Goal: Task Accomplishment & Management: Use online tool/utility

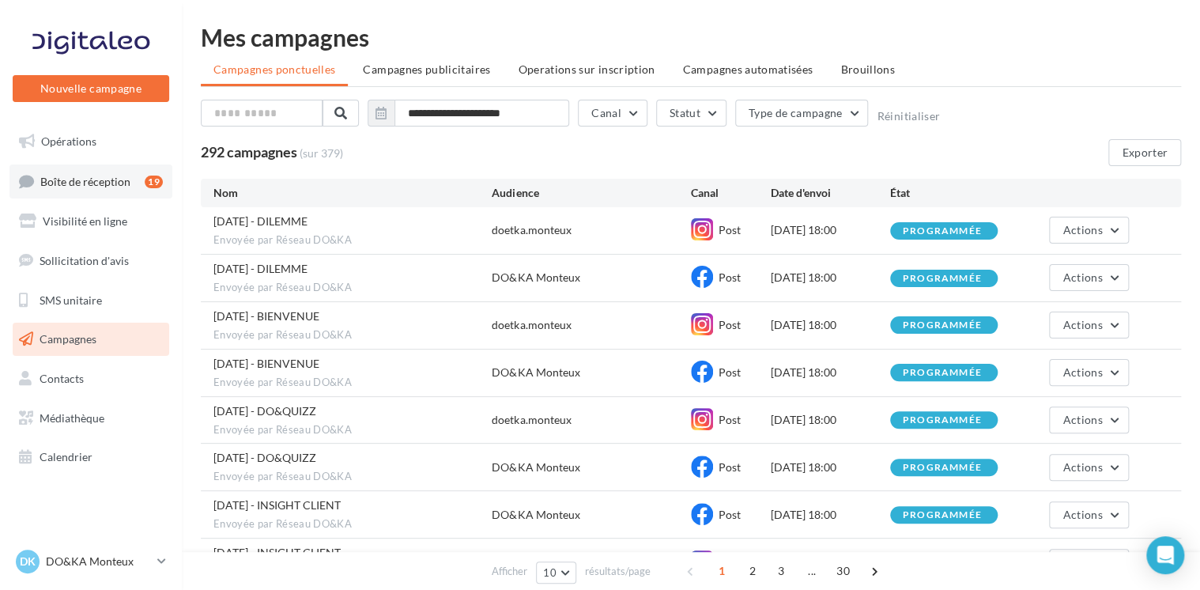
click at [111, 179] on span "Boîte de réception" at bounding box center [85, 180] width 90 height 13
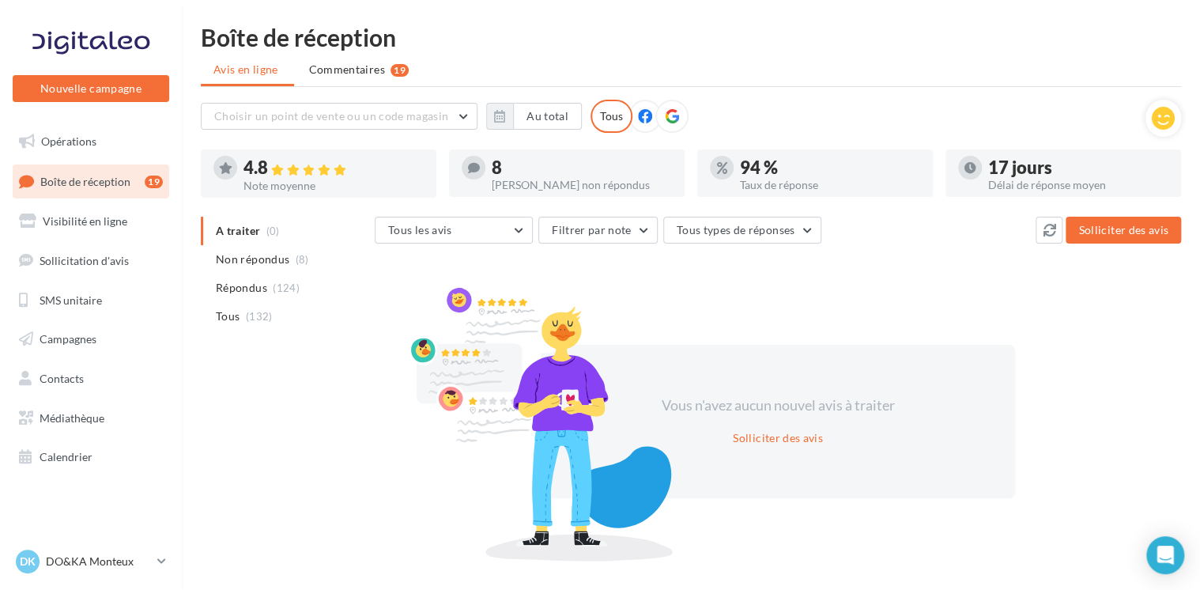
drag, startPoint x: 240, startPoint y: 200, endPoint x: 318, endPoint y: 207, distance: 78.6
click at [259, 200] on div "Choisir un point de vente ou un code magasin DO&KA84270 - DO&KA Monteux - Anima…" at bounding box center [691, 327] width 980 height 455
click at [522, 223] on button "Tous les avis" at bounding box center [454, 230] width 158 height 27
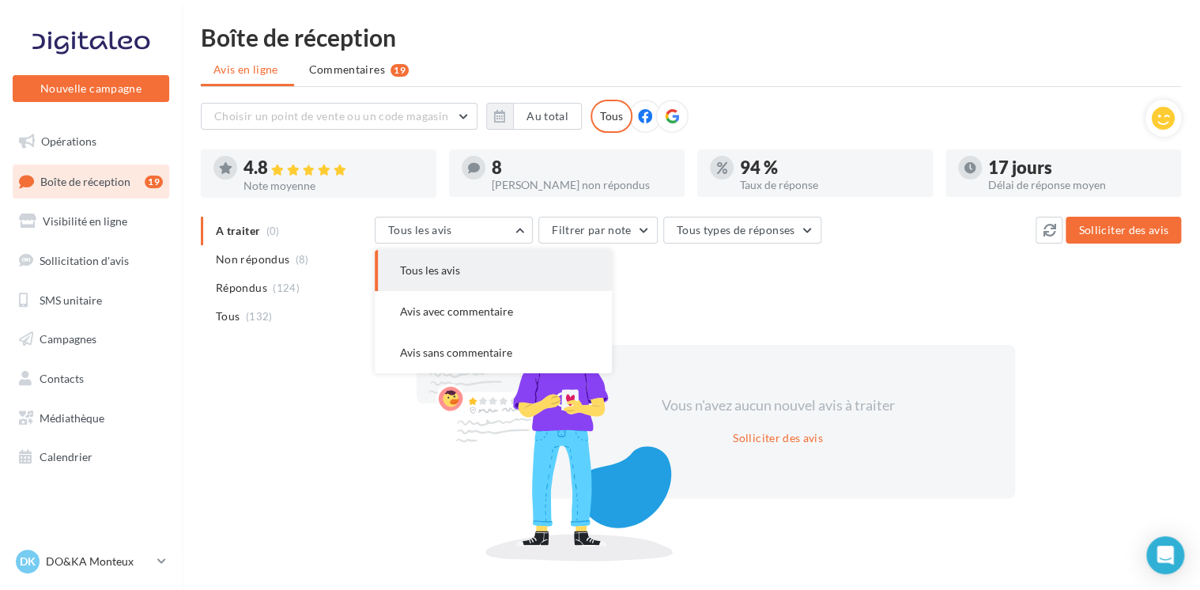
click at [472, 274] on button "Tous les avis" at bounding box center [493, 270] width 237 height 41
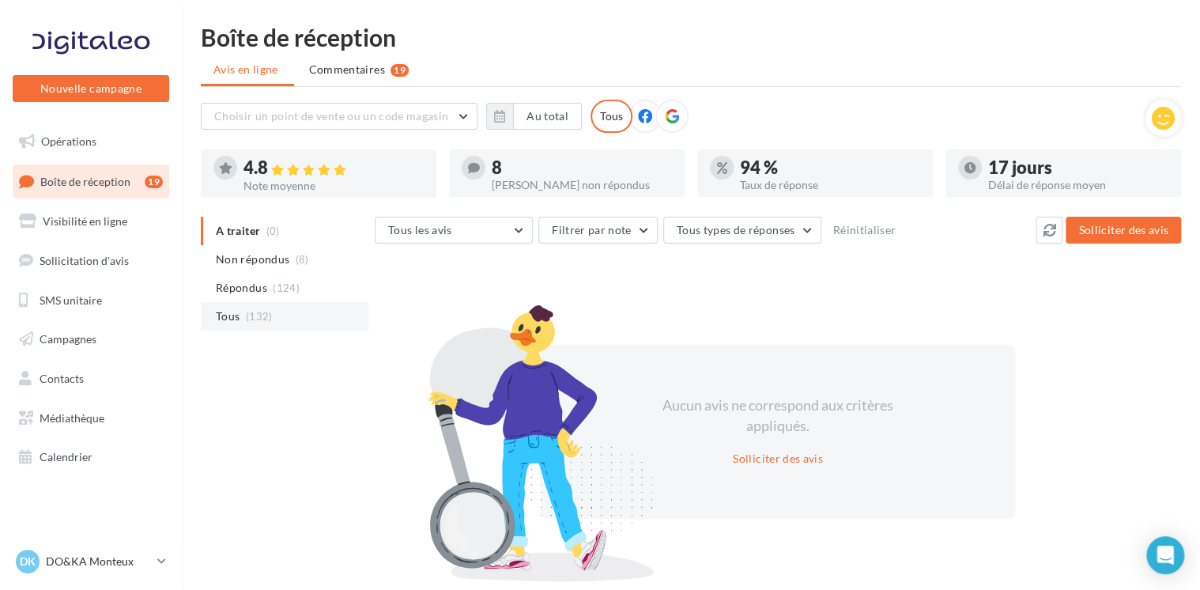
click at [234, 317] on span "Tous" at bounding box center [228, 316] width 24 height 16
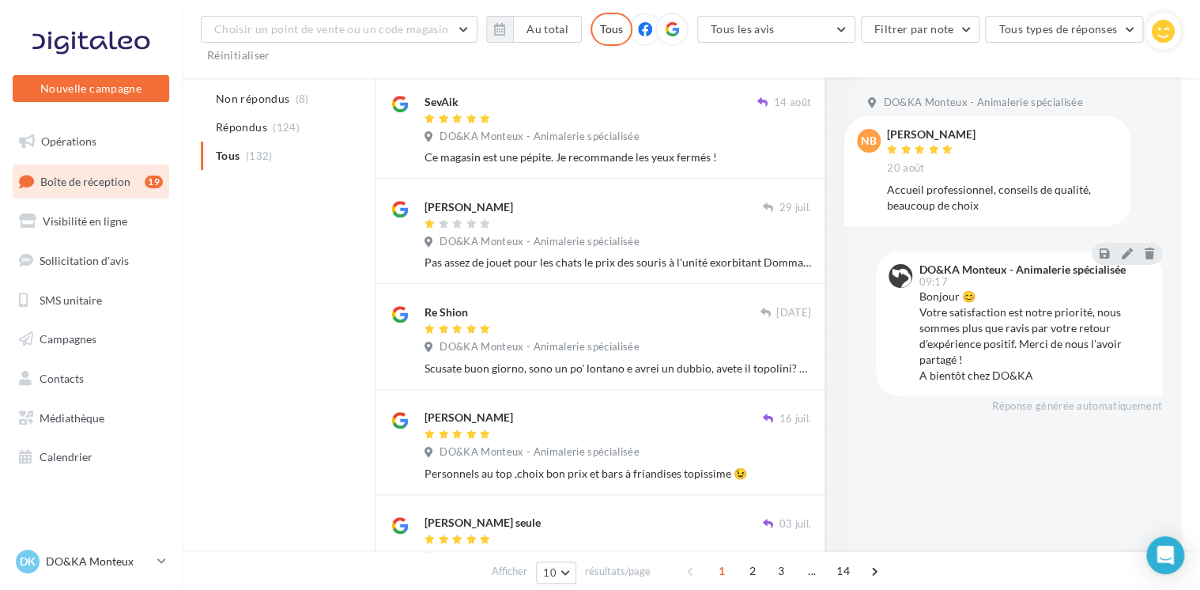
scroll to position [313, 0]
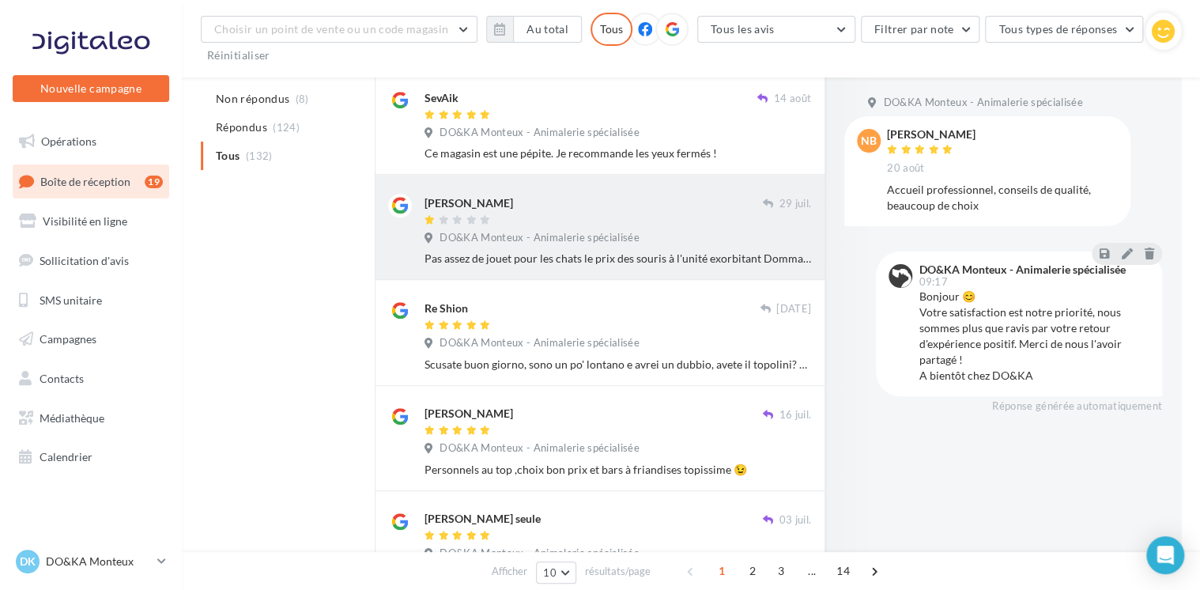
click at [670, 255] on div "Pas assez de jouet pour les chats le prix des souris à l'unité exorbitant Domma…" at bounding box center [618, 259] width 387 height 16
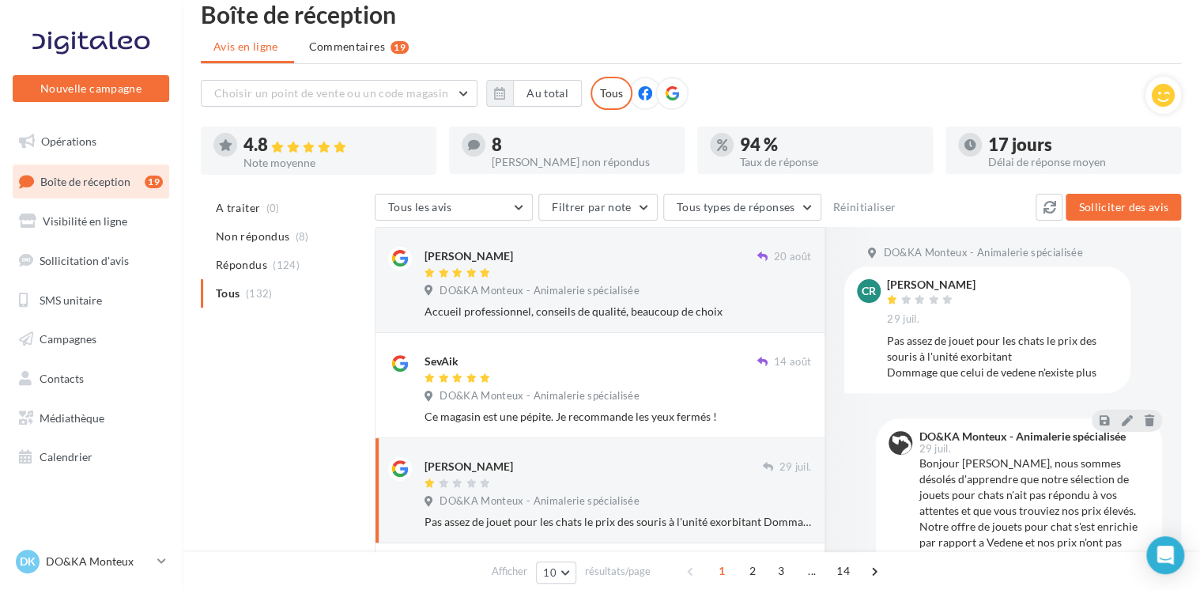
scroll to position [0, 0]
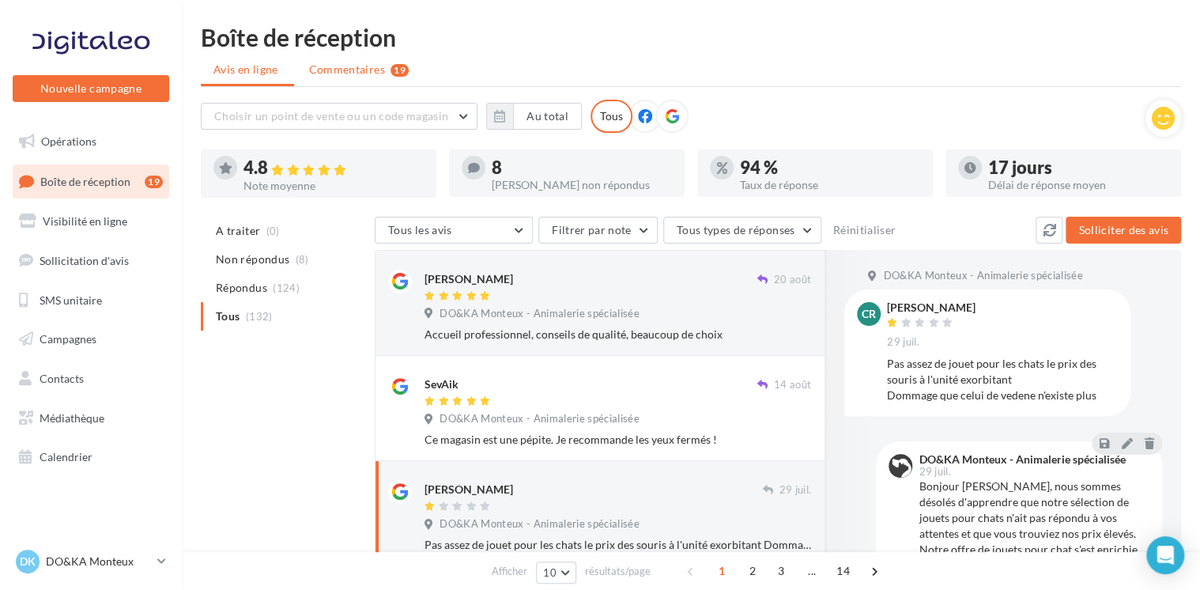
click at [357, 70] on span "Commentaires" at bounding box center [347, 70] width 76 height 16
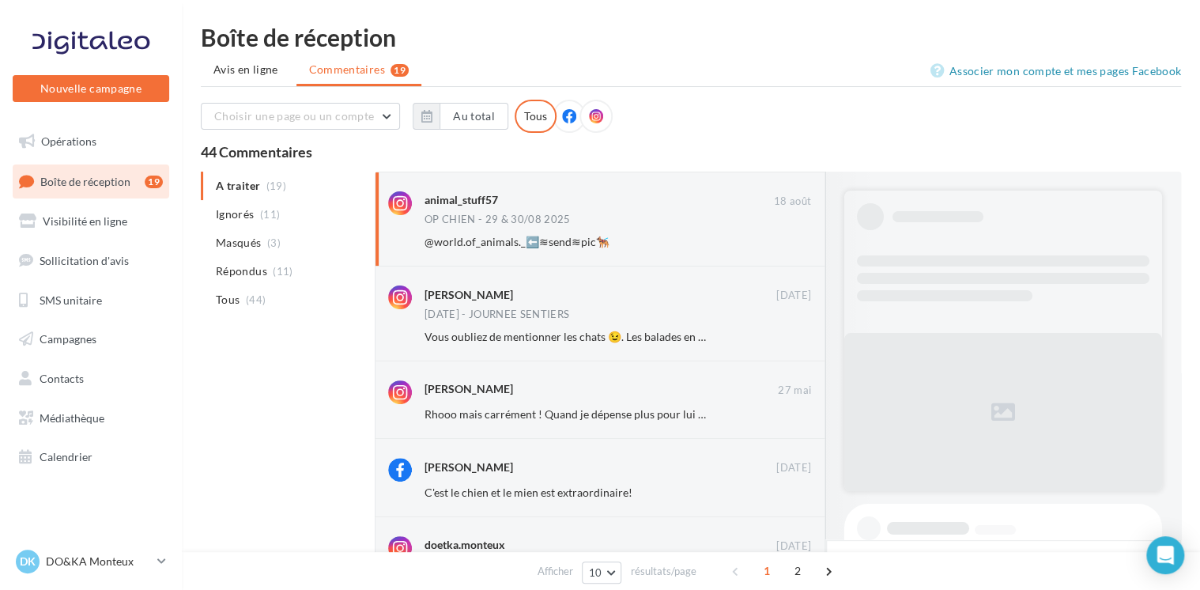
scroll to position [765, 0]
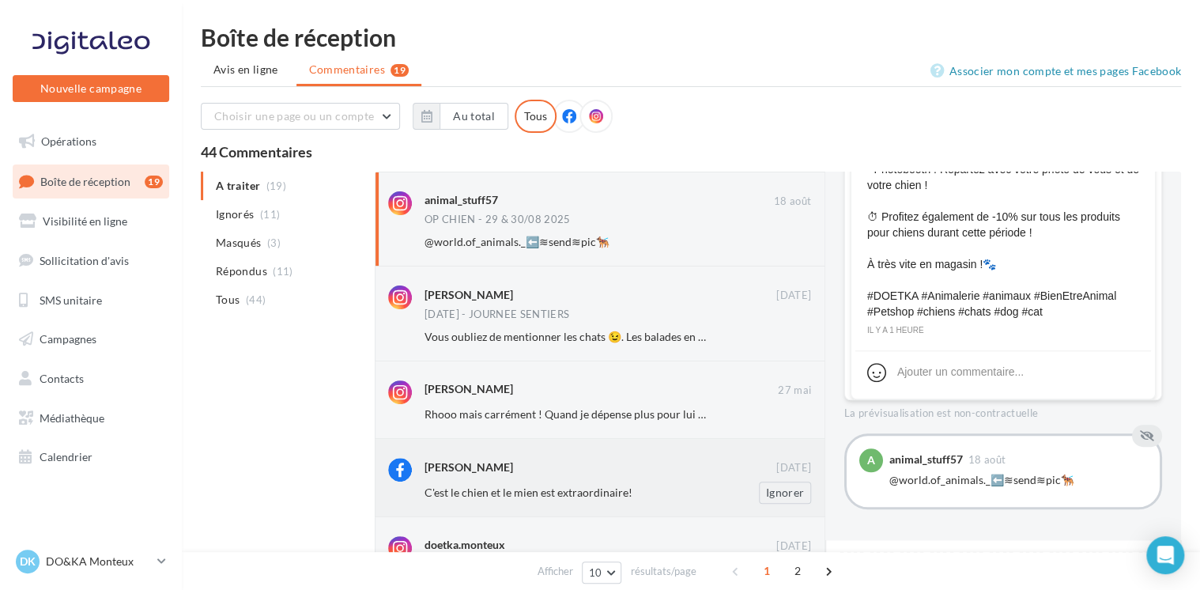
click at [464, 478] on div "Sam Ncls 11 avr. C'est le chien et le mien est extraordinaire! Ignorer" at bounding box center [618, 480] width 387 height 45
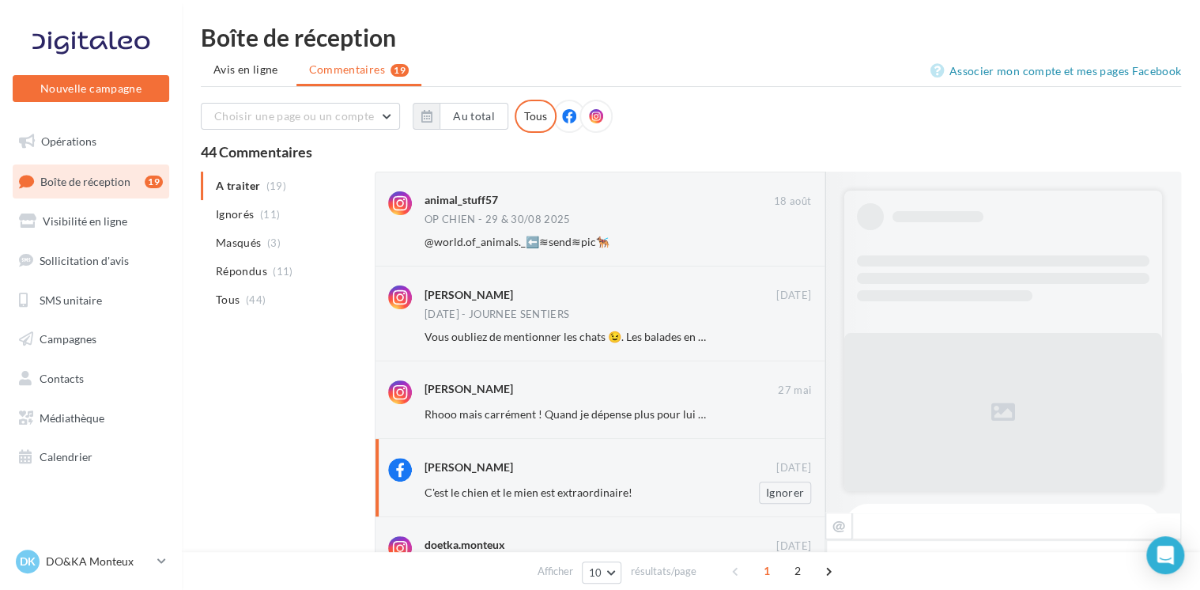
scroll to position [550, 0]
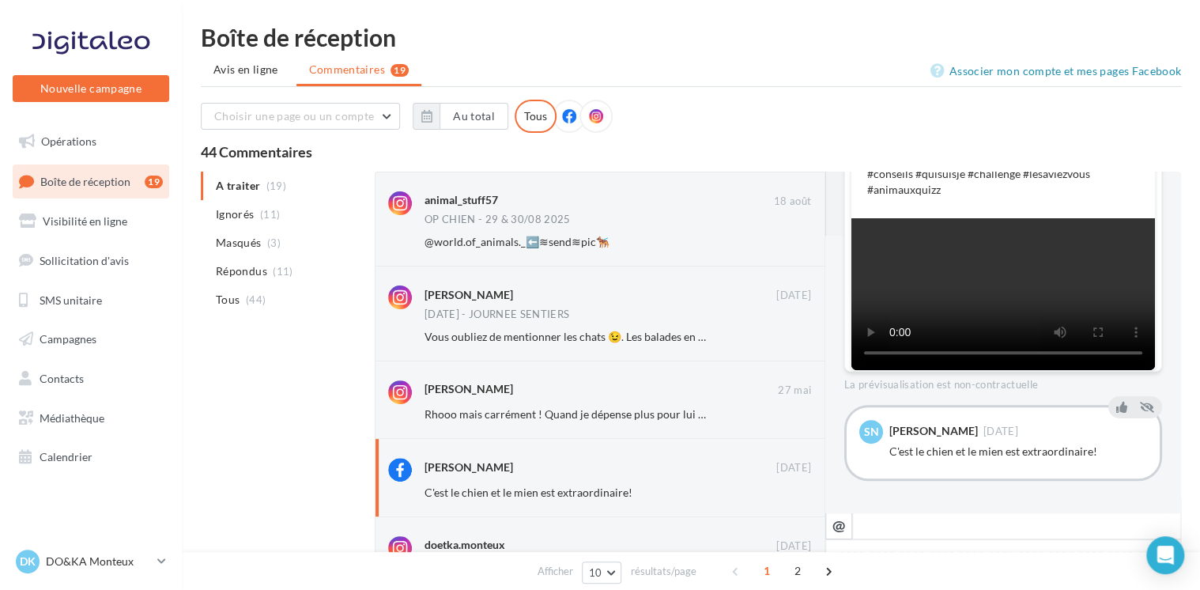
click at [1123, 286] on video at bounding box center [1003, 294] width 304 height 152
click at [456, 231] on div "@world.of_animals._⬅️≋send≋pic🐕‍🦺 Ignorer" at bounding box center [624, 242] width 399 height 22
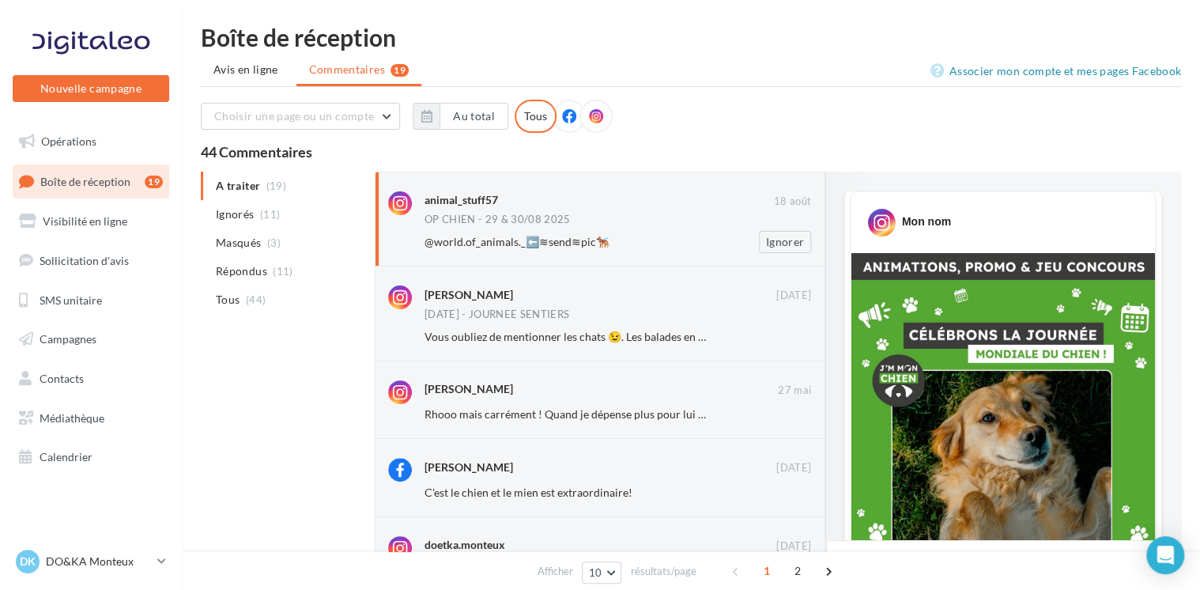
scroll to position [765, 0]
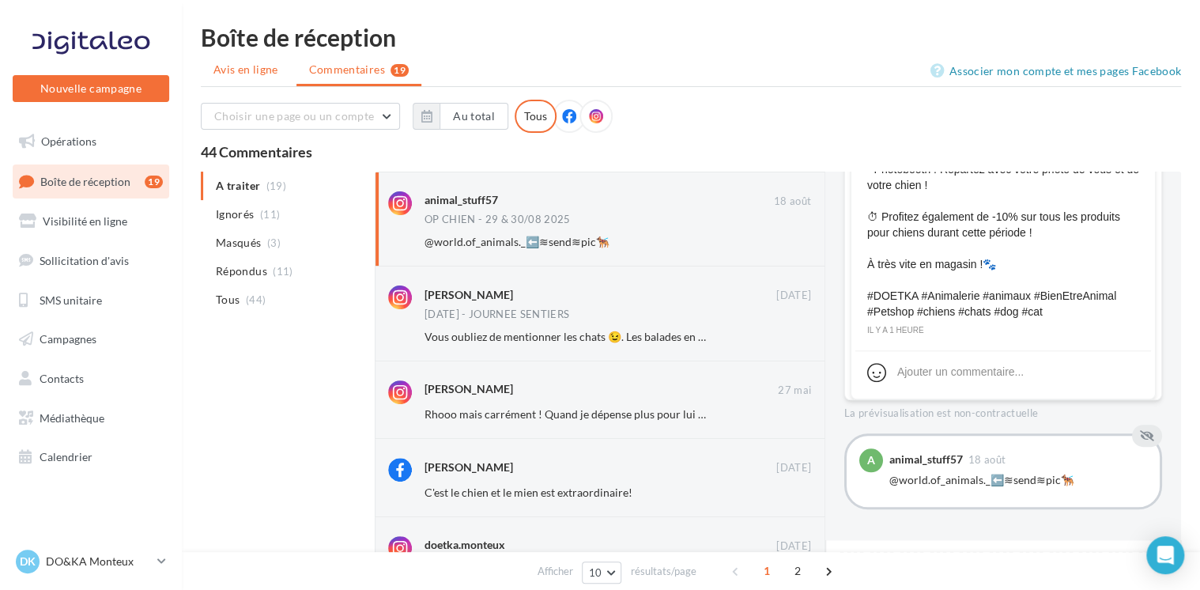
click at [259, 81] on li "Avis en ligne" at bounding box center [247, 69] width 93 height 28
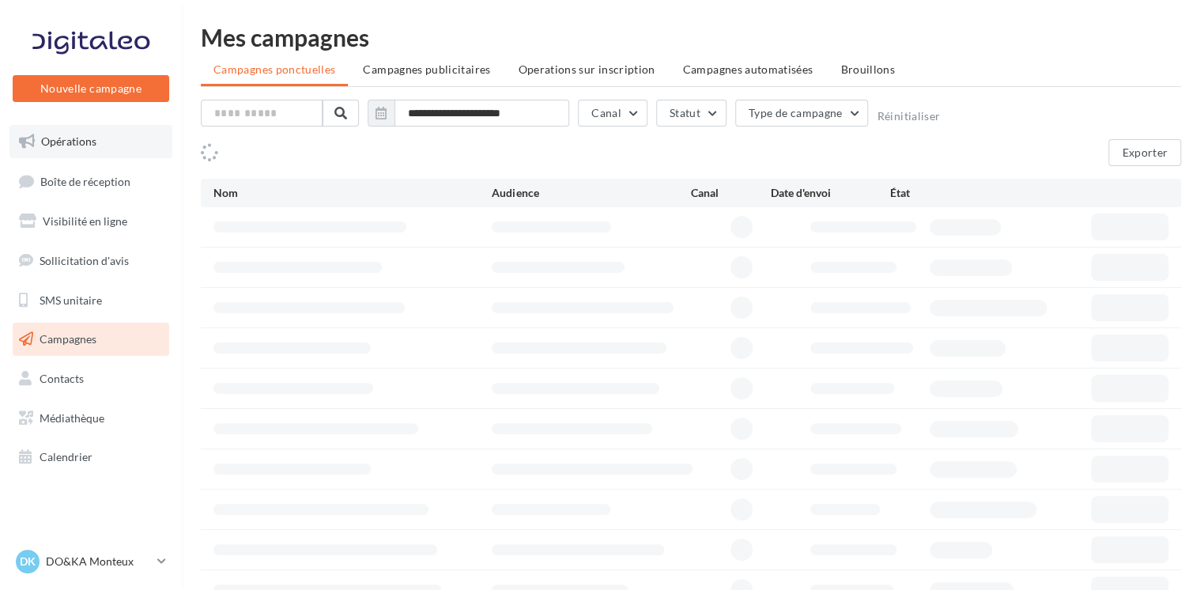
click at [86, 139] on span "Opérations" at bounding box center [68, 140] width 55 height 13
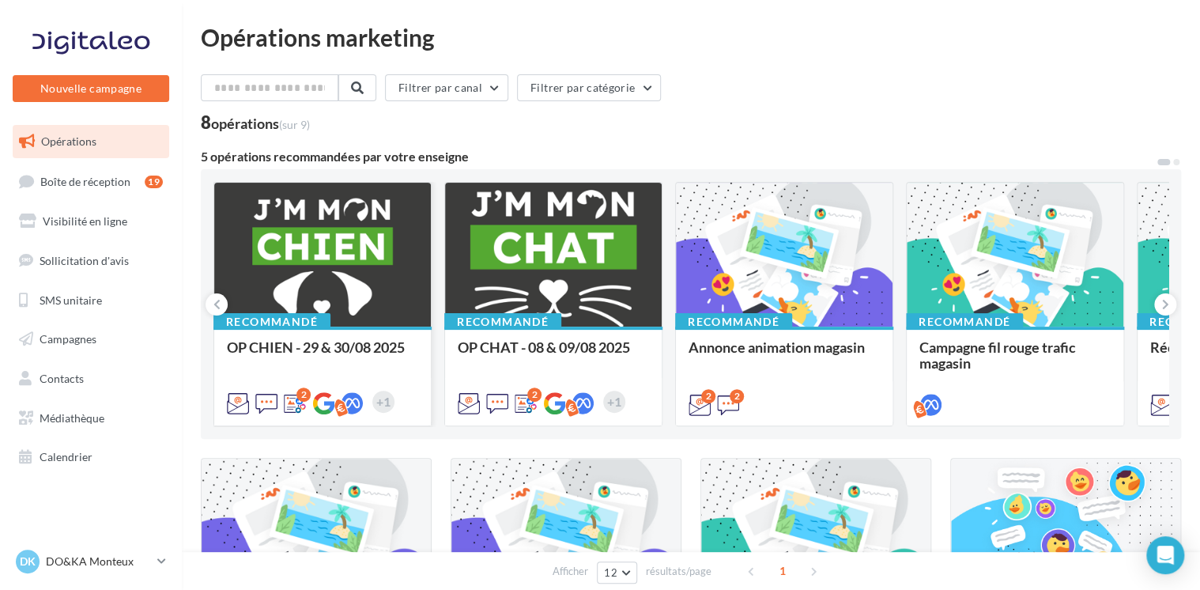
click at [264, 221] on div at bounding box center [322, 255] width 217 height 145
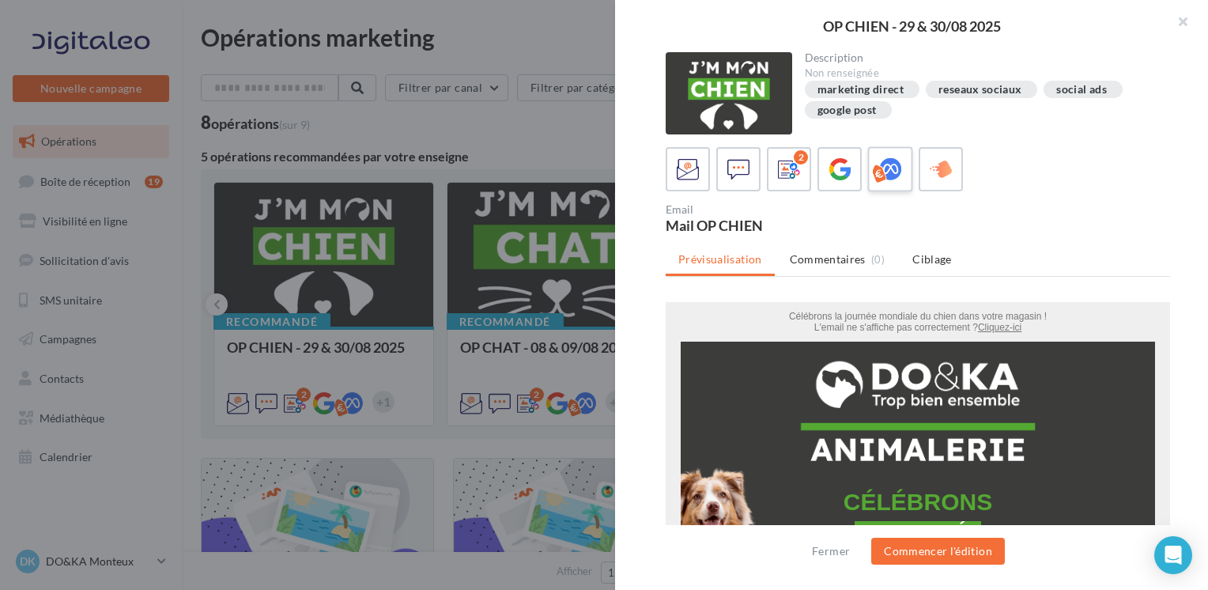
click at [897, 174] on icon at bounding box center [890, 169] width 23 height 23
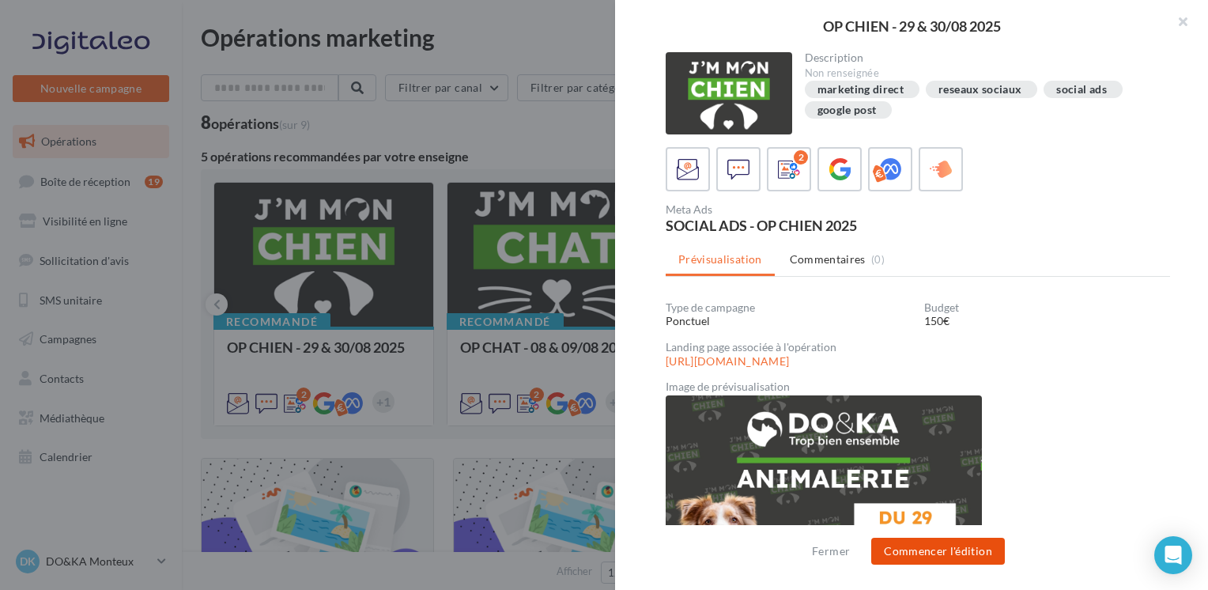
click at [910, 550] on button "Commencer l'édition" at bounding box center [938, 551] width 134 height 27
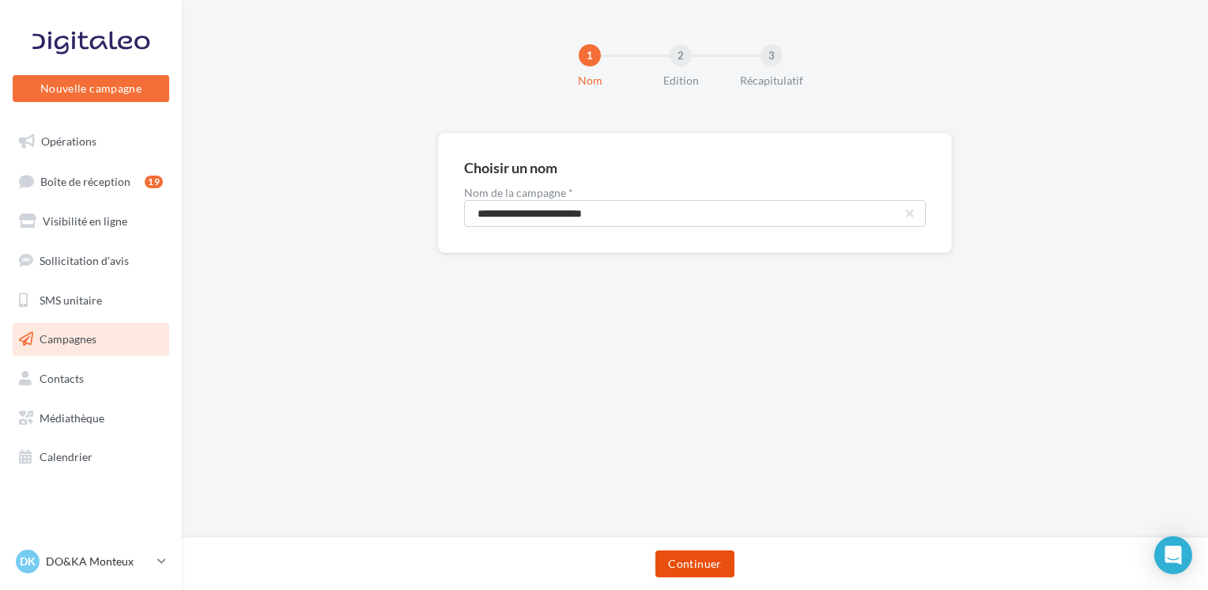
click at [697, 556] on button "Continuer" at bounding box center [694, 563] width 78 height 27
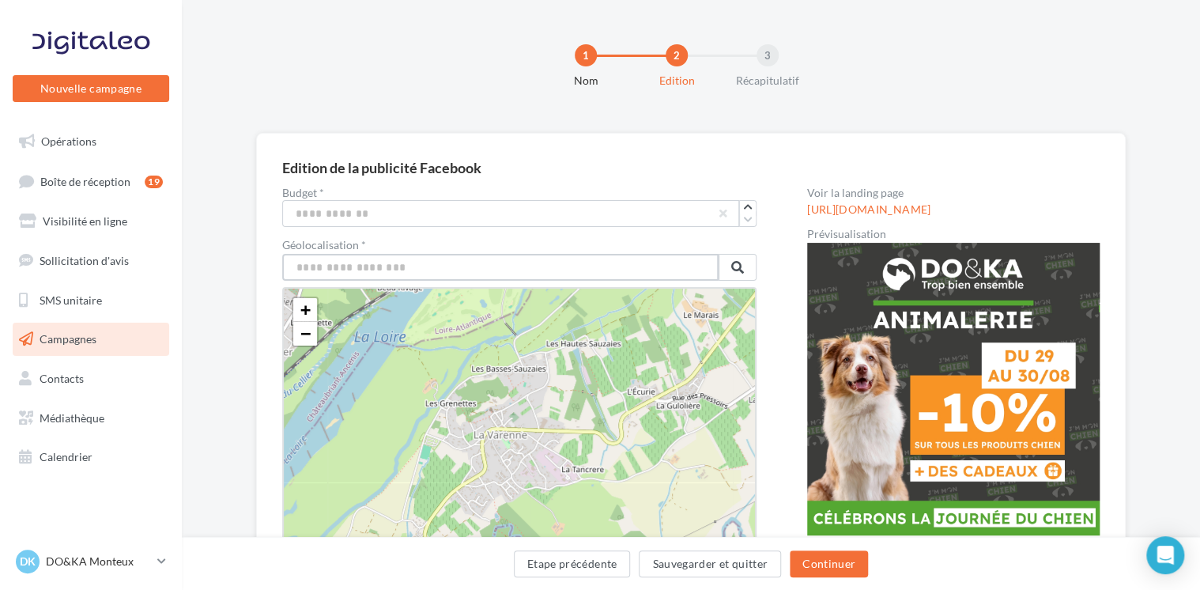
click at [469, 272] on input "text" at bounding box center [500, 267] width 436 height 27
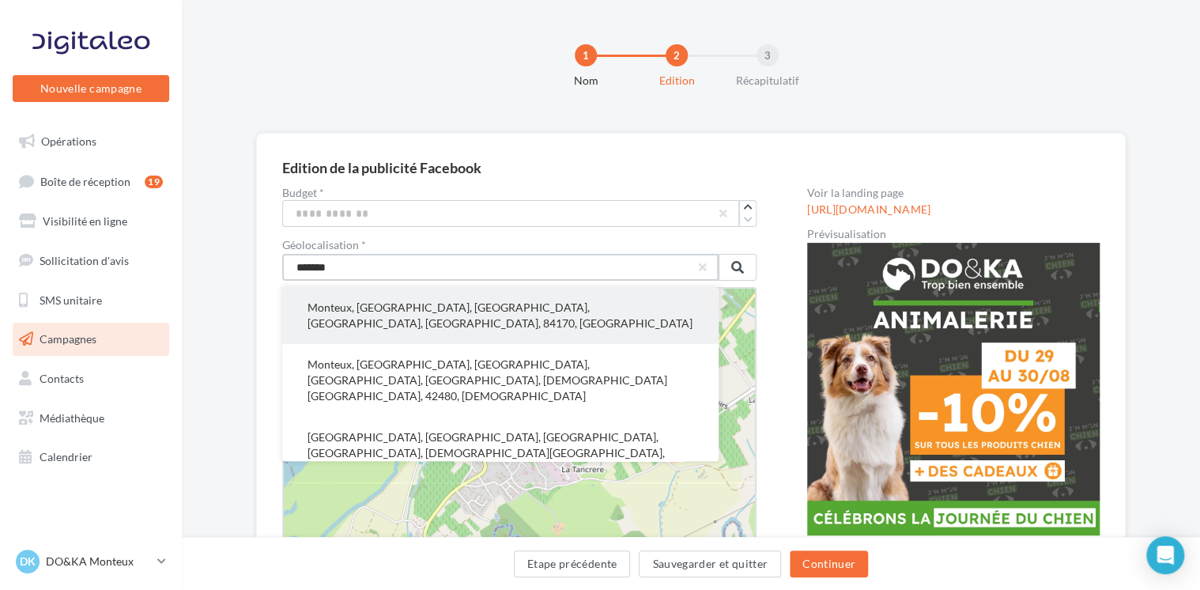
type input "*******"
click at [444, 309] on button "Monteux, [GEOGRAPHIC_DATA], [GEOGRAPHIC_DATA], [GEOGRAPHIC_DATA], [GEOGRAPHIC_D…" at bounding box center [500, 315] width 436 height 57
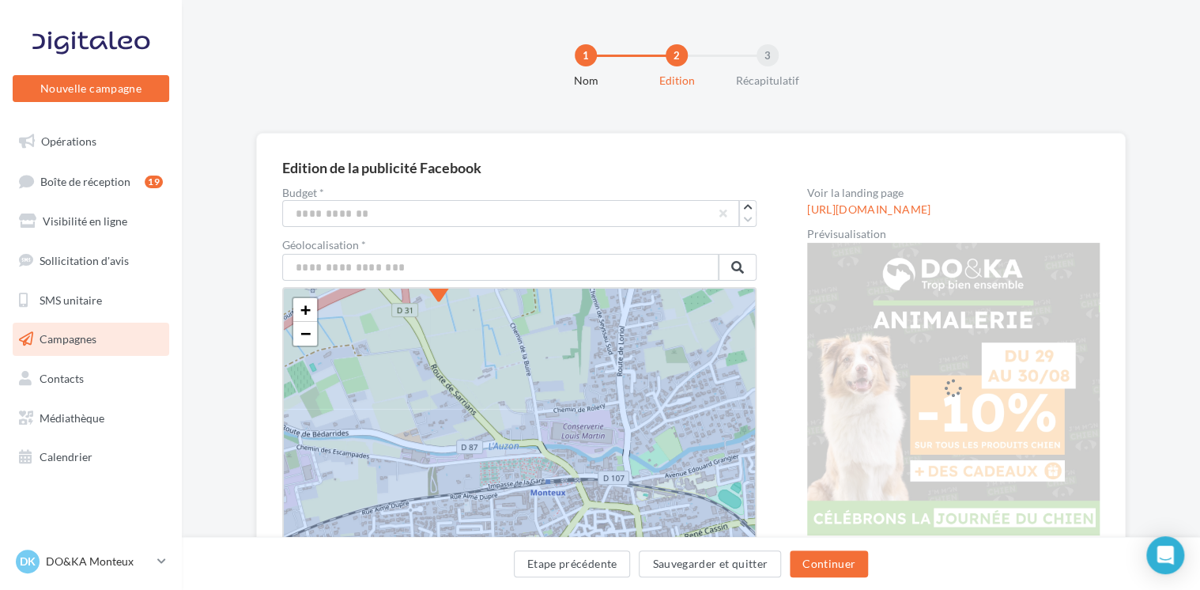
drag, startPoint x: 969, startPoint y: 197, endPoint x: 861, endPoint y: 138, distance: 123.5
click at [667, 162] on h3 "Edition de la publicité Facebook" at bounding box center [691, 167] width 818 height 16
drag, startPoint x: 667, startPoint y: 162, endPoint x: 667, endPoint y: 128, distance: 34.0
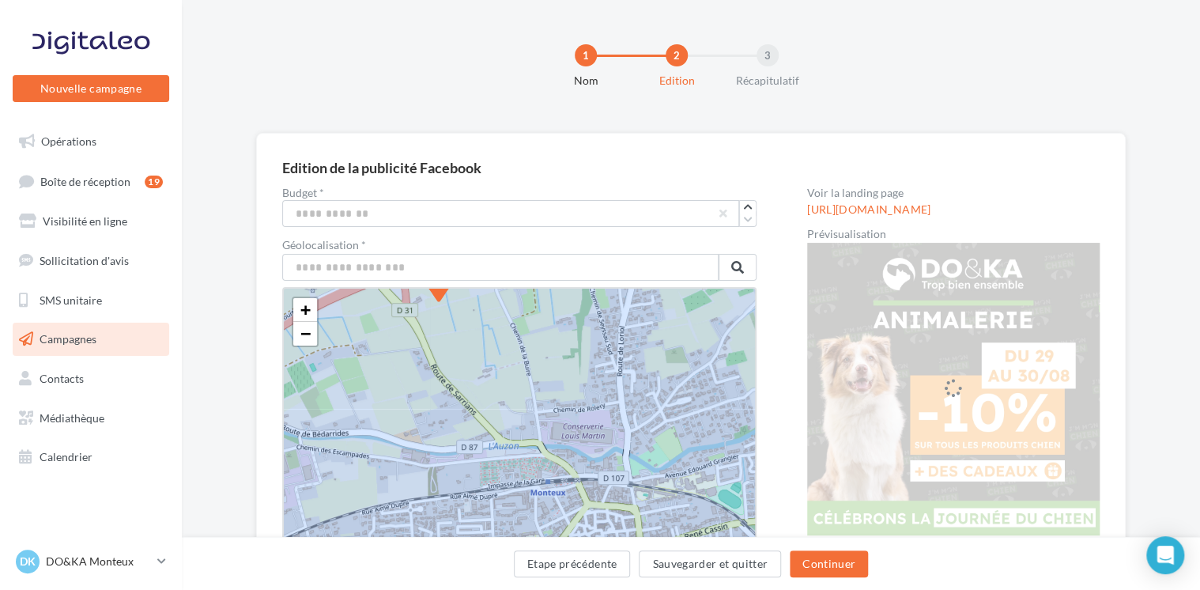
drag, startPoint x: 667, startPoint y: 128, endPoint x: 652, endPoint y: 153, distance: 29.4
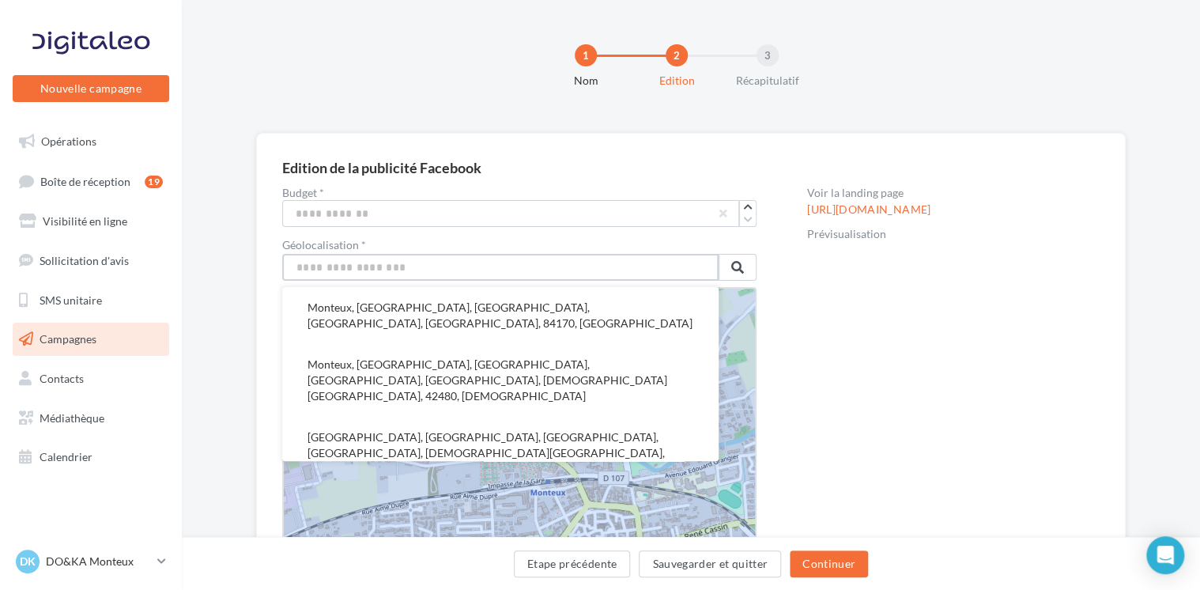
click at [397, 268] on input "text" at bounding box center [500, 267] width 436 height 27
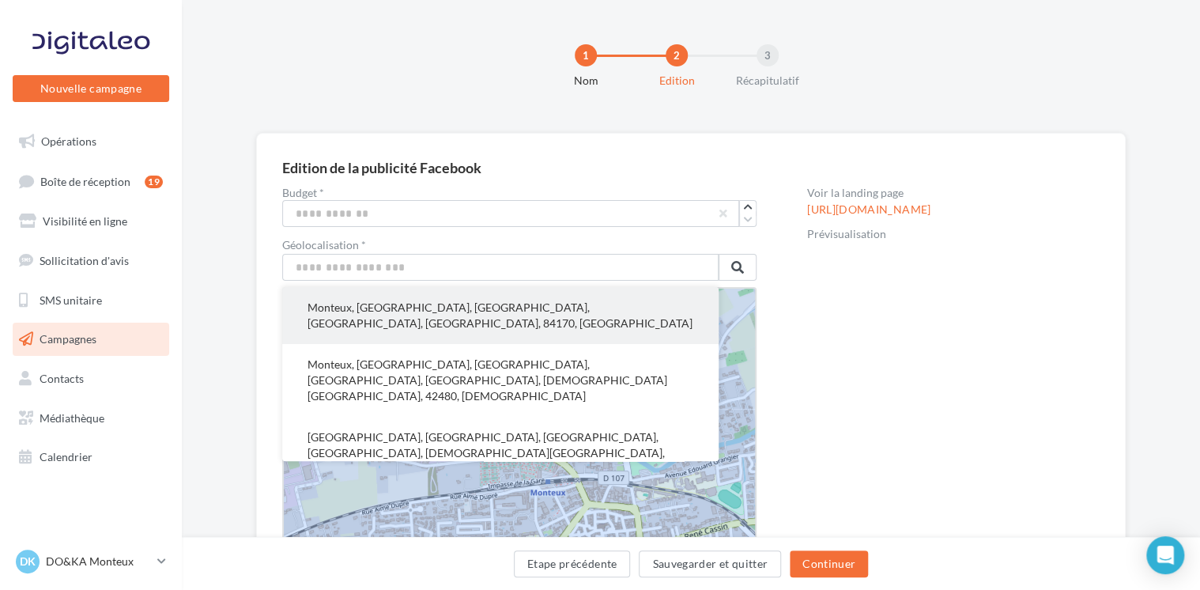
click at [379, 312] on button "Monteux, Carpentras, Vaucluse, Provence-Alpes-Côte d'Azur, France métropolitain…" at bounding box center [500, 315] width 436 height 57
type input "**********"
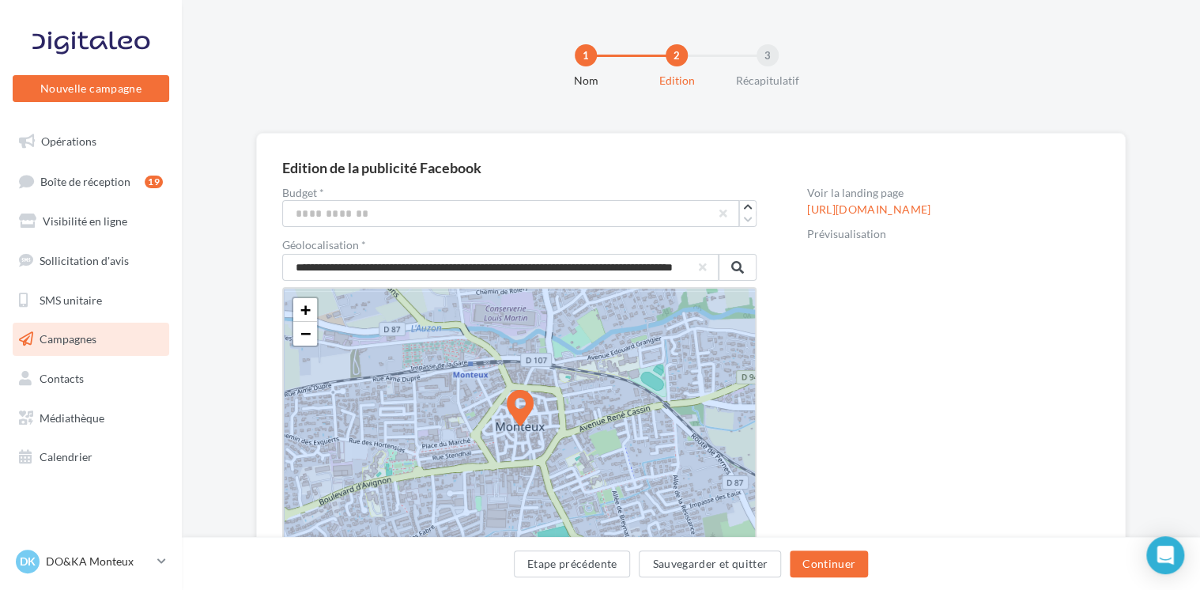
click at [526, 403] on icon at bounding box center [521, 408] width 28 height 36
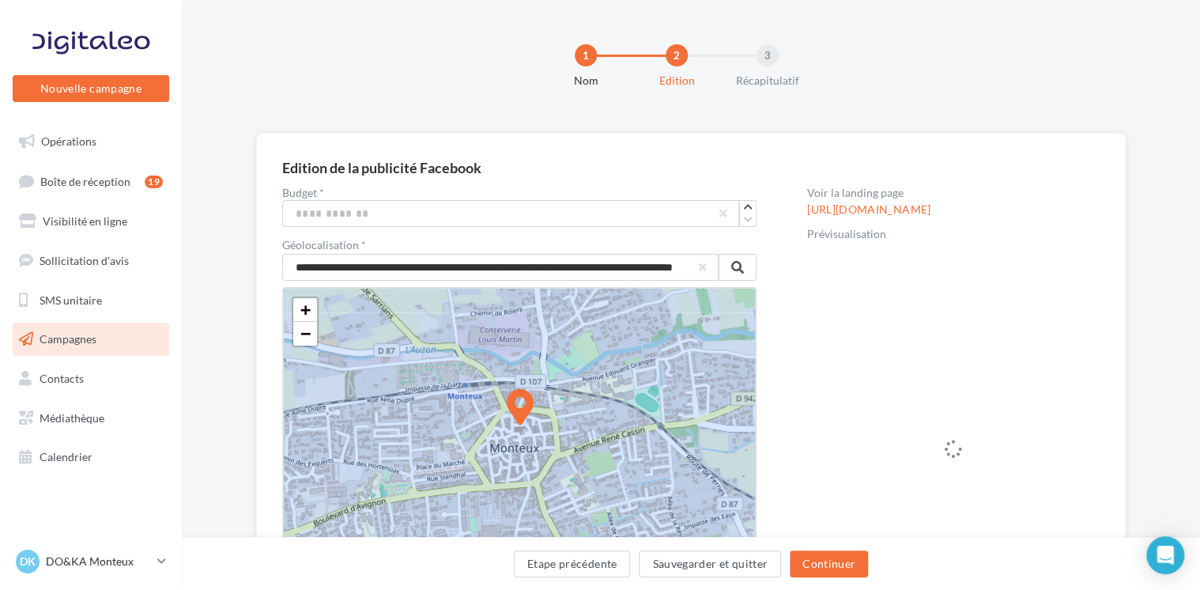
click at [507, 455] on icon at bounding box center [520, 423] width 4609 height 4609
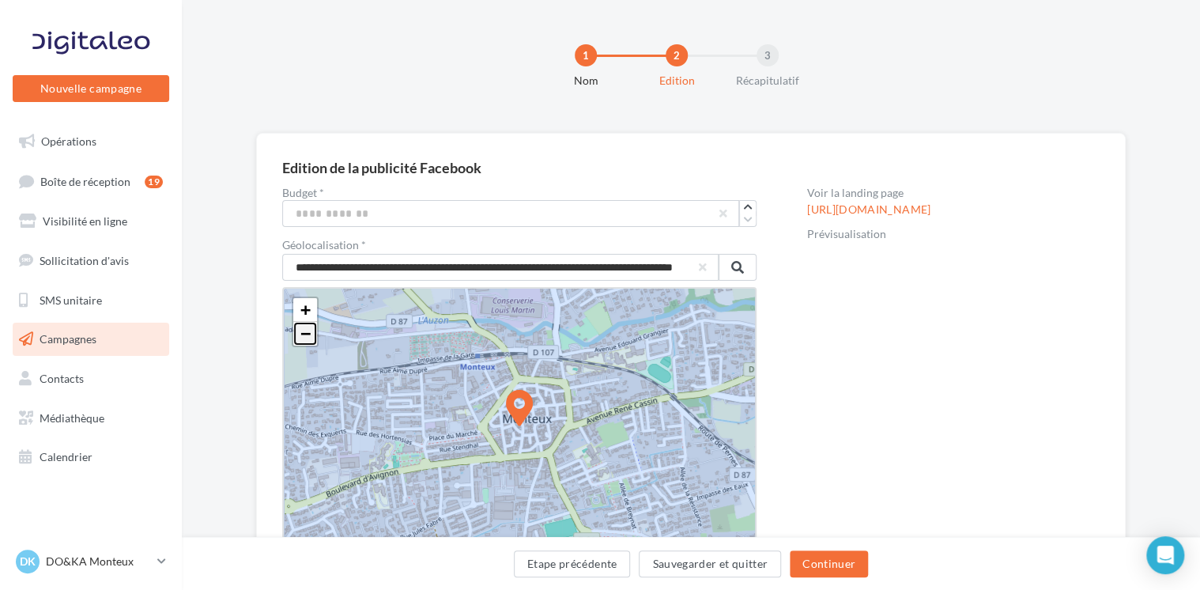
click at [304, 334] on span "−" at bounding box center [305, 333] width 10 height 20
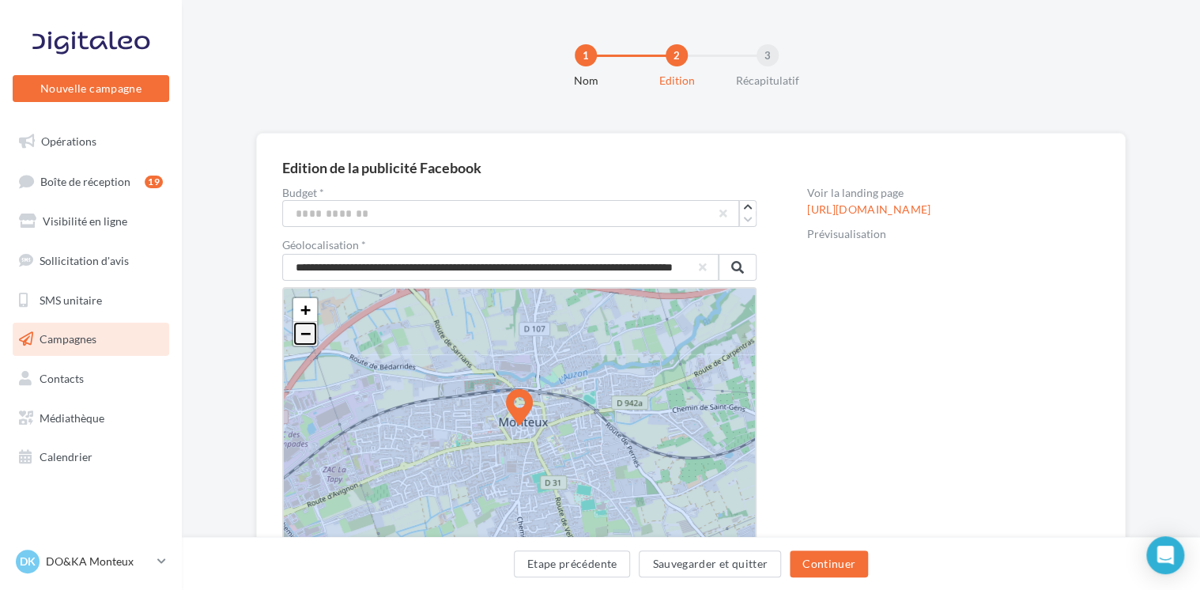
click at [304, 334] on span "−" at bounding box center [305, 333] width 10 height 20
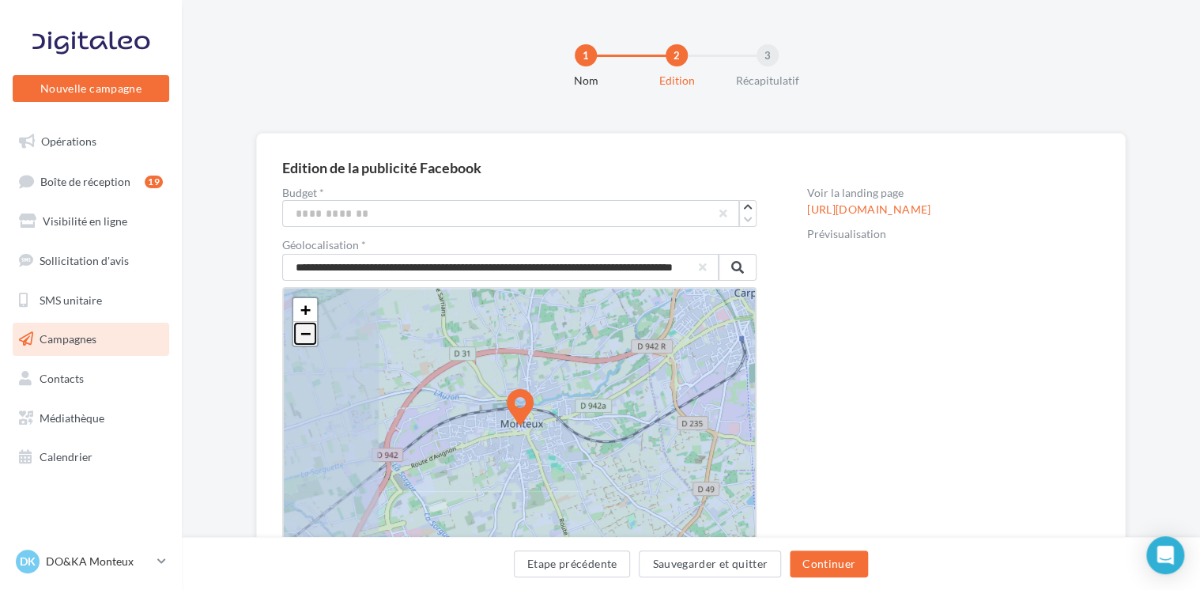
click at [304, 334] on span "−" at bounding box center [305, 333] width 10 height 20
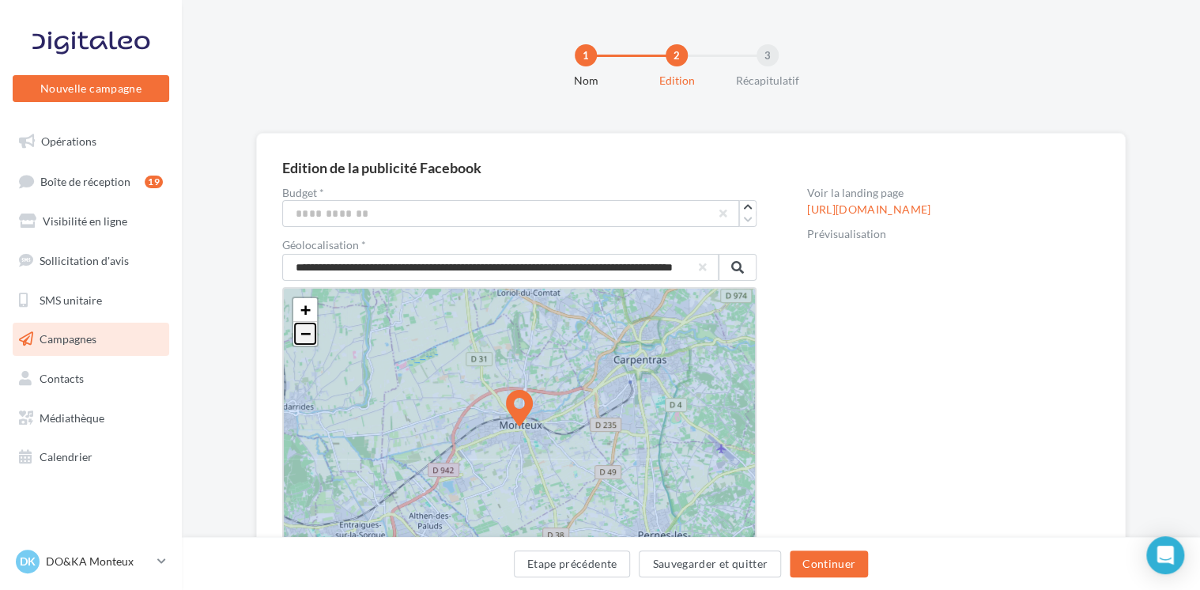
click at [304, 334] on span "−" at bounding box center [305, 333] width 10 height 20
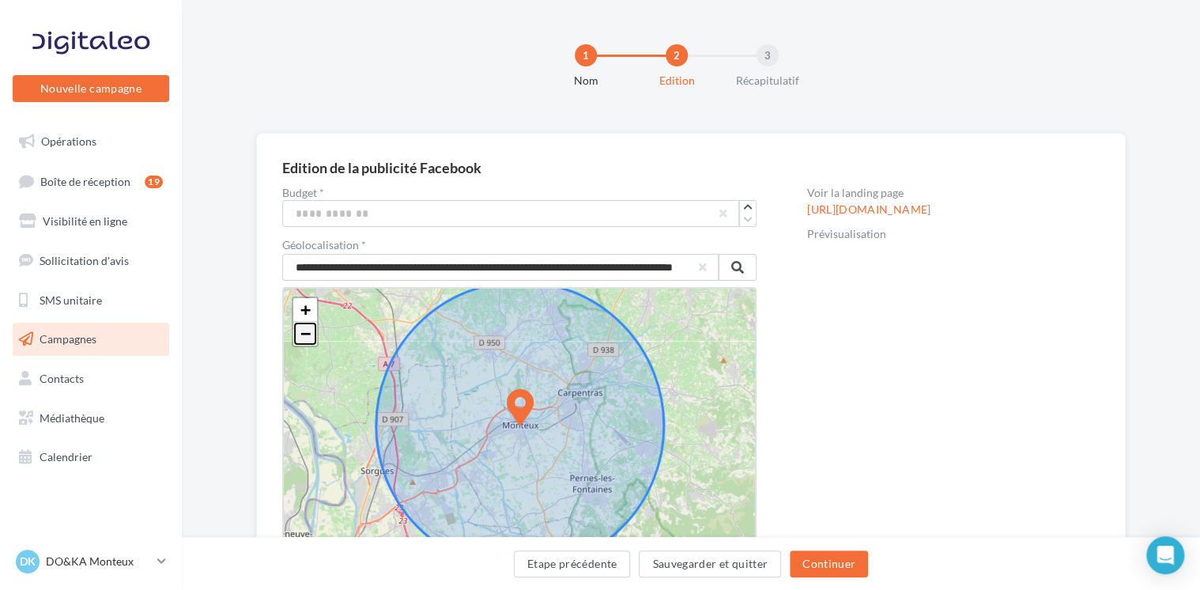
click at [304, 334] on span "−" at bounding box center [305, 333] width 10 height 20
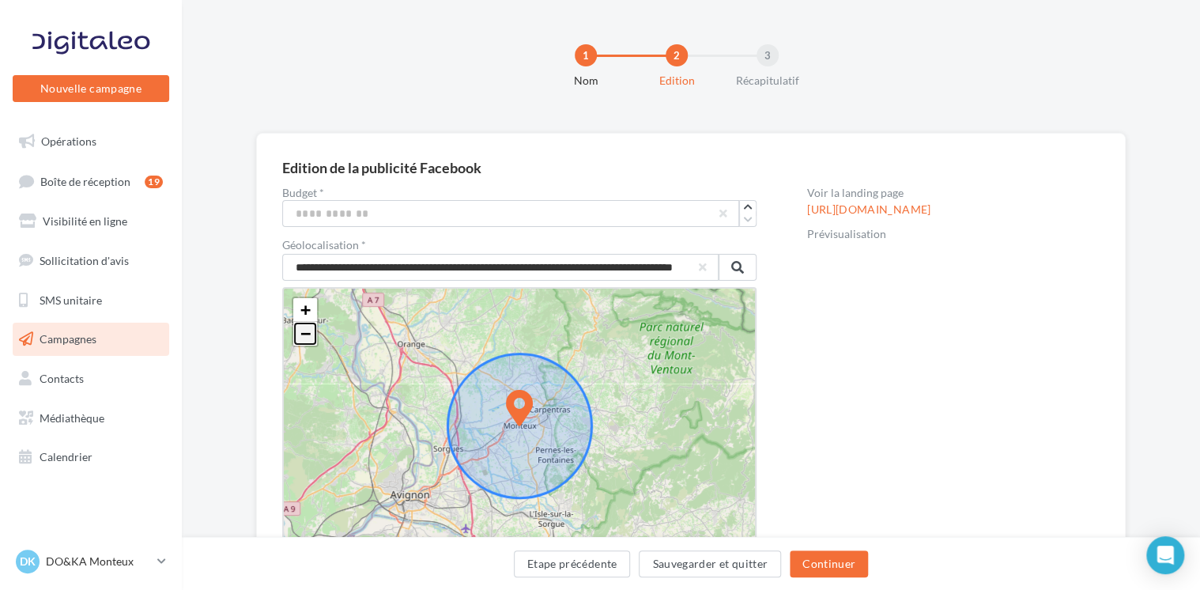
click at [304, 334] on span "−" at bounding box center [305, 333] width 10 height 20
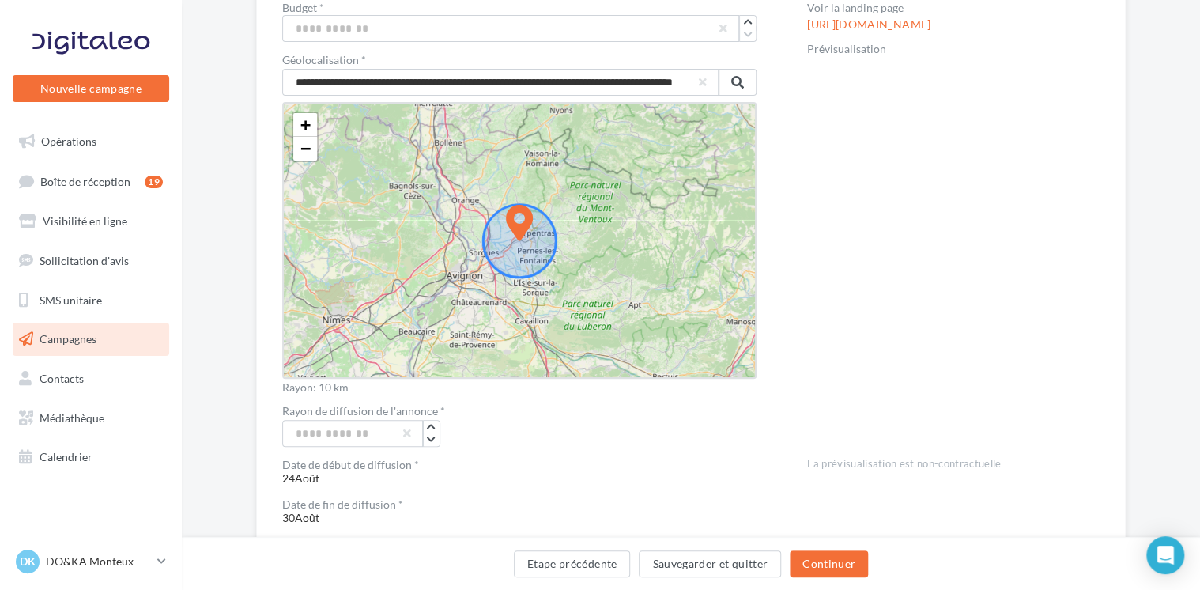
scroll to position [148, 0]
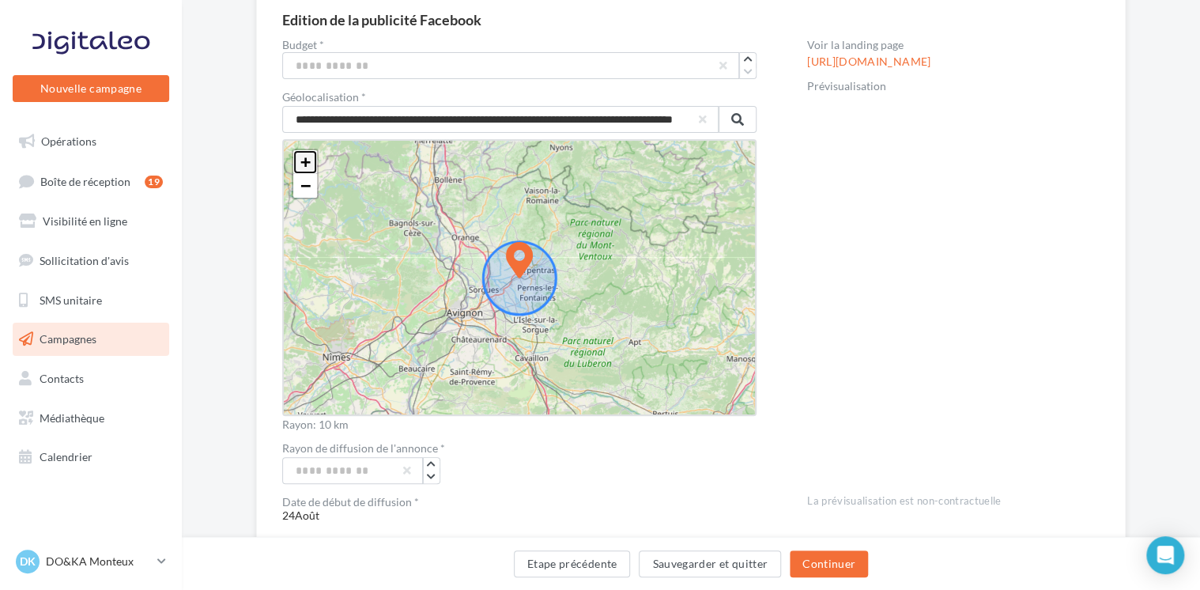
click at [309, 161] on span "+" at bounding box center [305, 162] width 10 height 20
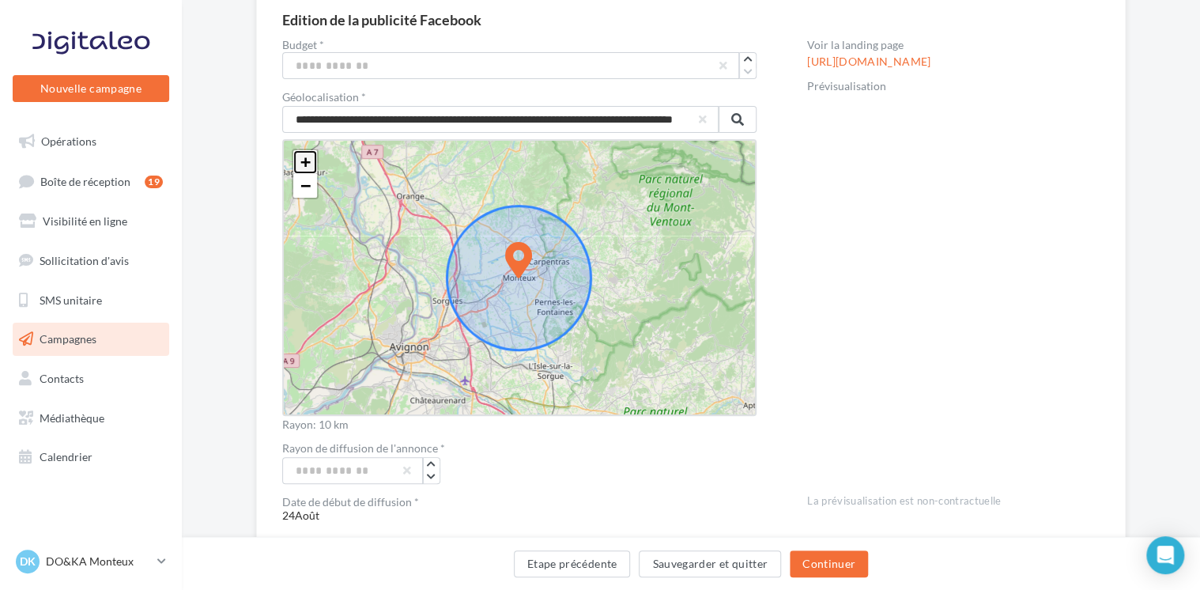
click at [309, 161] on span "+" at bounding box center [305, 162] width 10 height 20
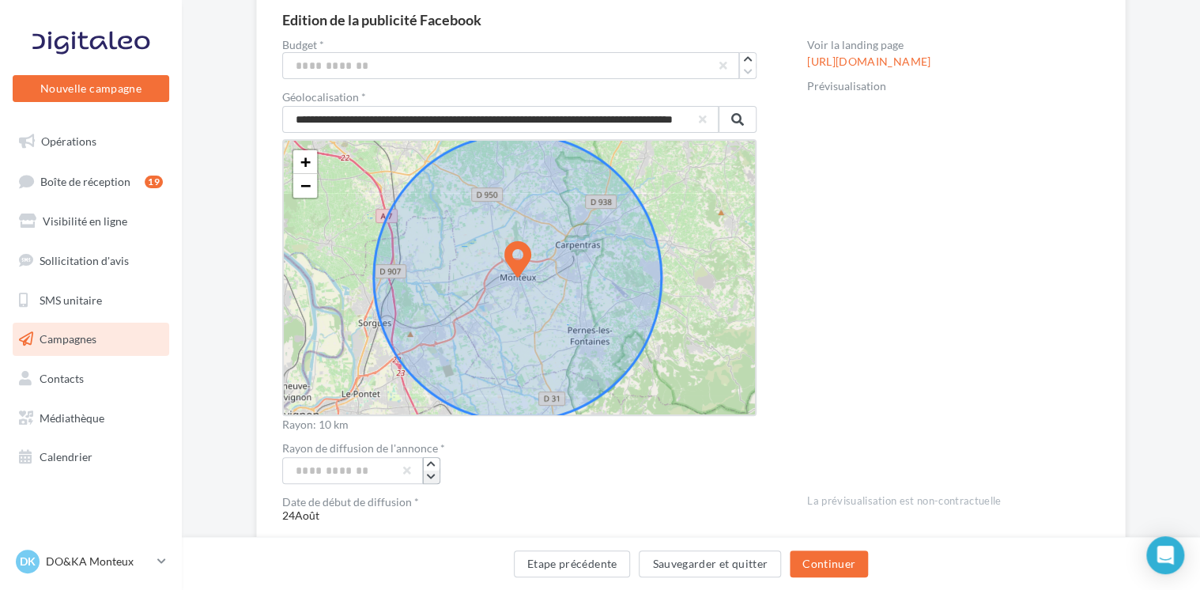
click at [429, 477] on icon "button" at bounding box center [431, 476] width 9 height 9
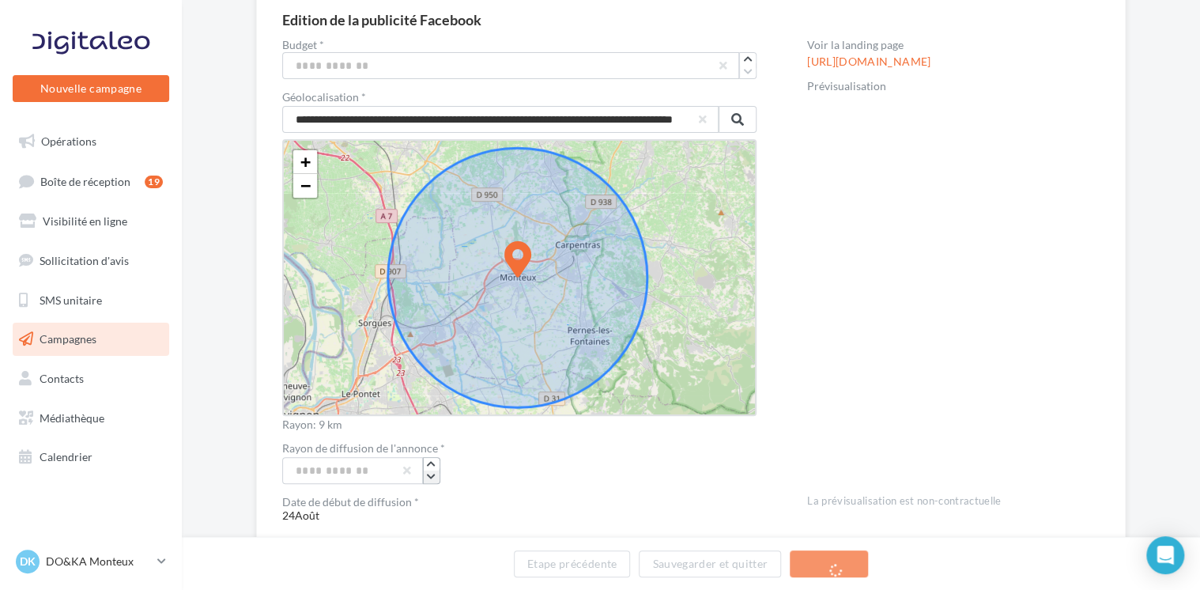
click at [429, 477] on icon "button" at bounding box center [431, 476] width 9 height 9
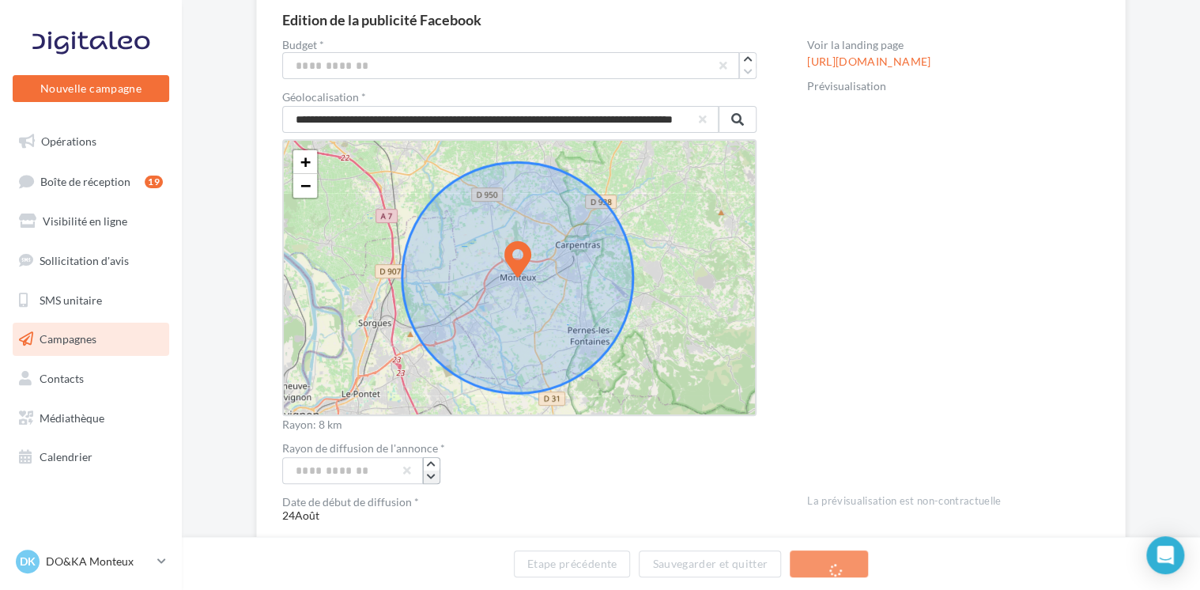
click at [429, 477] on icon "button" at bounding box center [431, 476] width 9 height 9
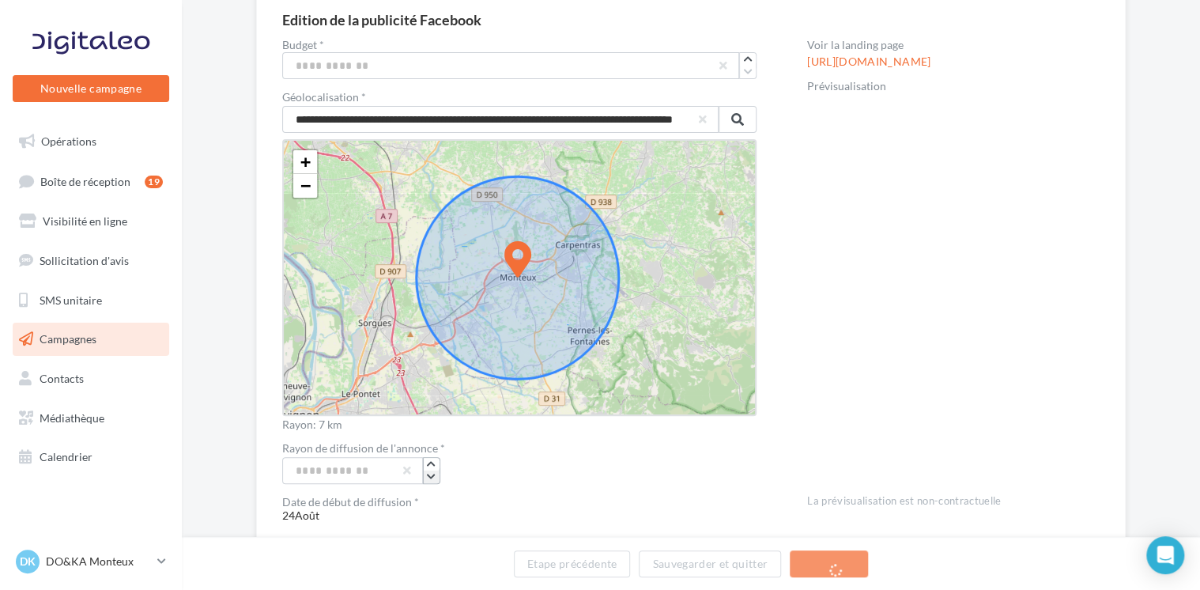
click at [429, 477] on icon "button" at bounding box center [431, 476] width 9 height 9
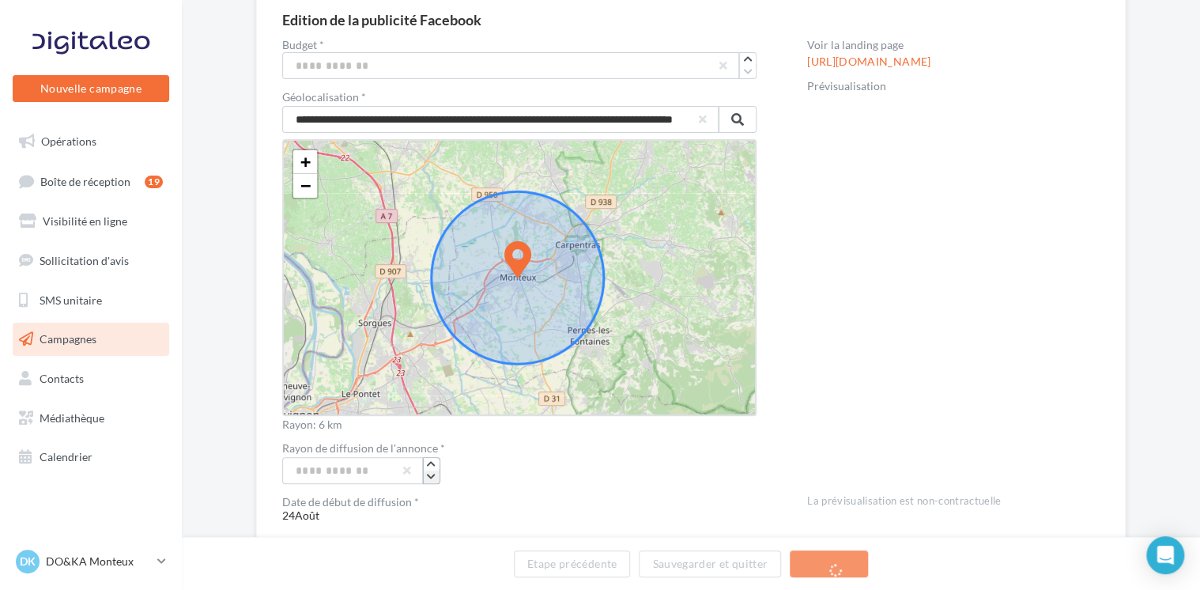
click at [429, 477] on icon "button" at bounding box center [431, 476] width 9 height 9
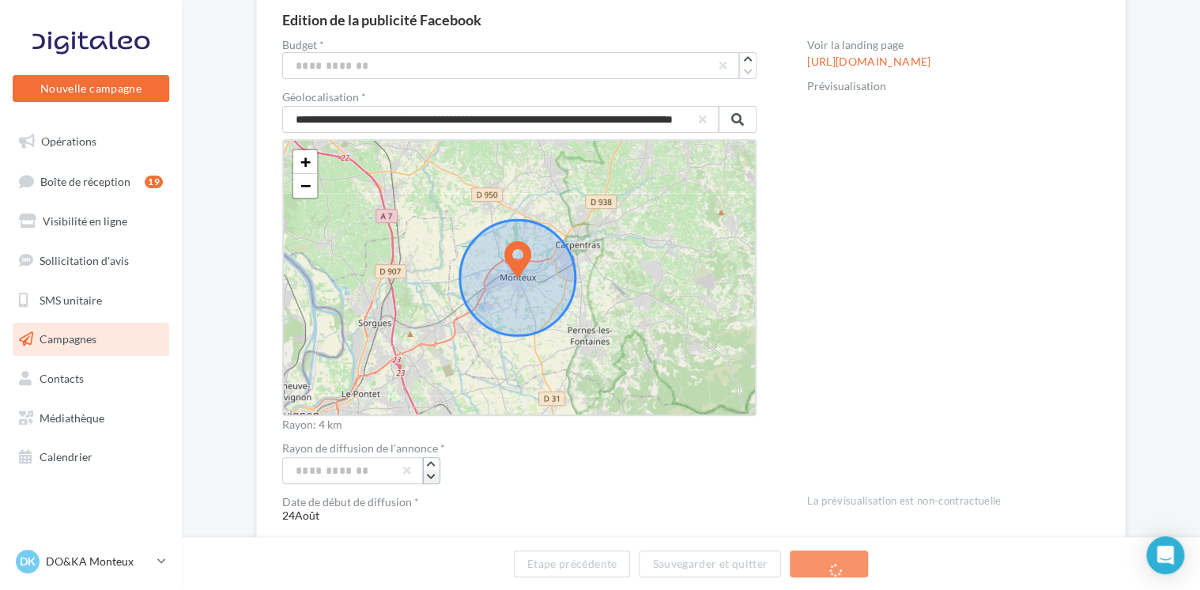
click at [429, 477] on icon "button" at bounding box center [431, 476] width 9 height 9
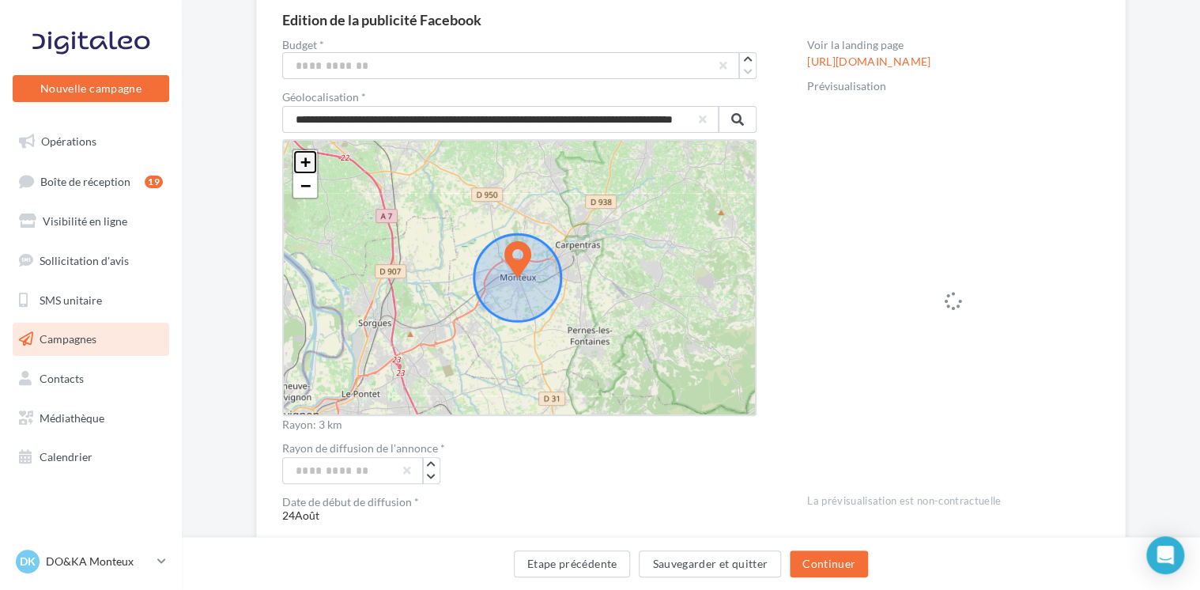
click at [304, 153] on span "+" at bounding box center [305, 162] width 10 height 20
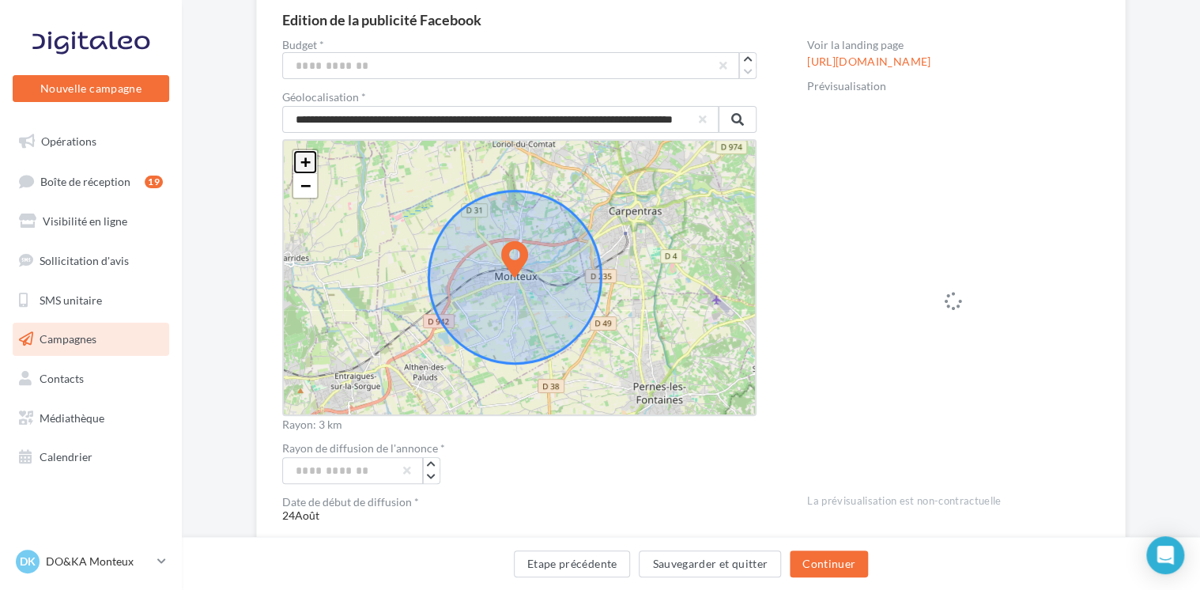
click at [304, 153] on span "+" at bounding box center [305, 162] width 10 height 20
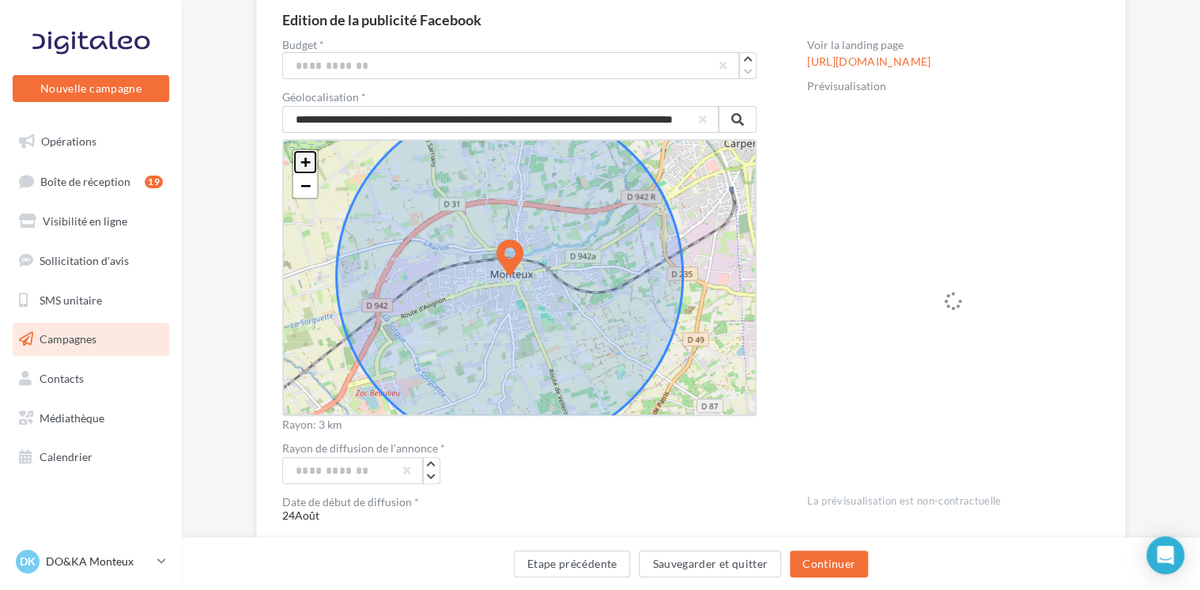
click at [304, 153] on span "+" at bounding box center [305, 162] width 10 height 20
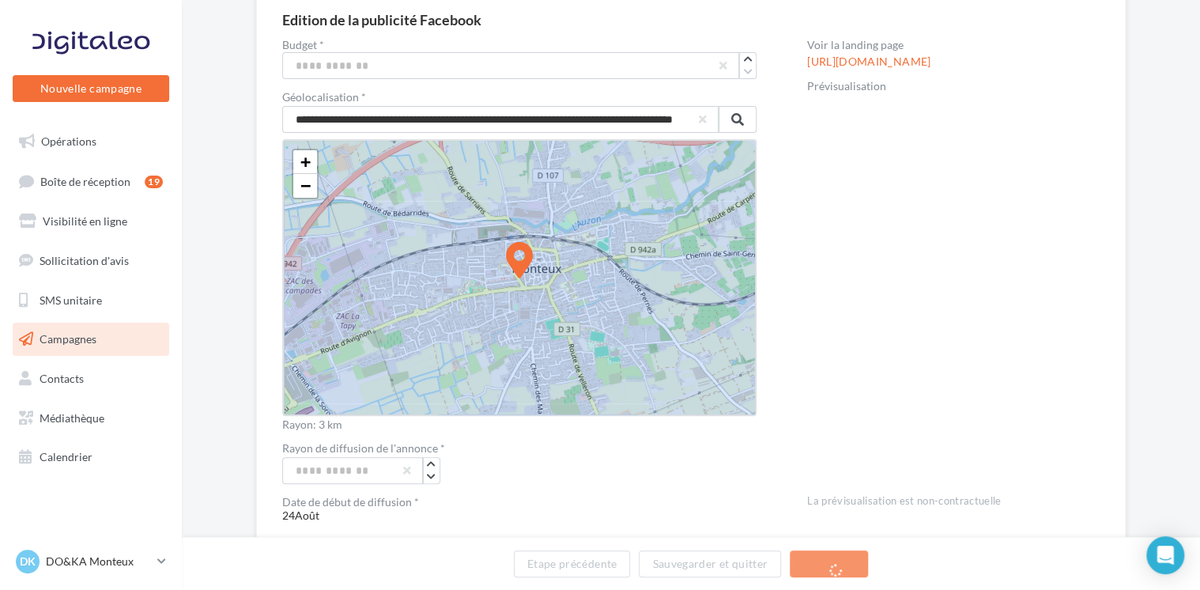
drag, startPoint x: 504, startPoint y: 251, endPoint x: 410, endPoint y: 298, distance: 105.0
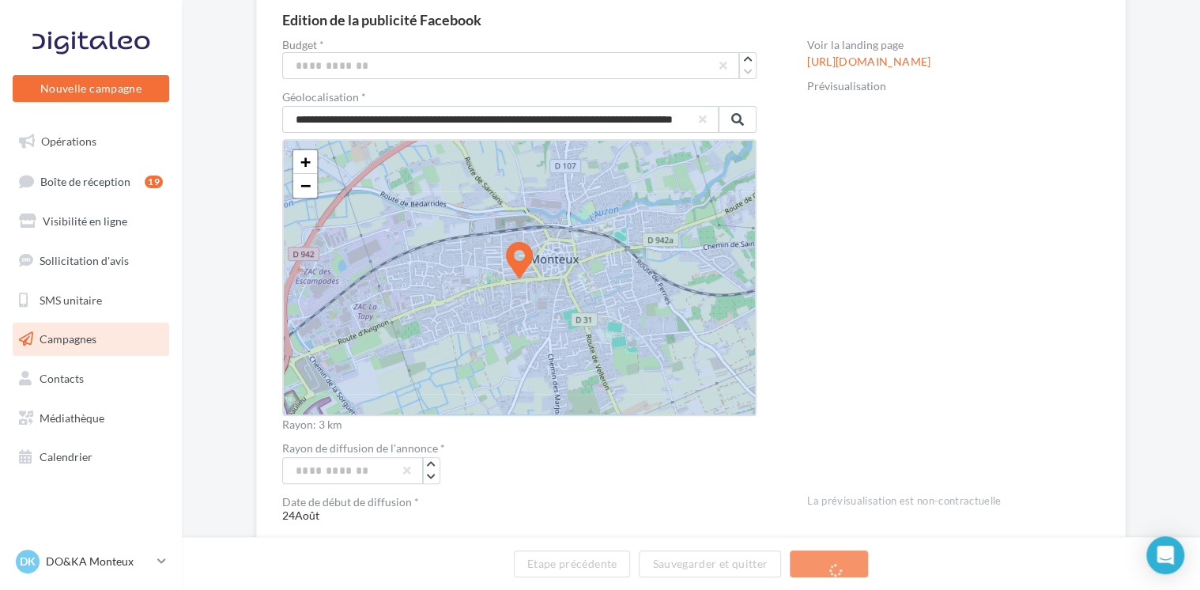
drag, startPoint x: 517, startPoint y: 251, endPoint x: 440, endPoint y: 282, distance: 82.7
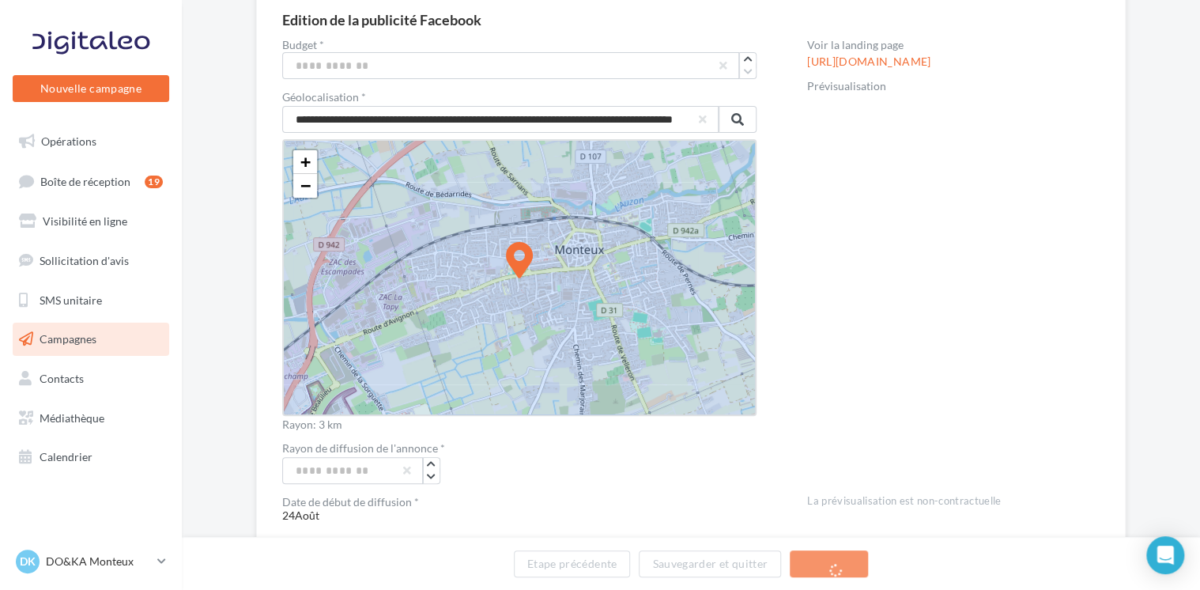
drag, startPoint x: 522, startPoint y: 260, endPoint x: 440, endPoint y: 286, distance: 86.3
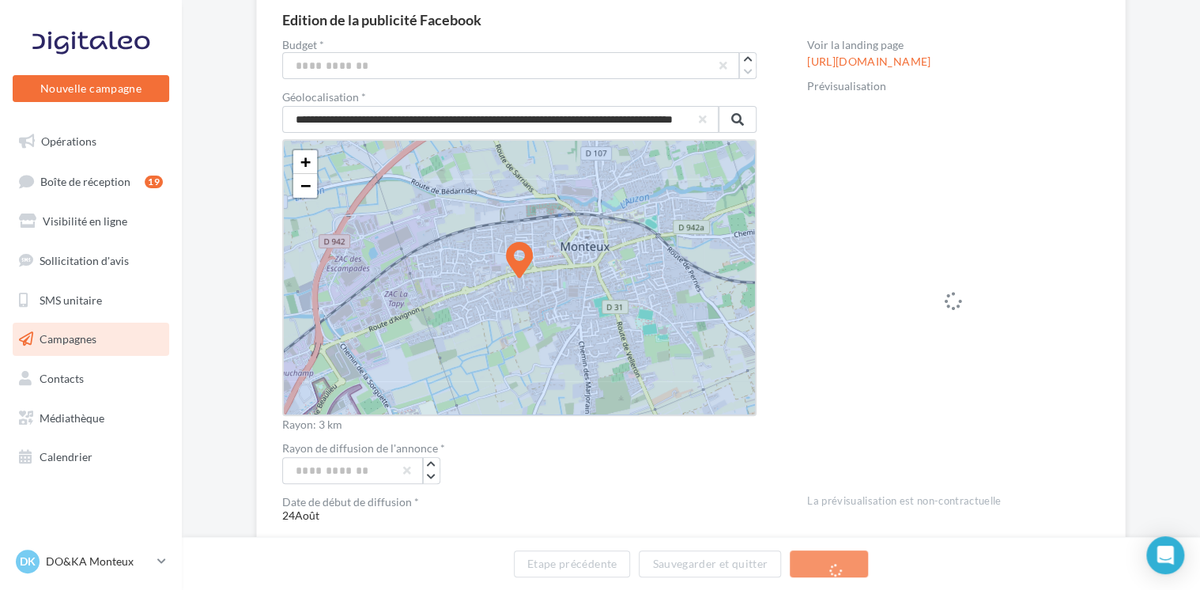
drag, startPoint x: 519, startPoint y: 255, endPoint x: 484, endPoint y: 260, distance: 35.2
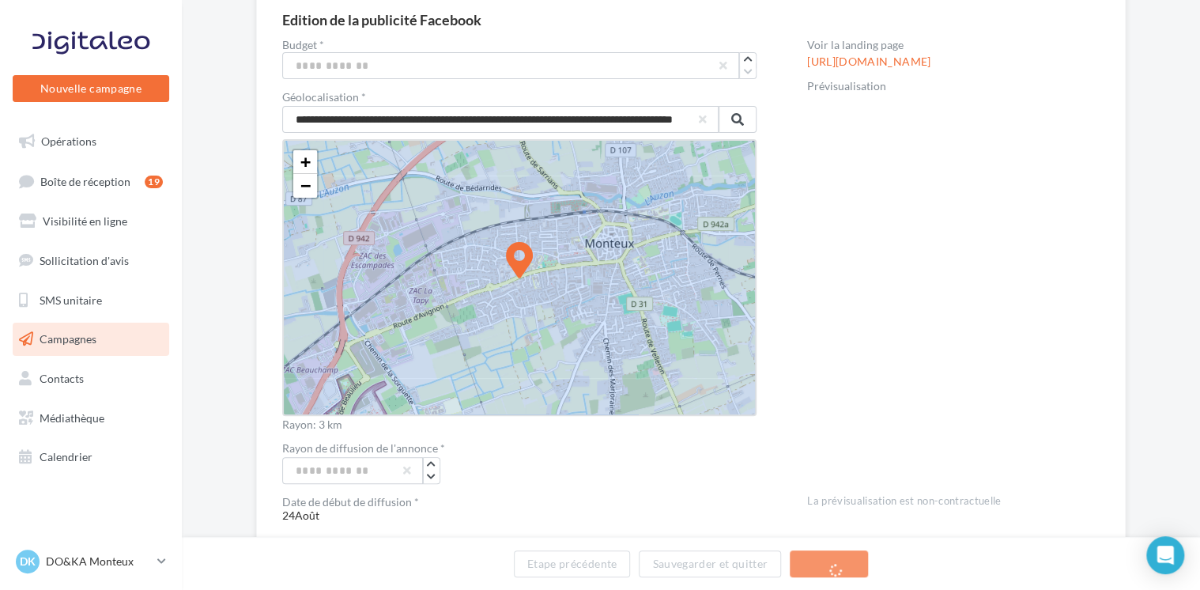
drag, startPoint x: 500, startPoint y: 261, endPoint x: 480, endPoint y: 276, distance: 25.5
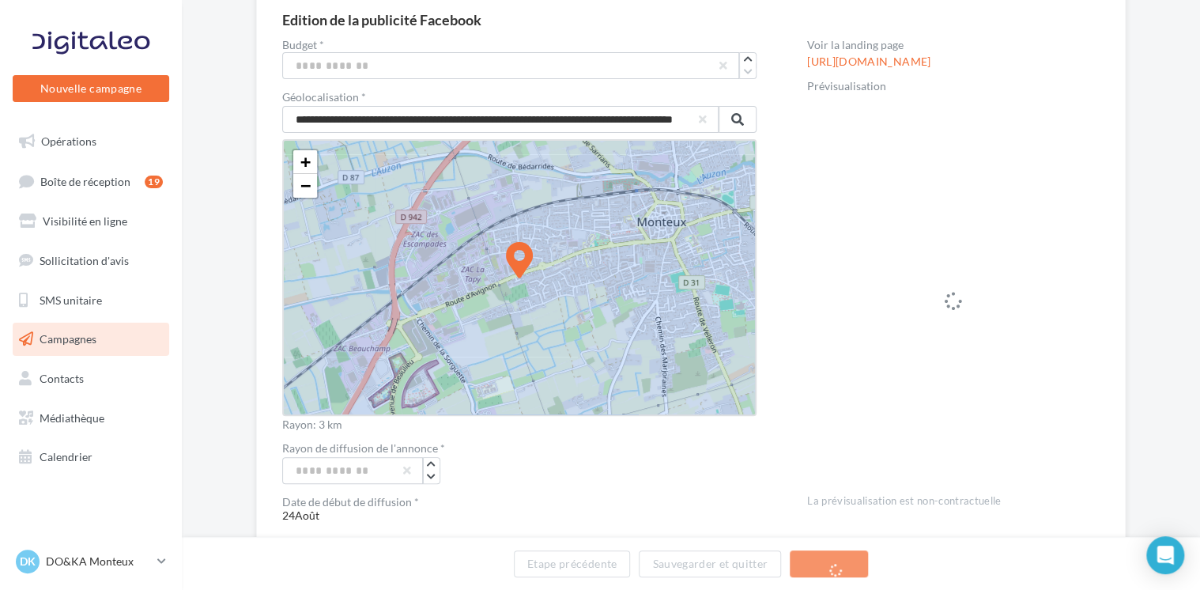
drag, startPoint x: 520, startPoint y: 256, endPoint x: 455, endPoint y: 285, distance: 71.8
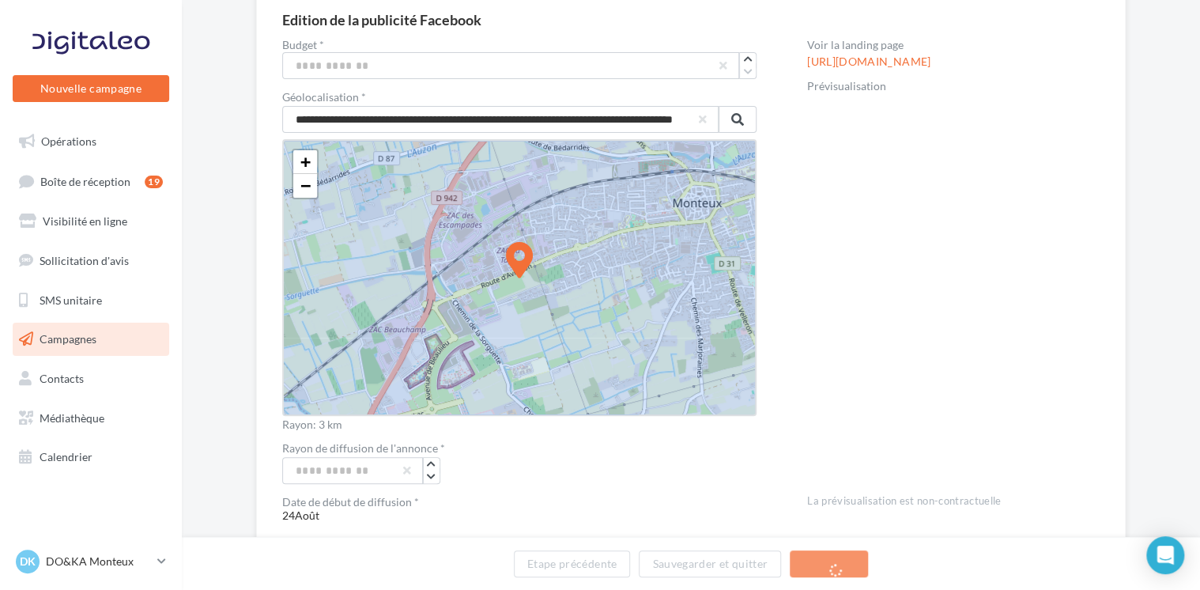
drag, startPoint x: 526, startPoint y: 251, endPoint x: 470, endPoint y: 276, distance: 60.5
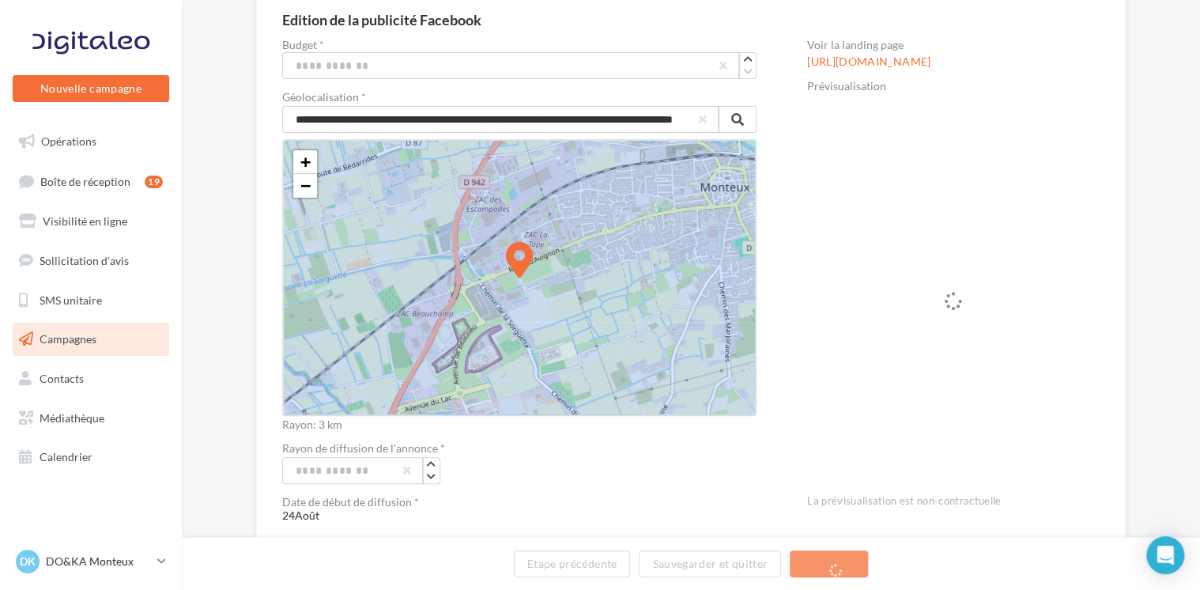
drag, startPoint x: 519, startPoint y: 258, endPoint x: 481, endPoint y: 285, distance: 47.6
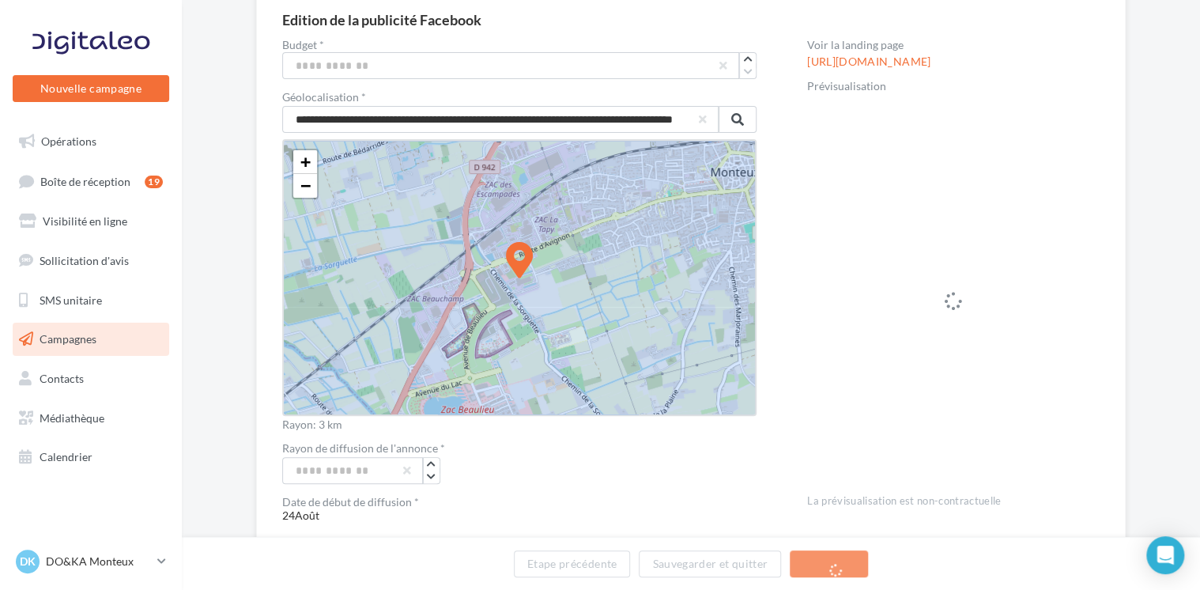
drag, startPoint x: 526, startPoint y: 251, endPoint x: 501, endPoint y: 292, distance: 47.2
click at [307, 157] on span "+" at bounding box center [305, 162] width 10 height 20
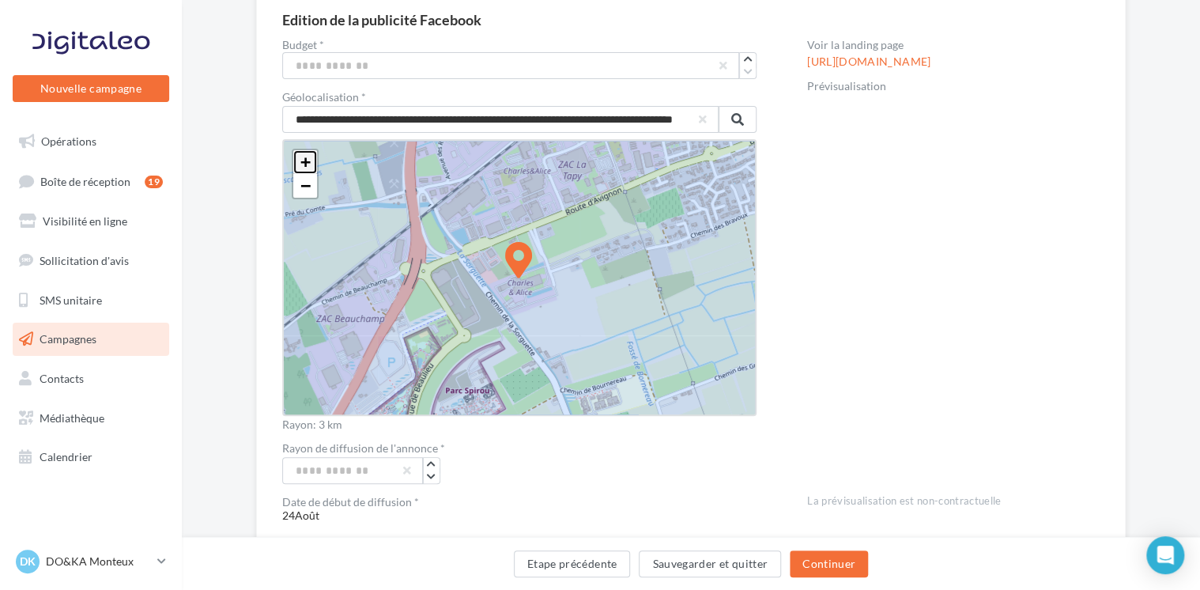
click at [307, 157] on span "+" at bounding box center [305, 162] width 10 height 20
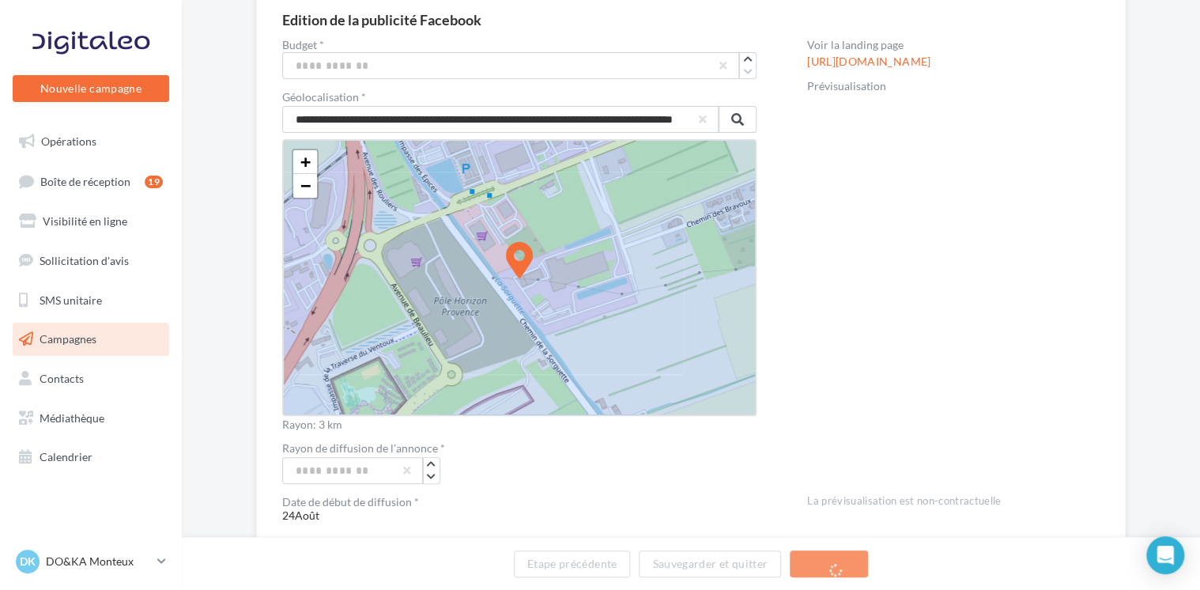
drag, startPoint x: 520, startPoint y: 258, endPoint x: 467, endPoint y: 283, distance: 58.7
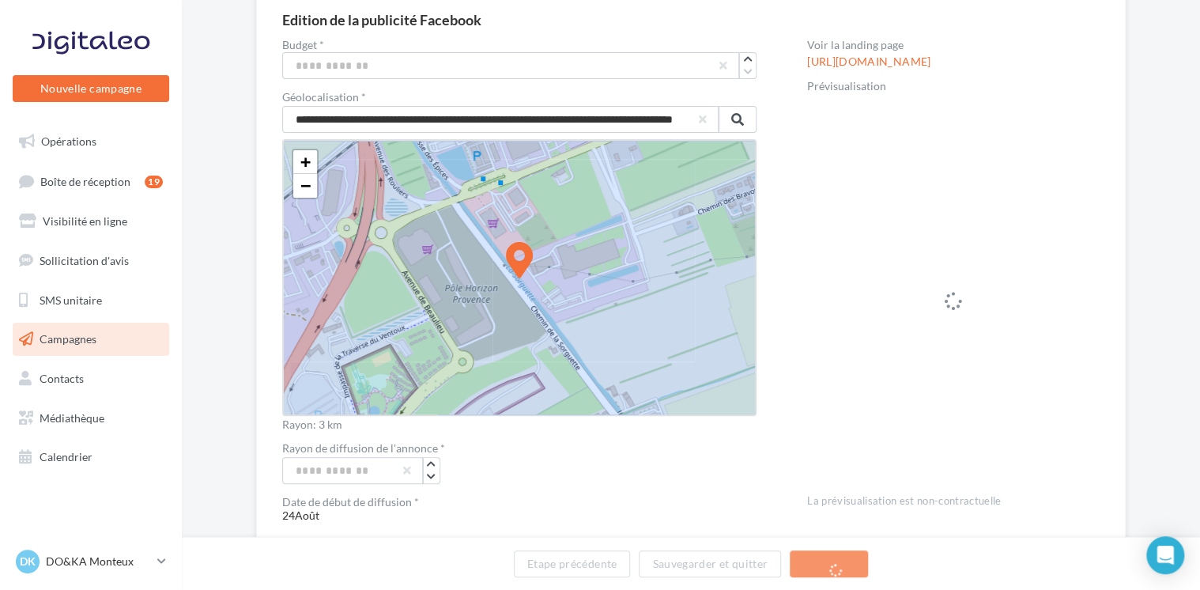
drag, startPoint x: 522, startPoint y: 258, endPoint x: 493, endPoint y: 285, distance: 39.7
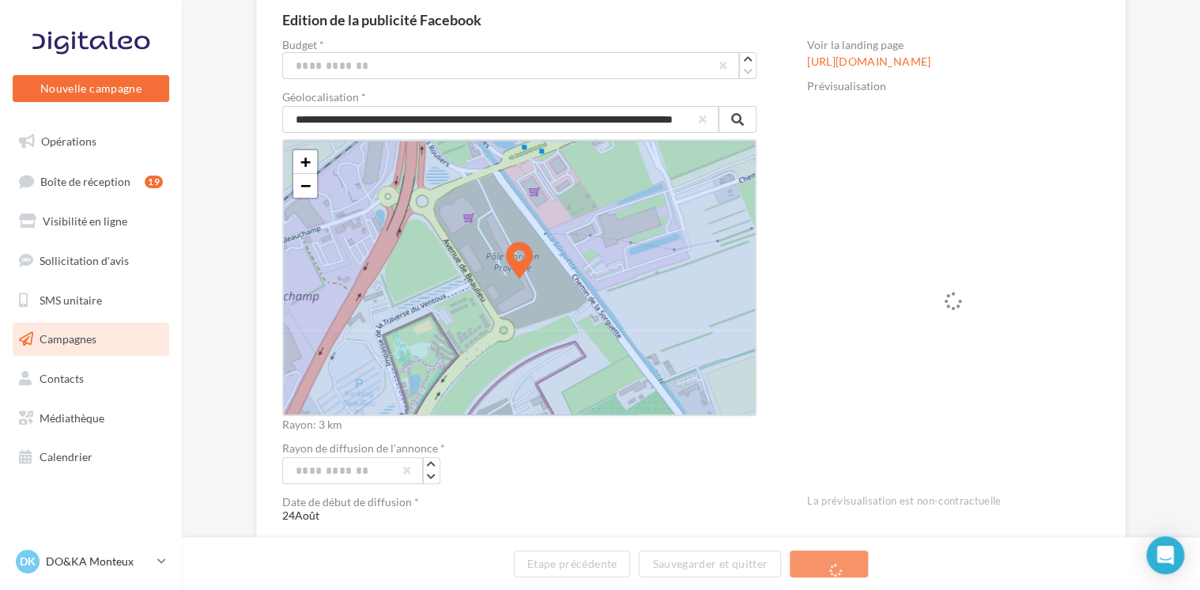
drag, startPoint x: 520, startPoint y: 255, endPoint x: 479, endPoint y: 286, distance: 51.9
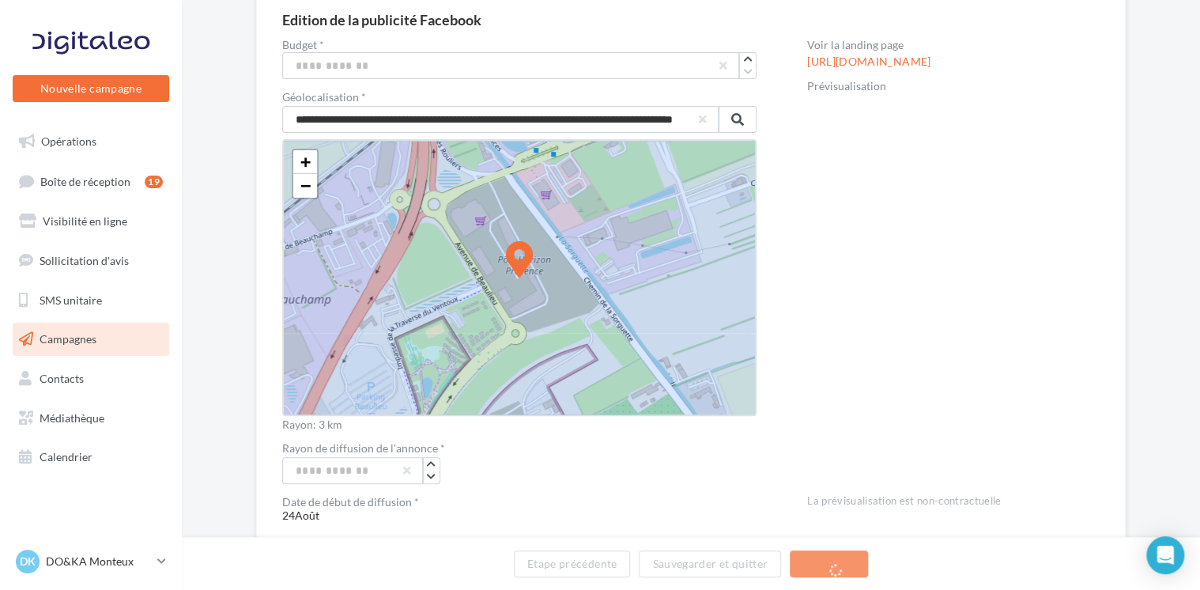
drag, startPoint x: 525, startPoint y: 256, endPoint x: 512, endPoint y: 248, distance: 15.6
click at [308, 190] on span "−" at bounding box center [305, 186] width 10 height 20
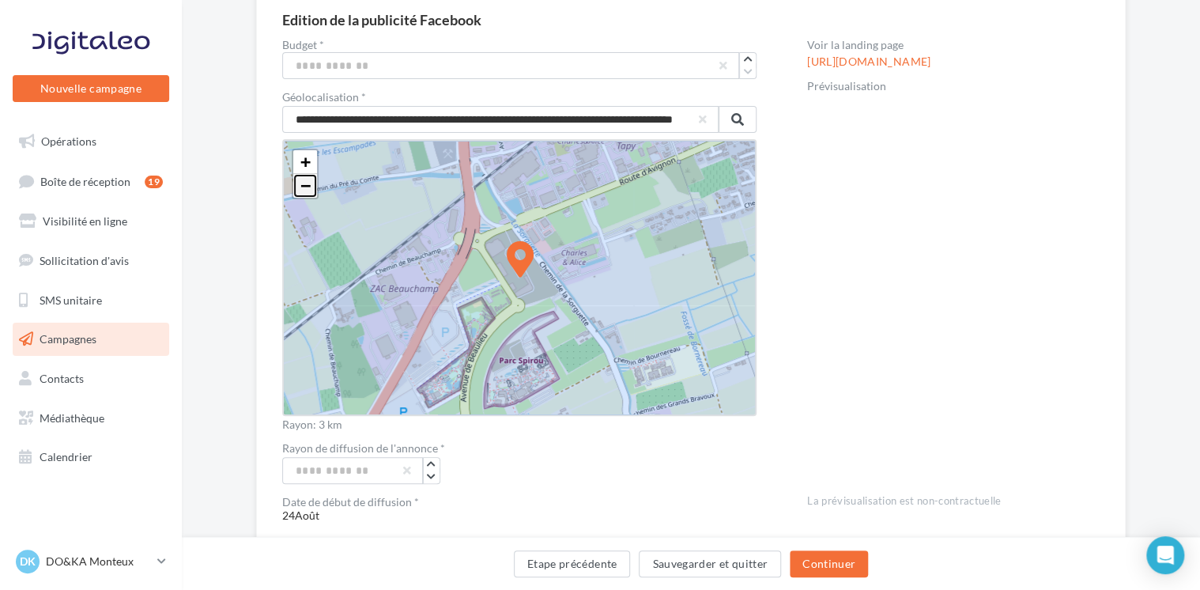
click at [308, 190] on span "−" at bounding box center [305, 186] width 10 height 20
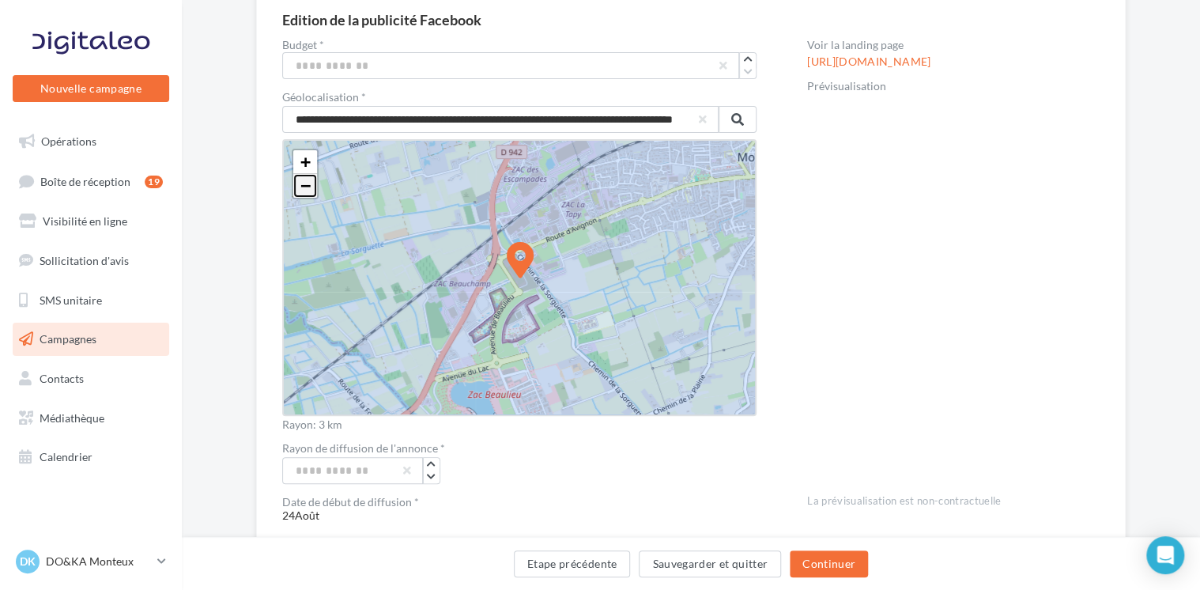
click at [308, 190] on span "−" at bounding box center [305, 186] width 10 height 20
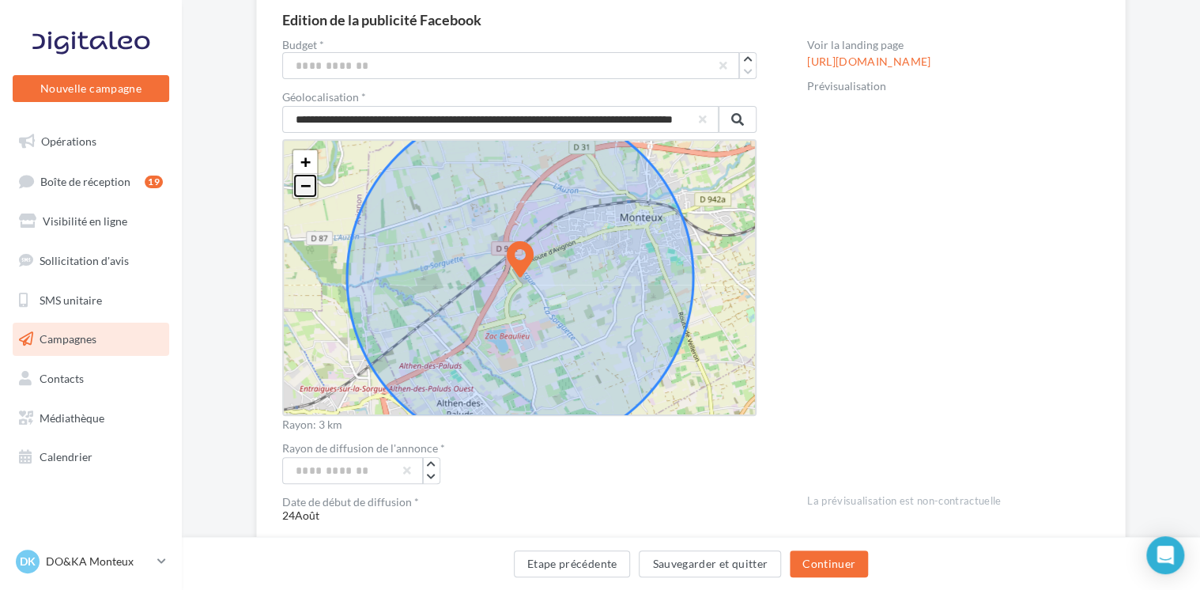
click at [308, 191] on span "−" at bounding box center [305, 186] width 10 height 20
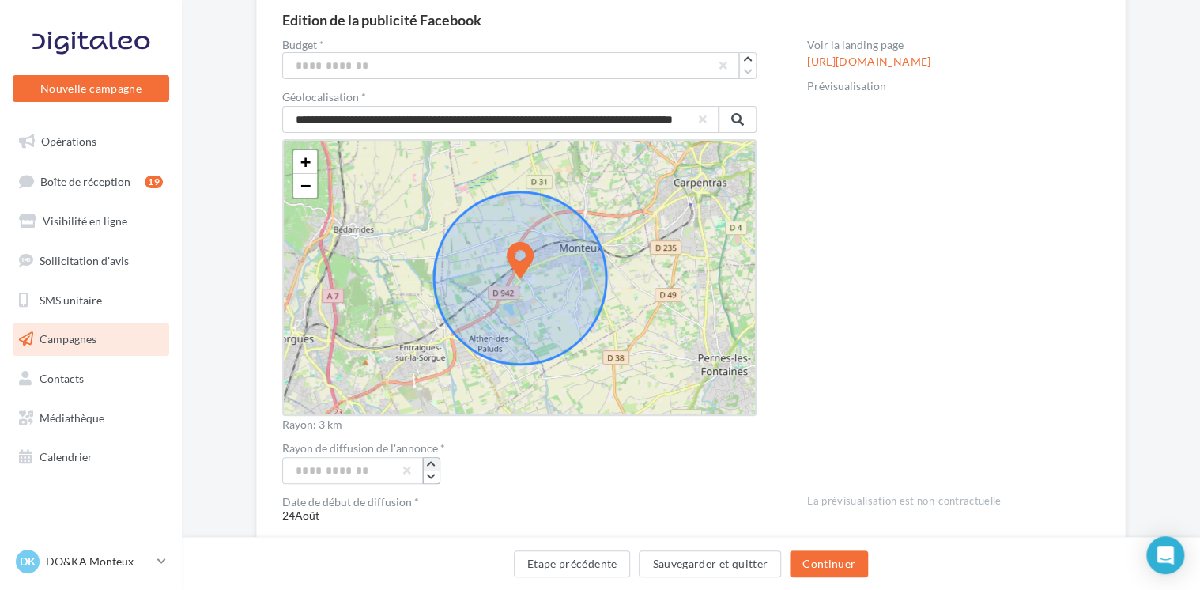
click at [430, 462] on icon "button" at bounding box center [431, 463] width 9 height 9
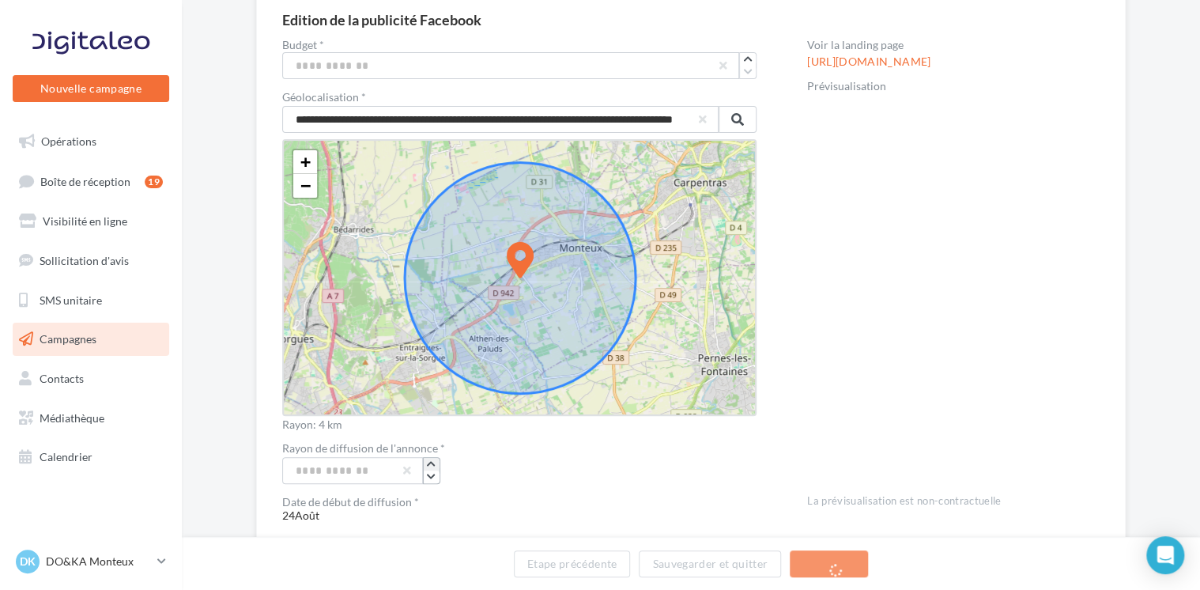
click at [430, 462] on icon "button" at bounding box center [431, 463] width 9 height 9
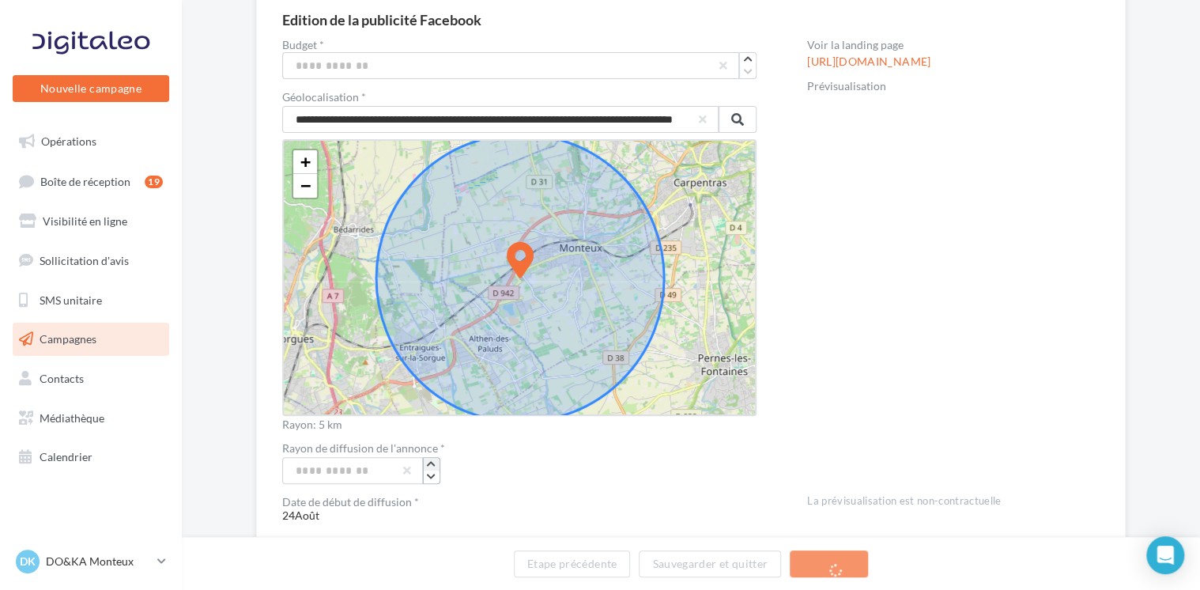
click at [430, 462] on icon "button" at bounding box center [431, 463] width 9 height 9
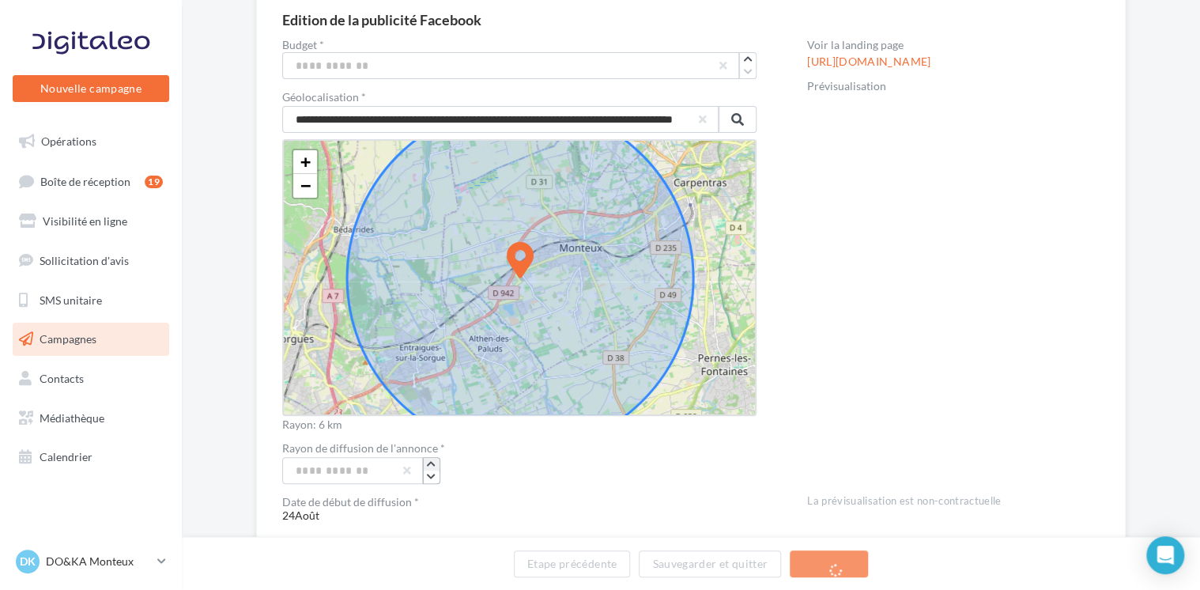
click at [430, 462] on icon "button" at bounding box center [431, 463] width 9 height 9
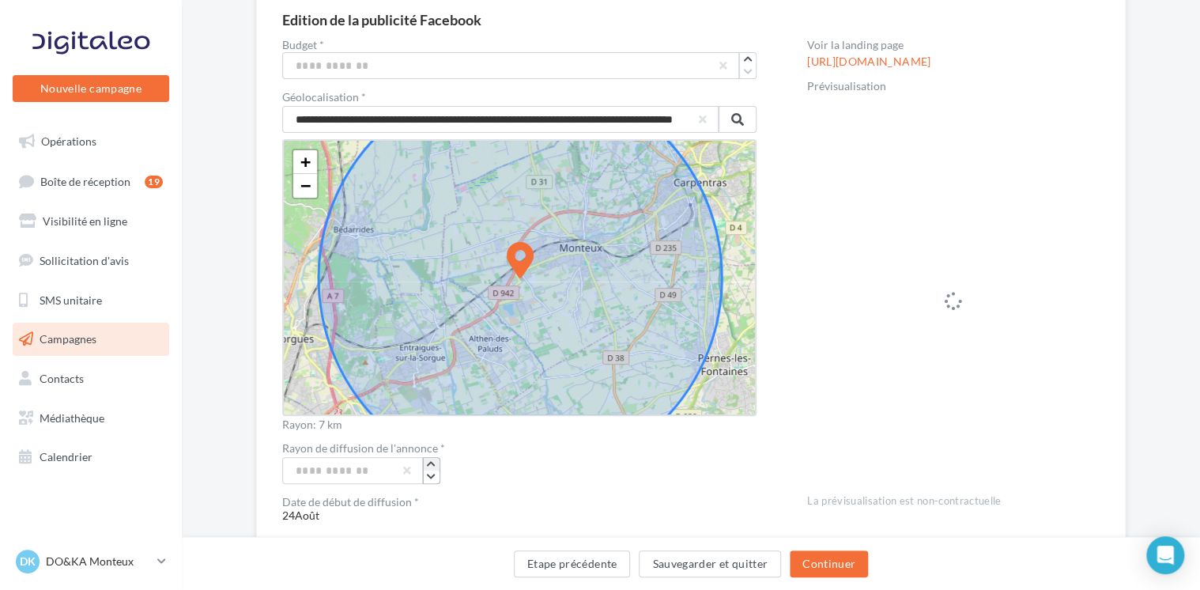
click at [430, 462] on icon "button" at bounding box center [431, 463] width 9 height 9
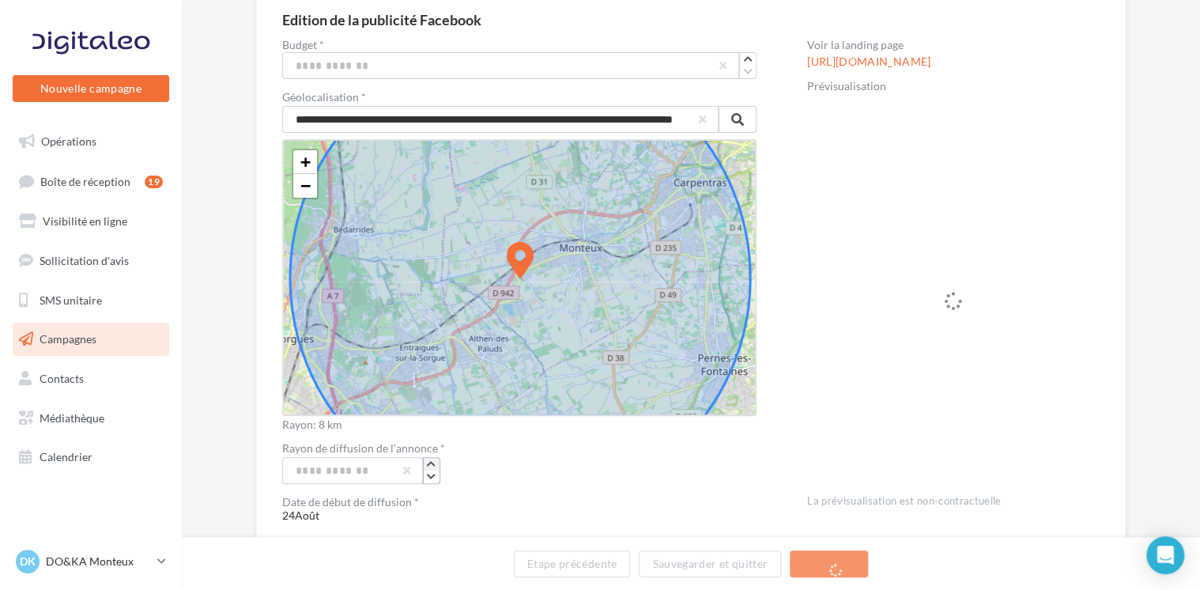
click at [430, 462] on icon "button" at bounding box center [431, 463] width 9 height 9
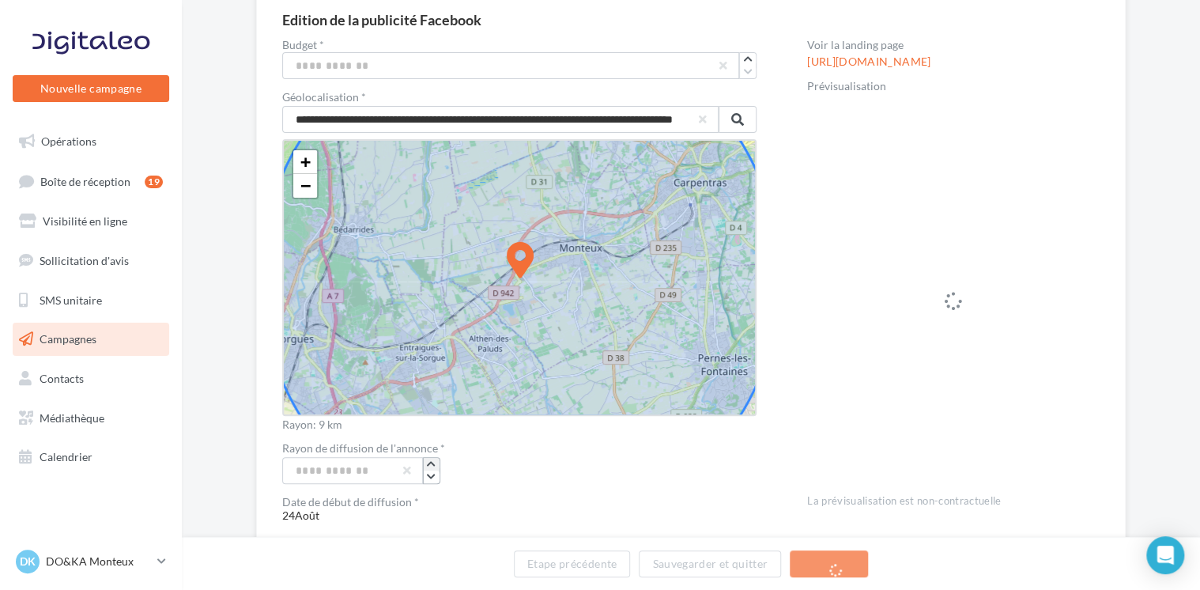
click at [430, 462] on icon "button" at bounding box center [431, 463] width 9 height 9
click at [583, 391] on icon at bounding box center [520, 279] width 576 height 576
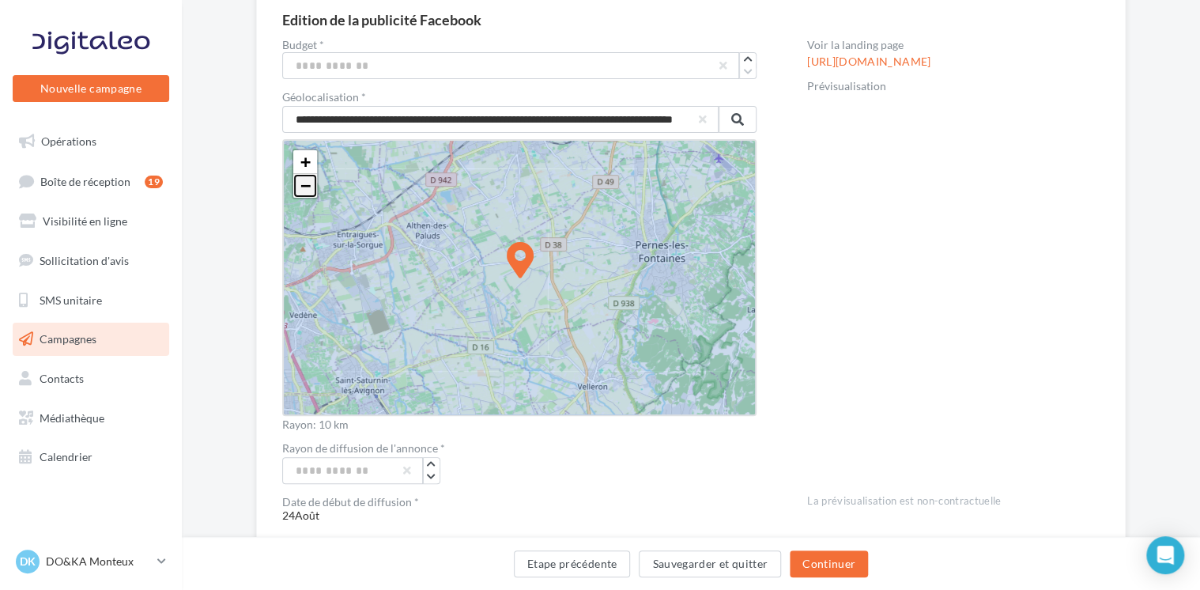
click at [302, 186] on span "−" at bounding box center [305, 186] width 10 height 20
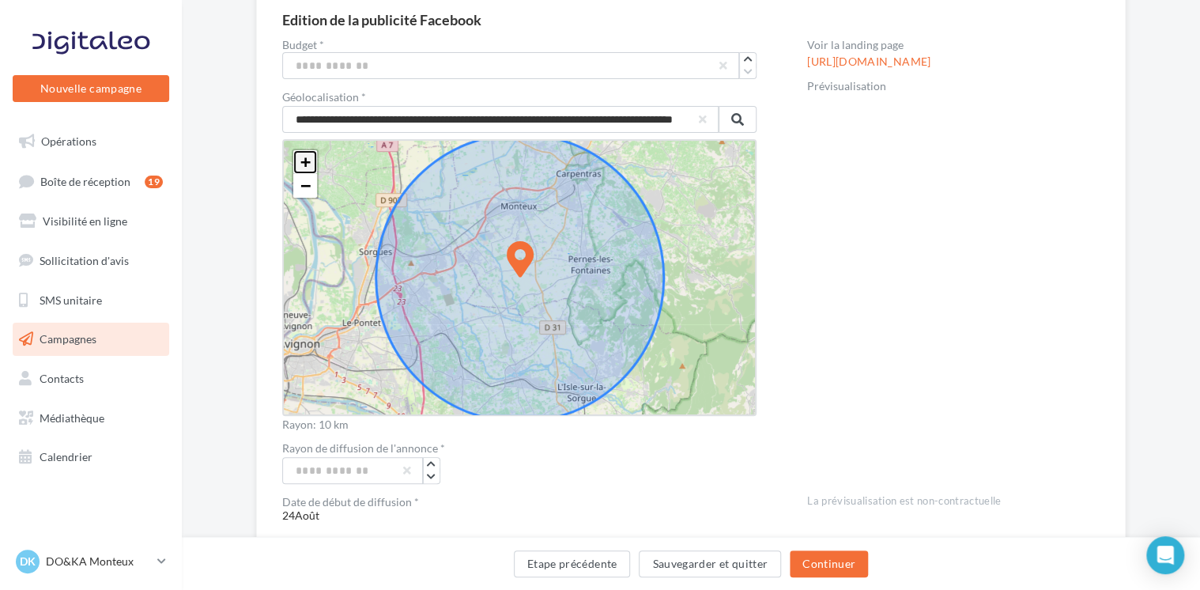
click at [300, 157] on span "+" at bounding box center [305, 162] width 10 height 20
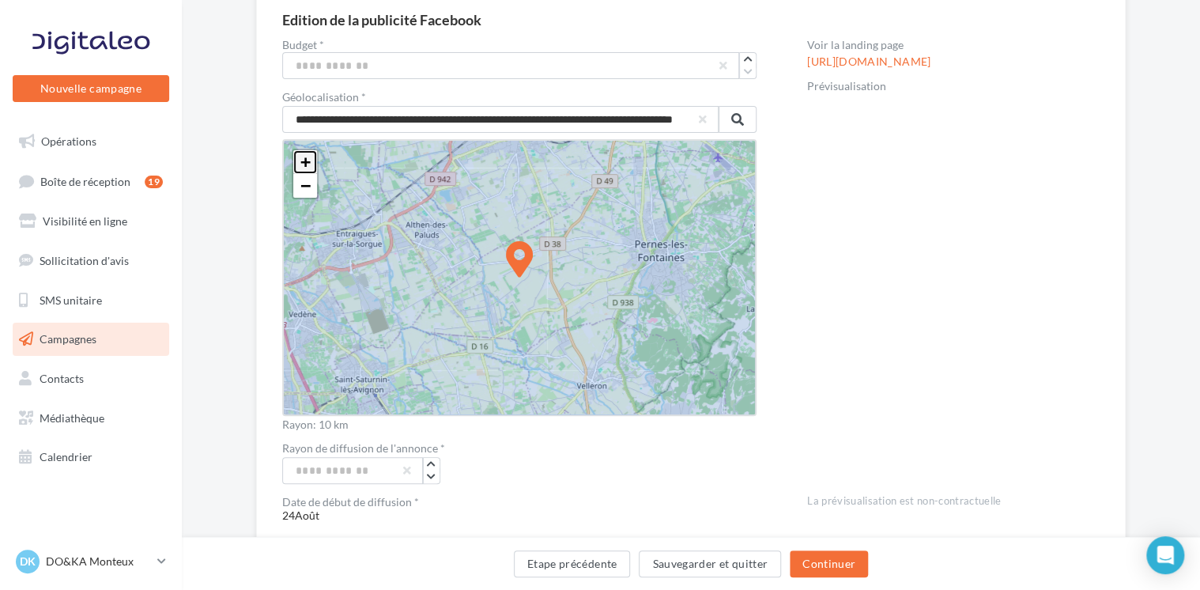
click at [300, 157] on span "+" at bounding box center [305, 162] width 10 height 20
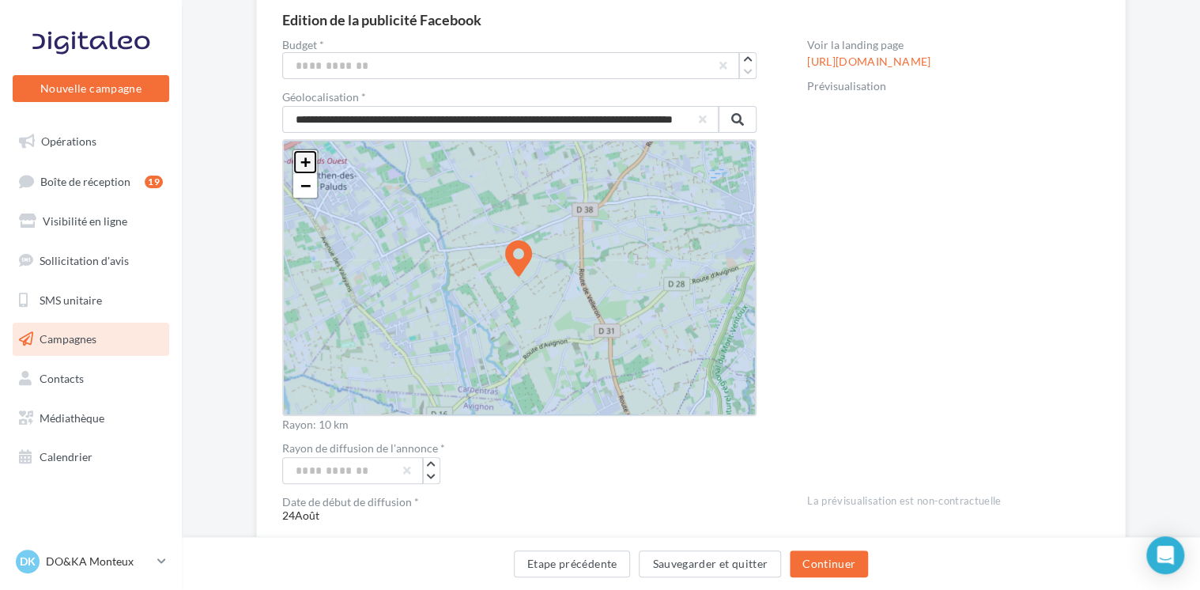
click at [300, 157] on span "+" at bounding box center [305, 162] width 10 height 20
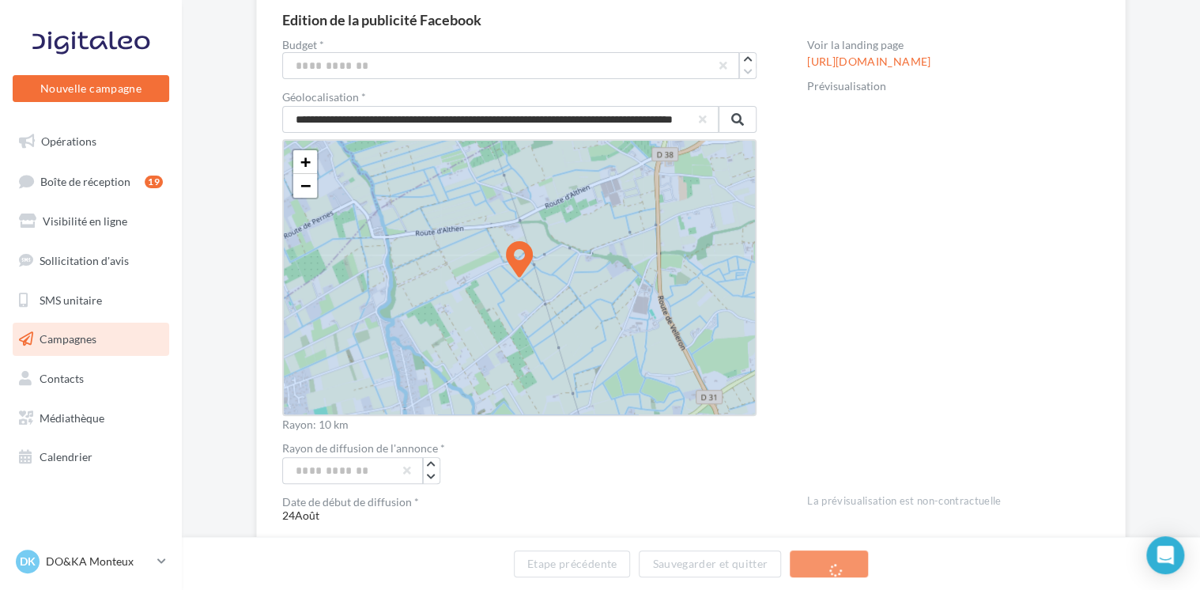
drag, startPoint x: 515, startPoint y: 242, endPoint x: 484, endPoint y: 202, distance: 50.6
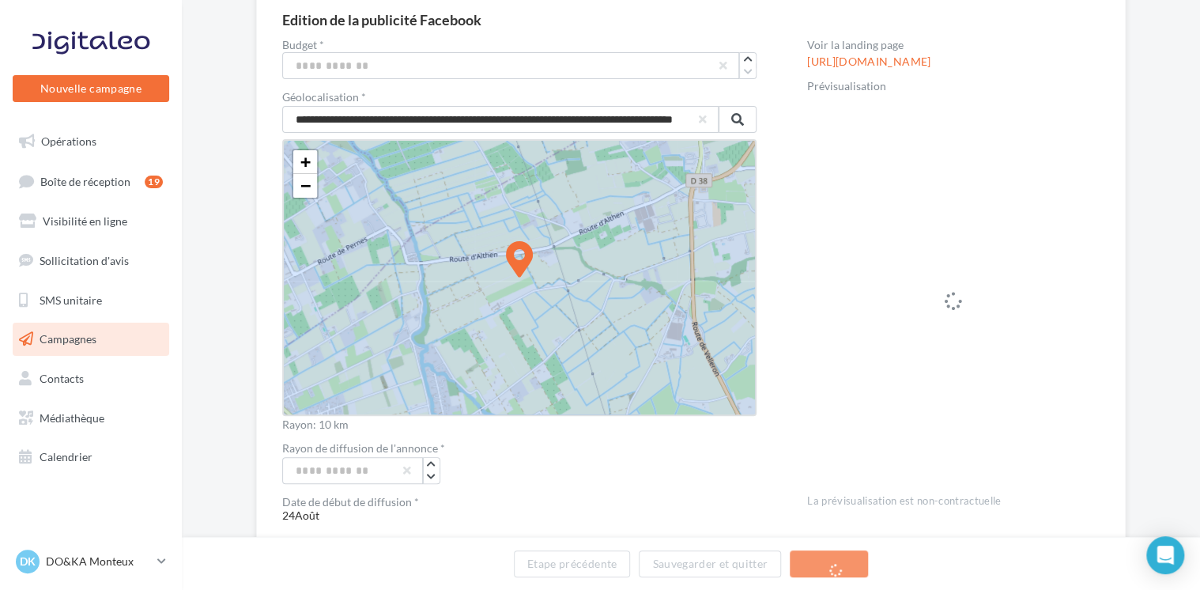
drag, startPoint x: 524, startPoint y: 256, endPoint x: 458, endPoint y: 210, distance: 80.7
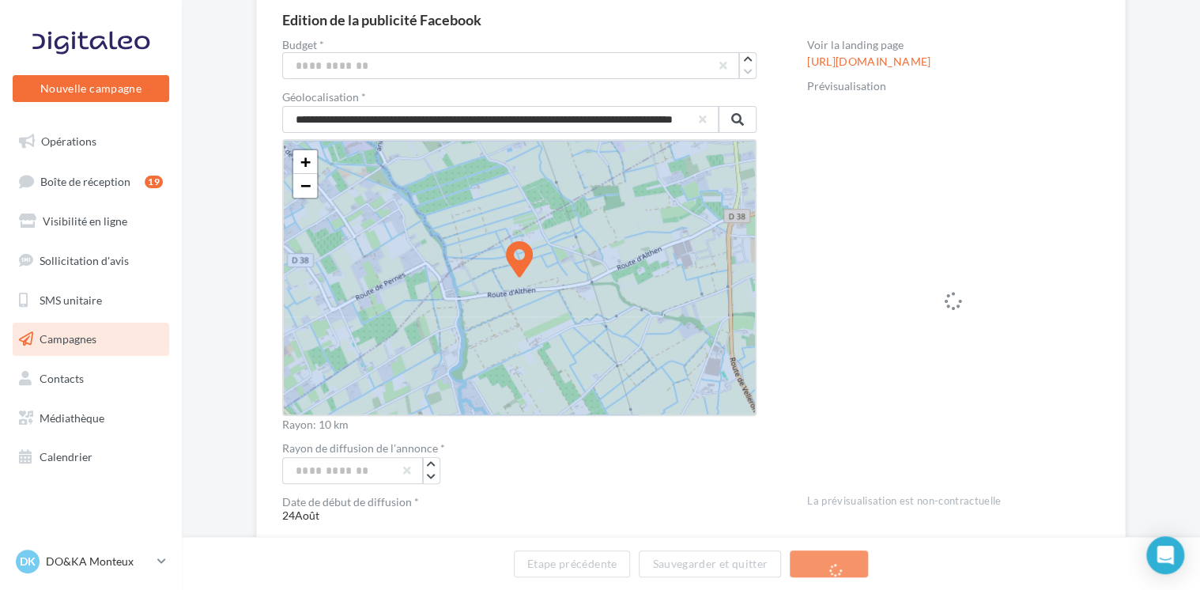
drag, startPoint x: 525, startPoint y: 259, endPoint x: 459, endPoint y: 176, distance: 106.9
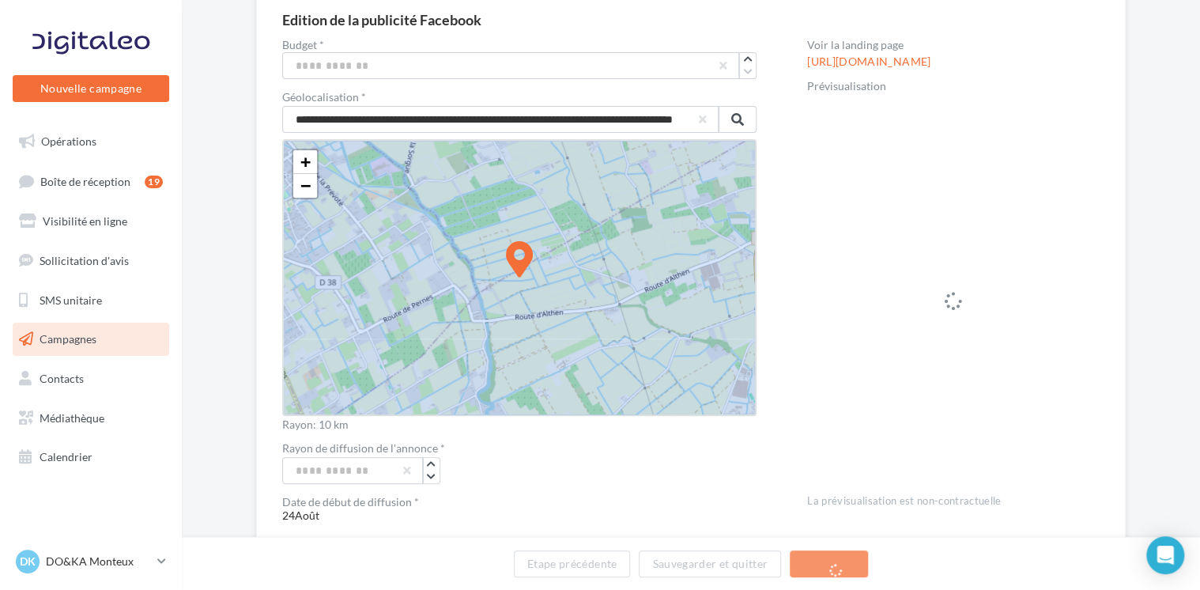
drag, startPoint x: 519, startPoint y: 261, endPoint x: 464, endPoint y: 184, distance: 94.1
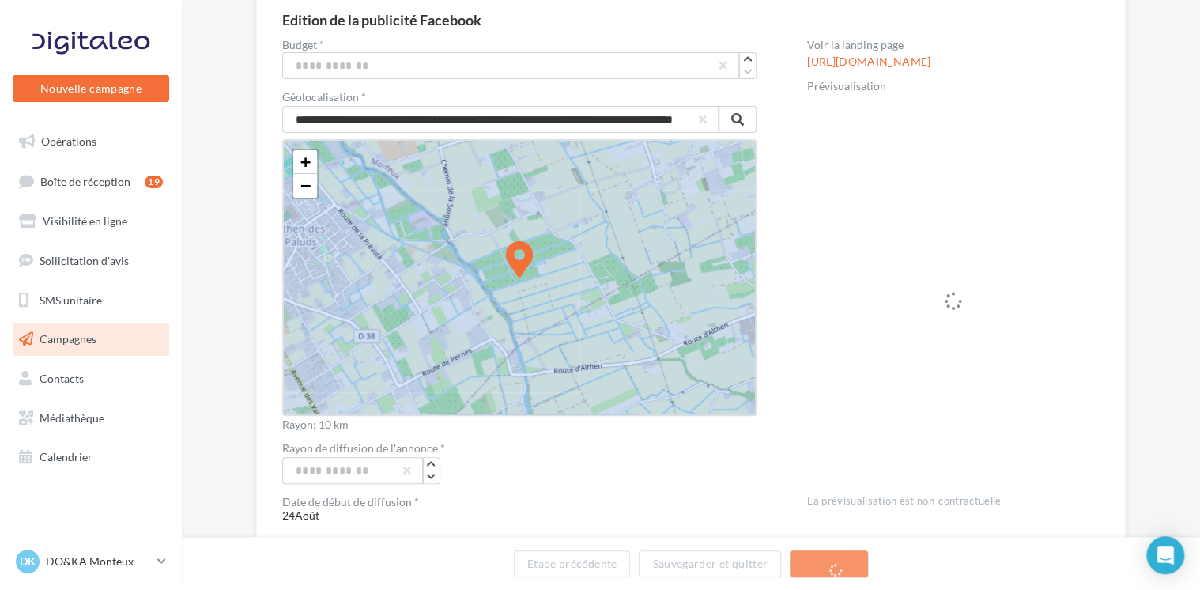
drag, startPoint x: 524, startPoint y: 255, endPoint x: 463, endPoint y: 183, distance: 94.8
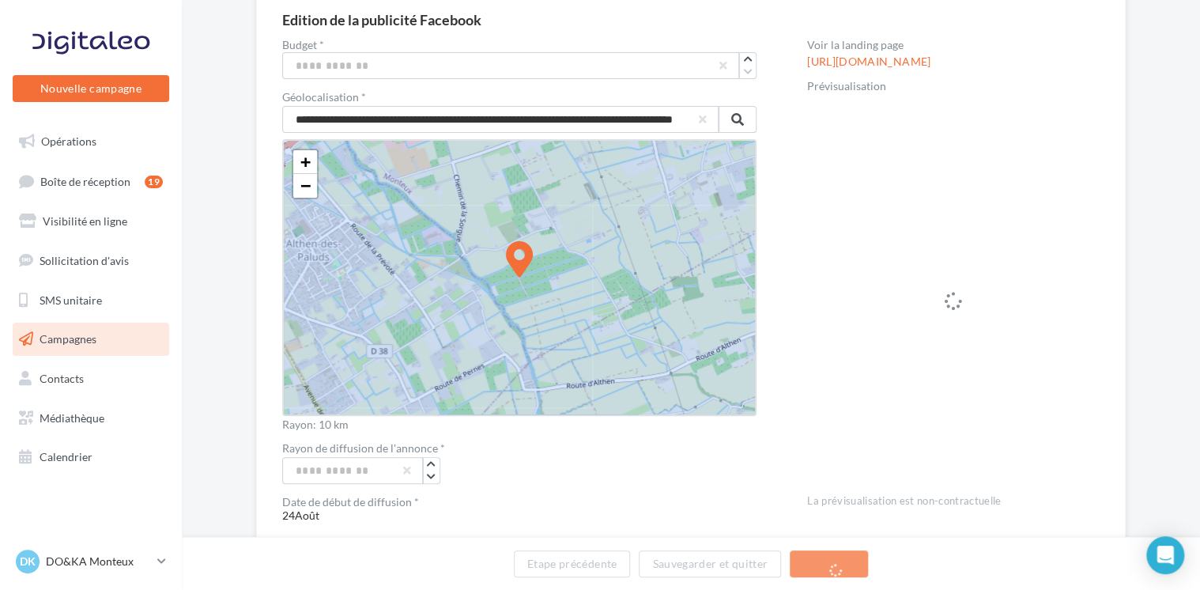
drag, startPoint x: 529, startPoint y: 260, endPoint x: 505, endPoint y: 194, distance: 69.8
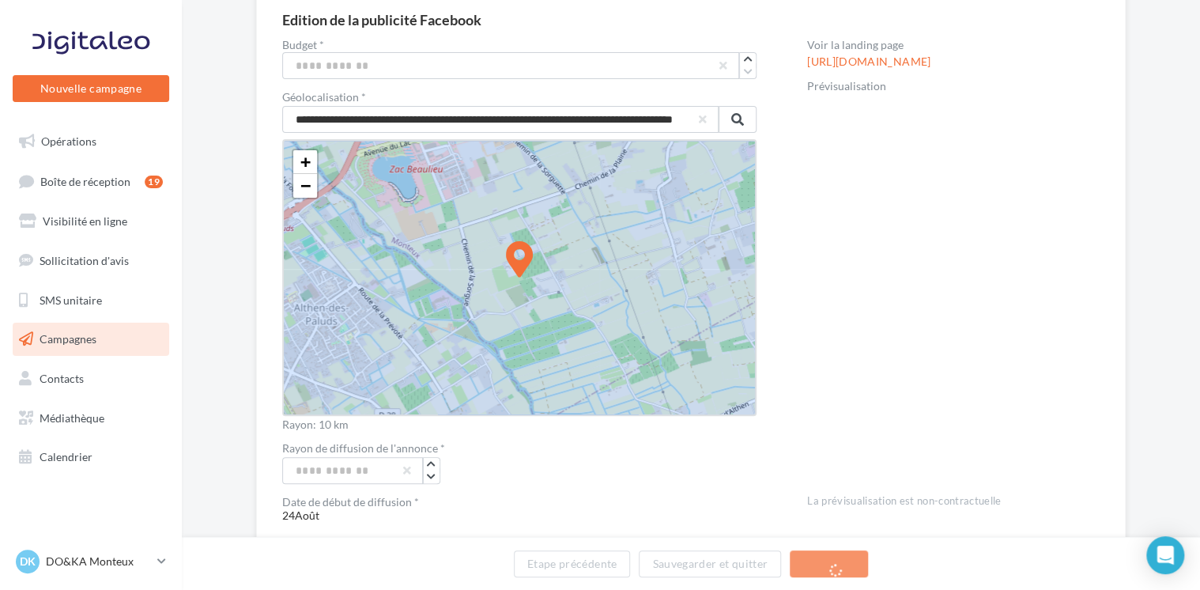
drag, startPoint x: 520, startPoint y: 264, endPoint x: 492, endPoint y: 176, distance: 93.0
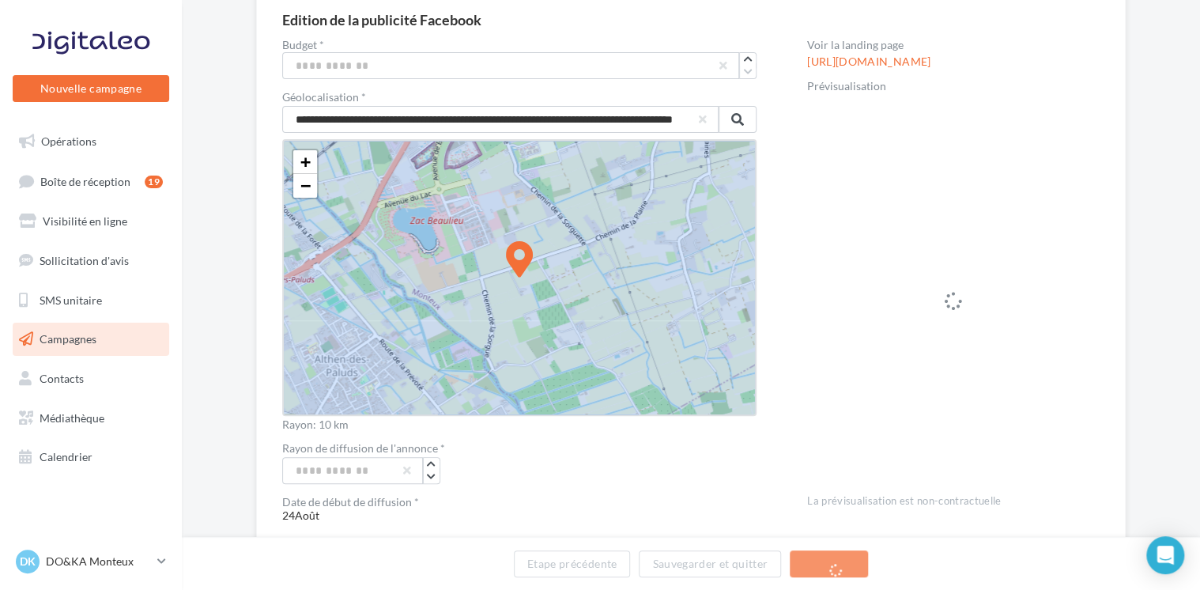
drag, startPoint x: 523, startPoint y: 254, endPoint x: 482, endPoint y: 166, distance: 96.9
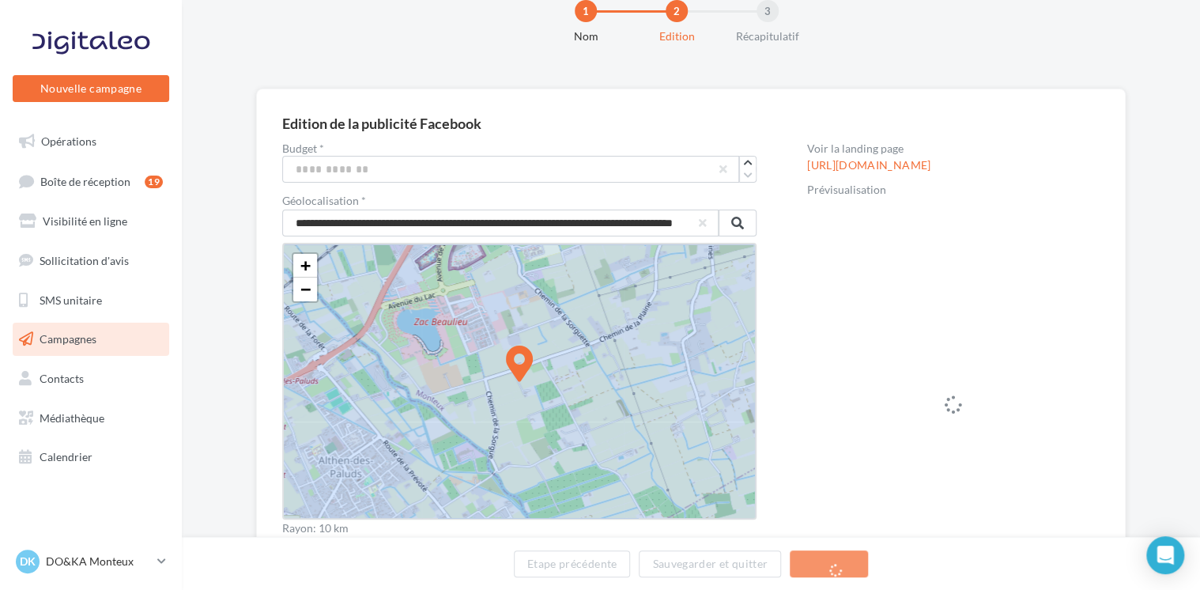
scroll to position [0, 0]
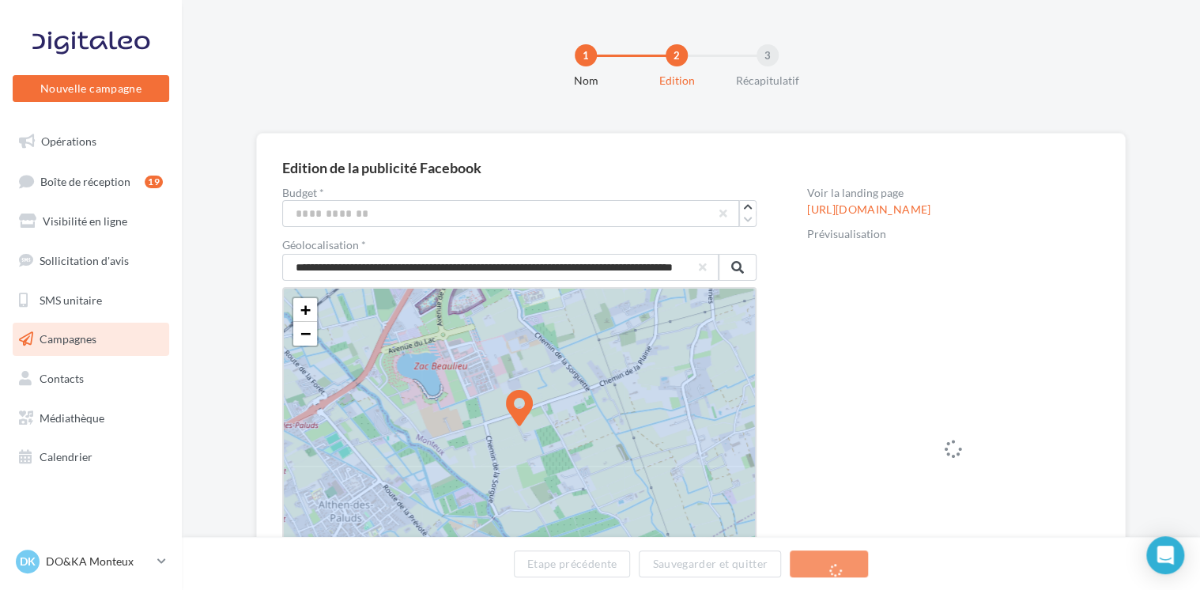
drag, startPoint x: 525, startPoint y: 261, endPoint x: 527, endPoint y: 168, distance: 92.5
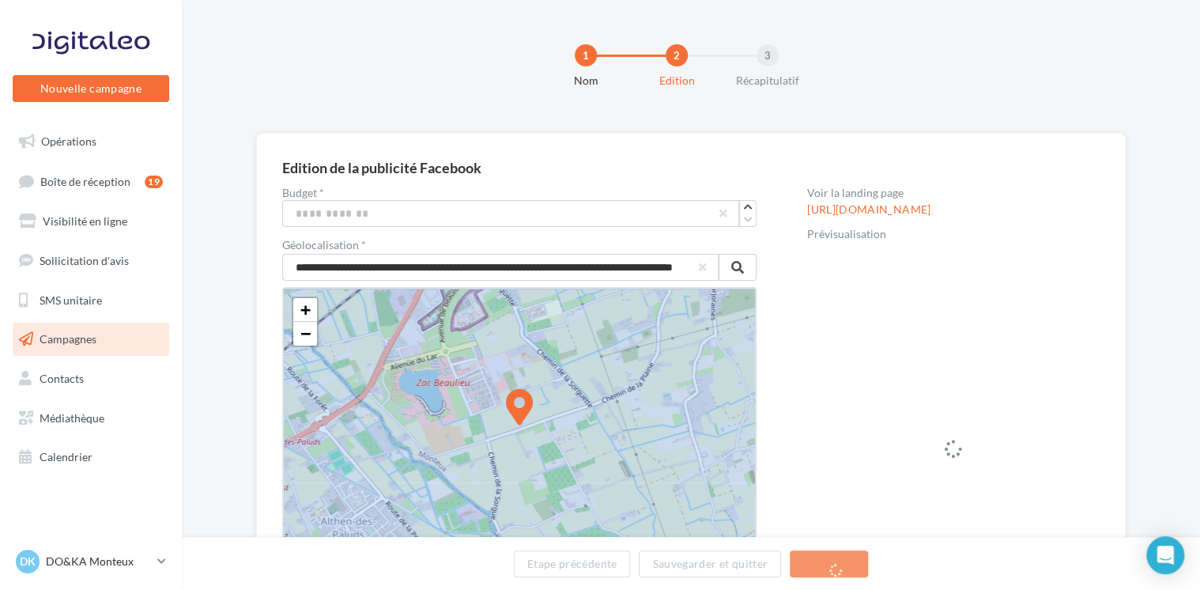
drag, startPoint x: 517, startPoint y: 403, endPoint x: 504, endPoint y: 355, distance: 50.1
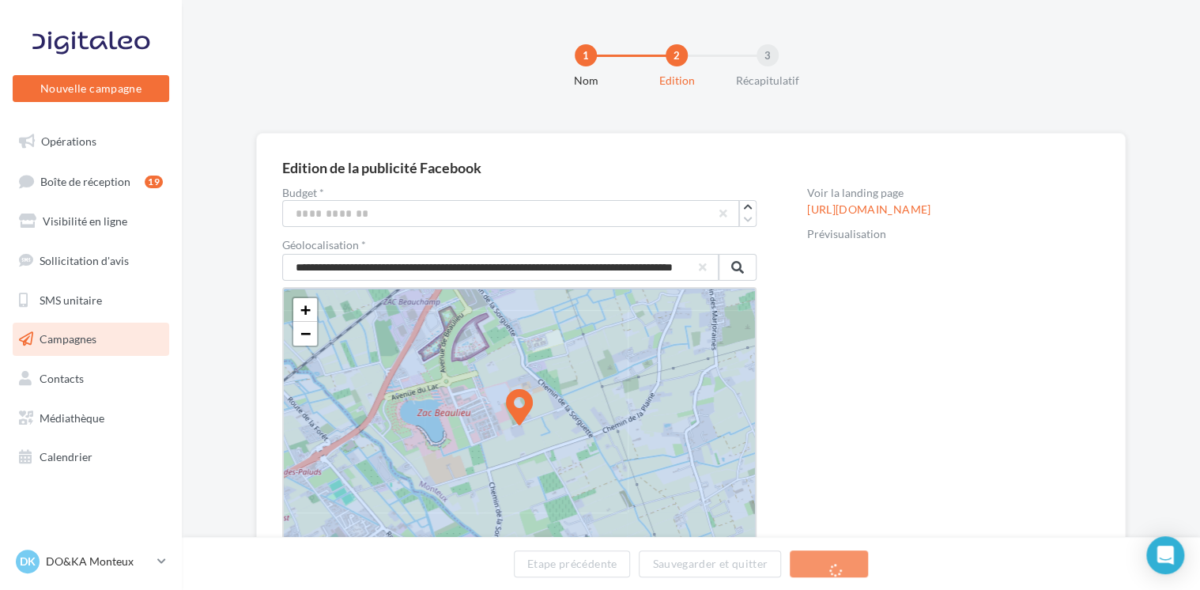
drag, startPoint x: 519, startPoint y: 397, endPoint x: 512, endPoint y: 334, distance: 62.9
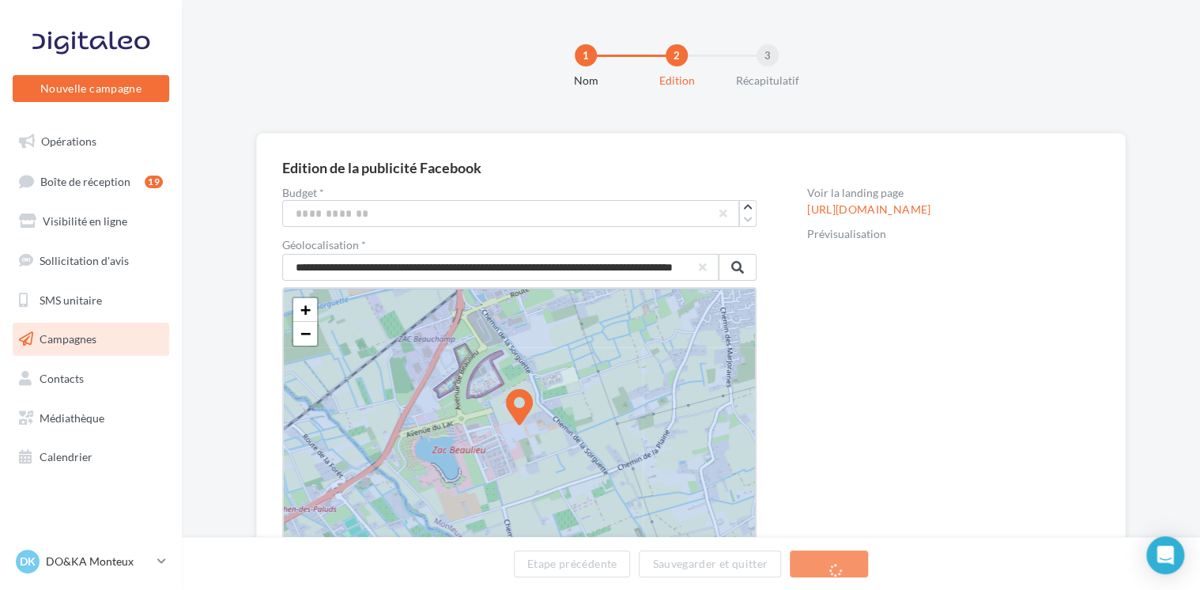
drag, startPoint x: 529, startPoint y: 410, endPoint x: 500, endPoint y: 351, distance: 65.4
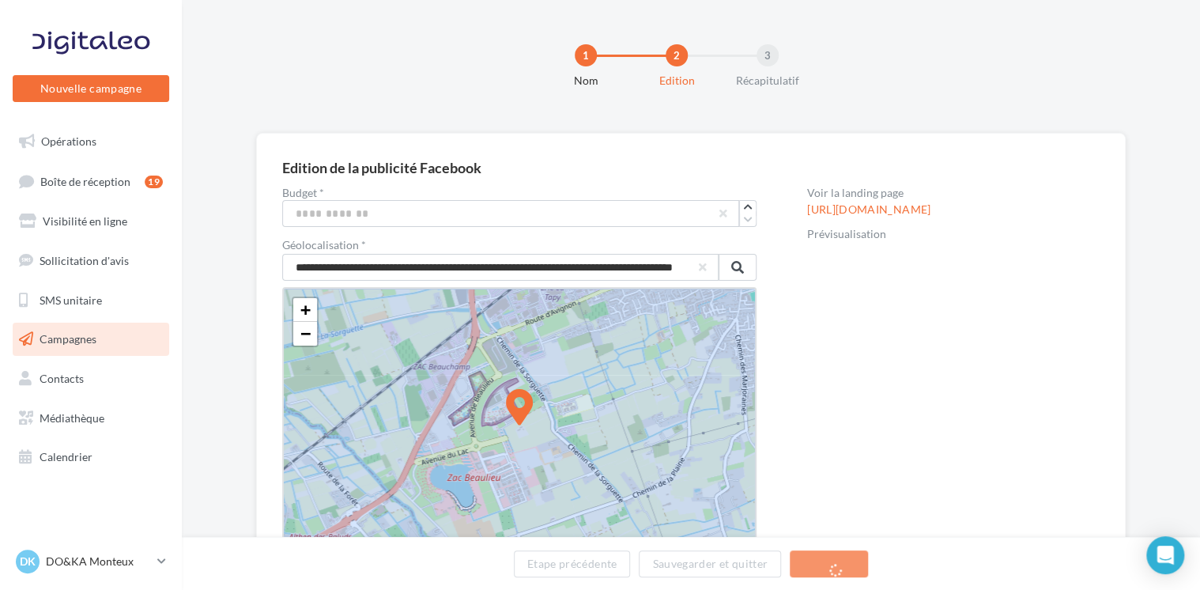
drag, startPoint x: 518, startPoint y: 400, endPoint x: 500, endPoint y: 354, distance: 49.0
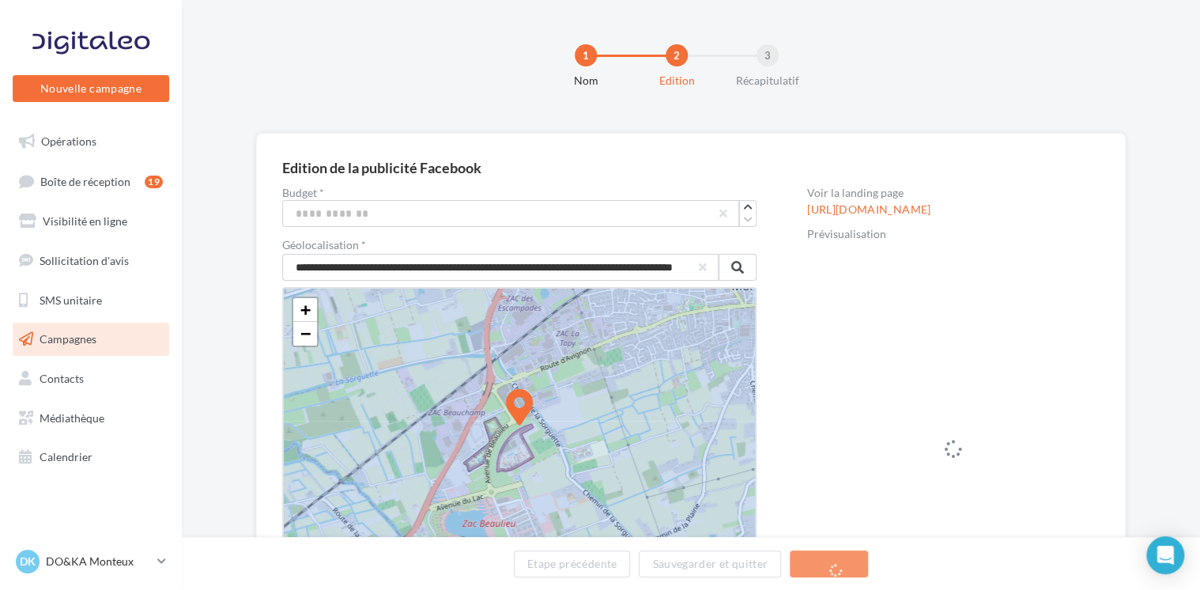
drag, startPoint x: 525, startPoint y: 406, endPoint x: 510, endPoint y: 358, distance: 50.5
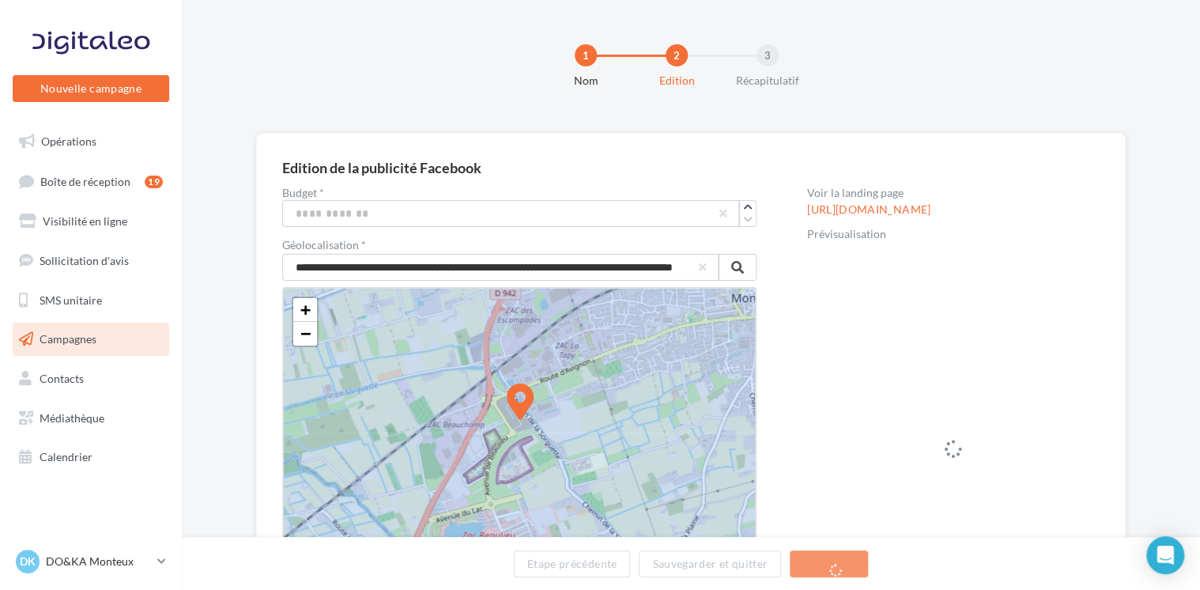
drag, startPoint x: 523, startPoint y: 406, endPoint x: 526, endPoint y: 391, distance: 16.0
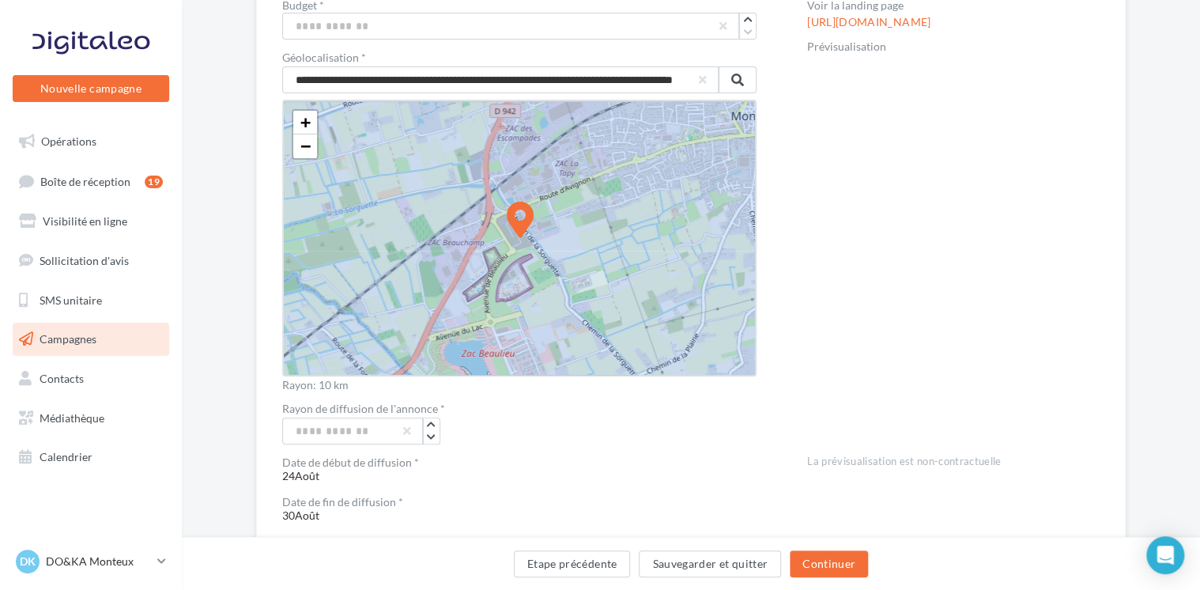
scroll to position [149, 0]
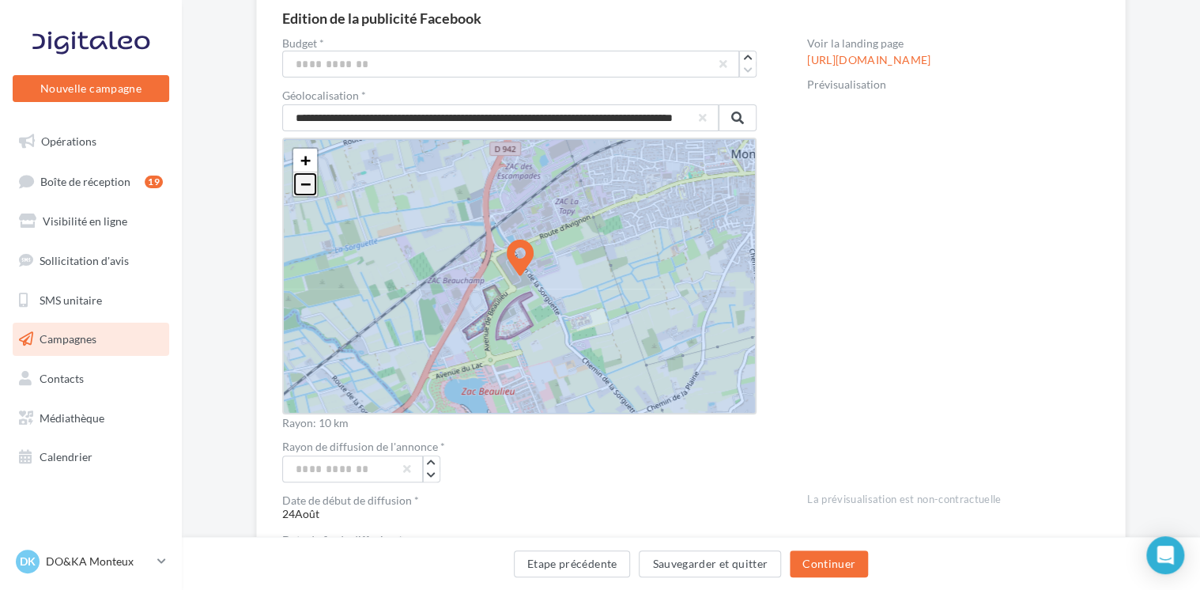
click at [308, 182] on span "−" at bounding box center [305, 184] width 10 height 20
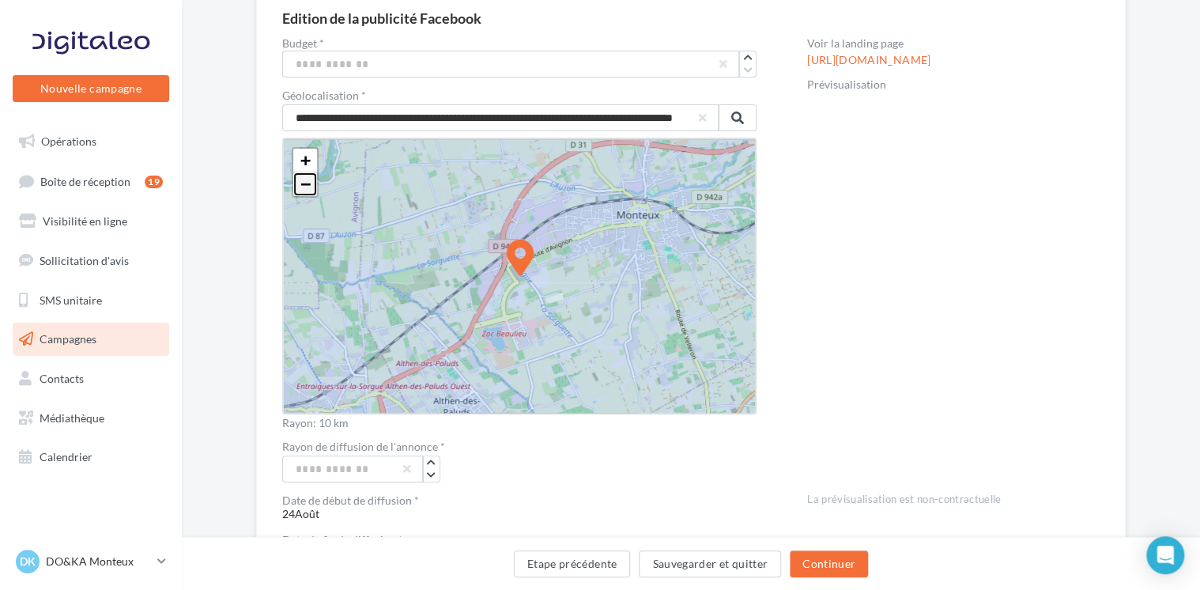
click at [308, 182] on span "−" at bounding box center [305, 184] width 10 height 20
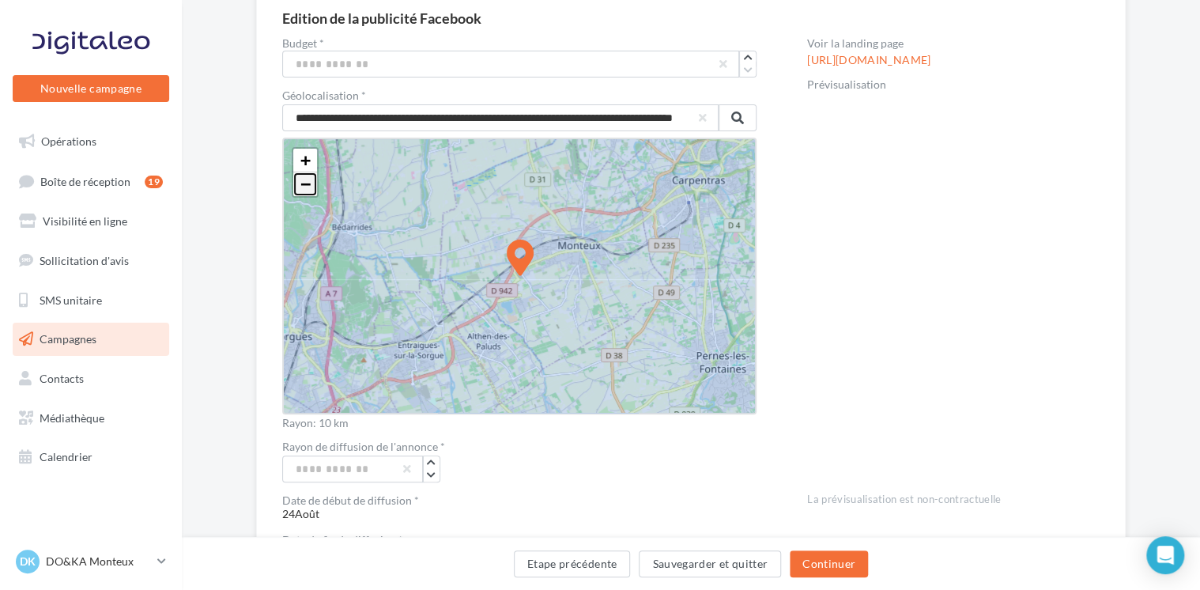
click at [308, 182] on span "−" at bounding box center [305, 184] width 10 height 20
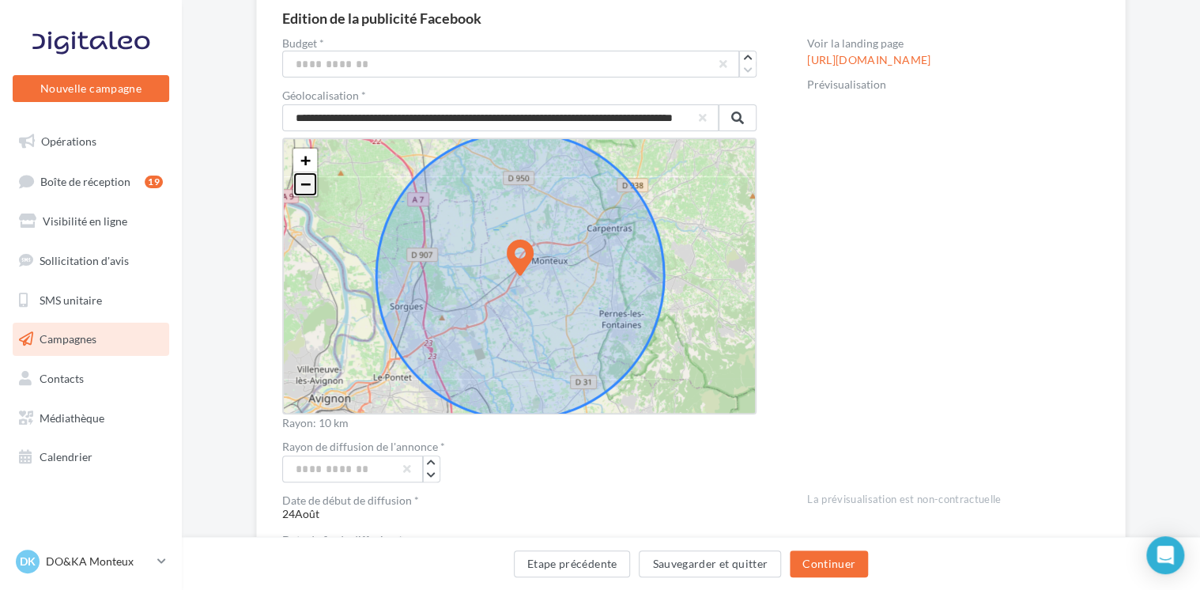
click at [308, 182] on span "−" at bounding box center [305, 184] width 10 height 20
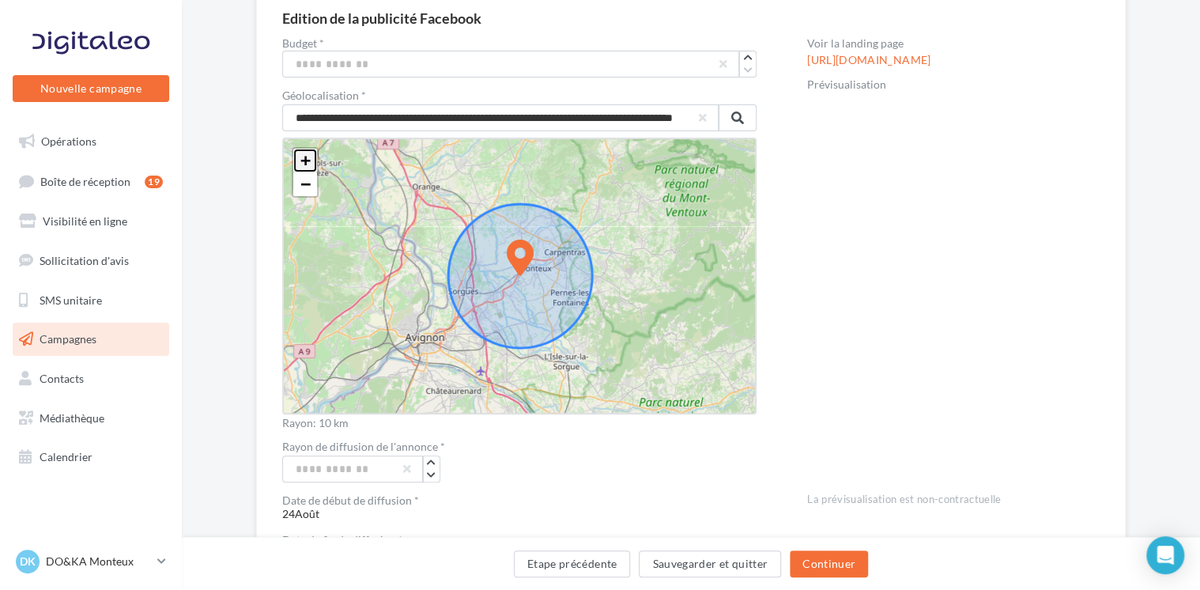
click at [306, 154] on span "+" at bounding box center [305, 160] width 10 height 20
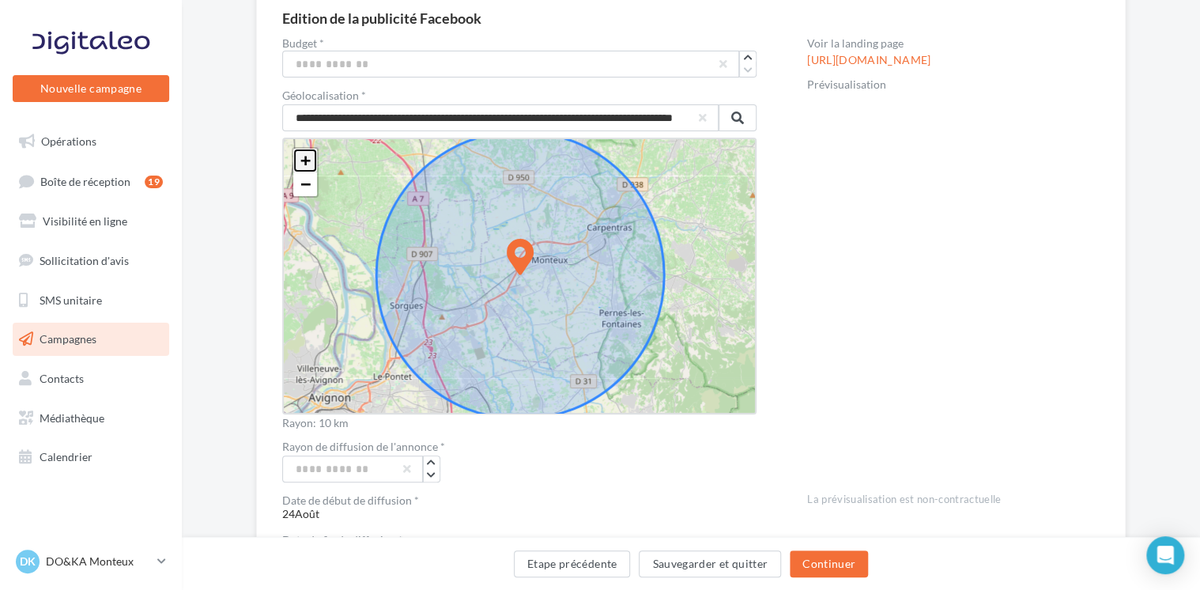
click at [306, 154] on span "+" at bounding box center [305, 160] width 10 height 20
